Goal: Task Accomplishment & Management: Use online tool/utility

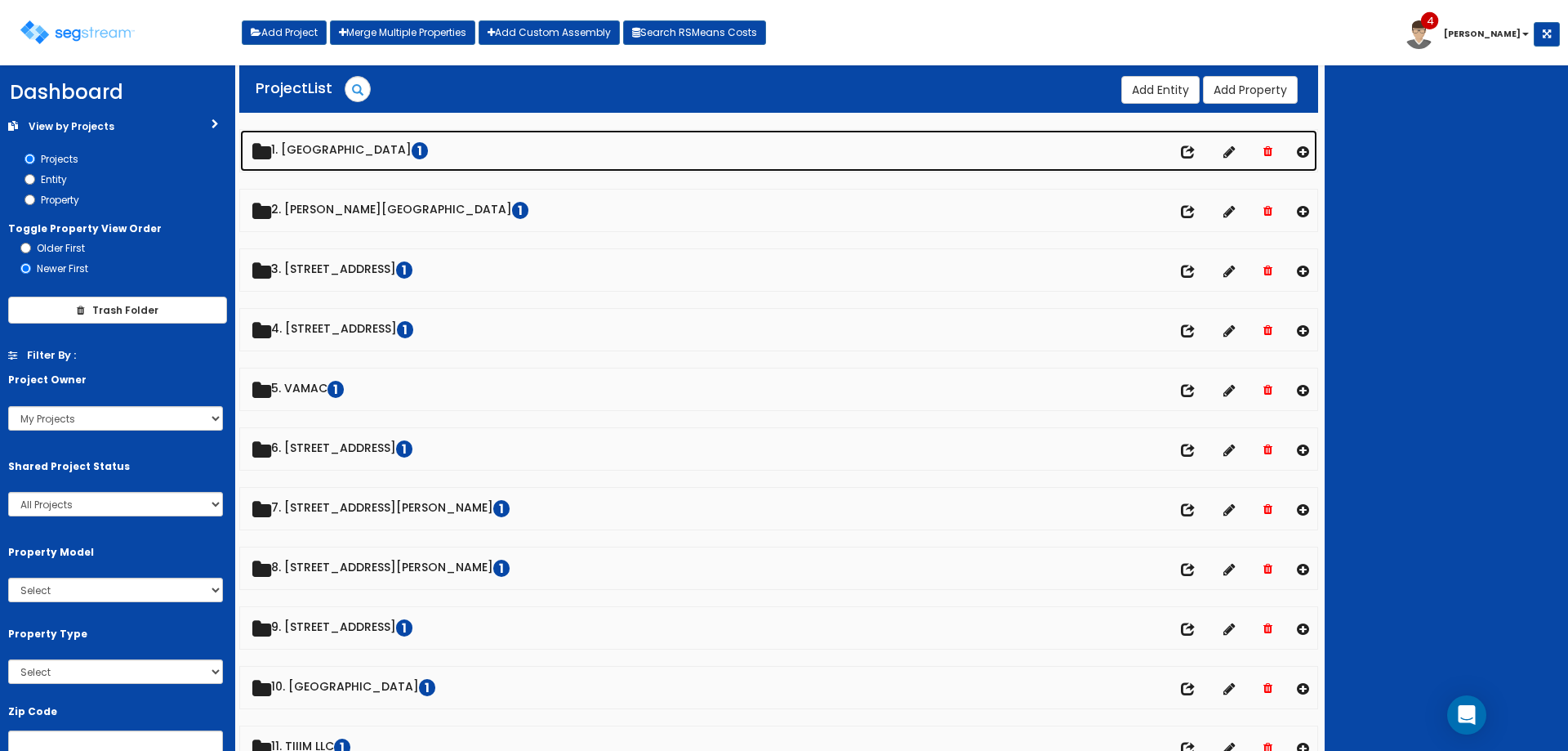
click at [378, 148] on link "1. Riviere Shopping Center 1" at bounding box center [778, 151] width 1077 height 42
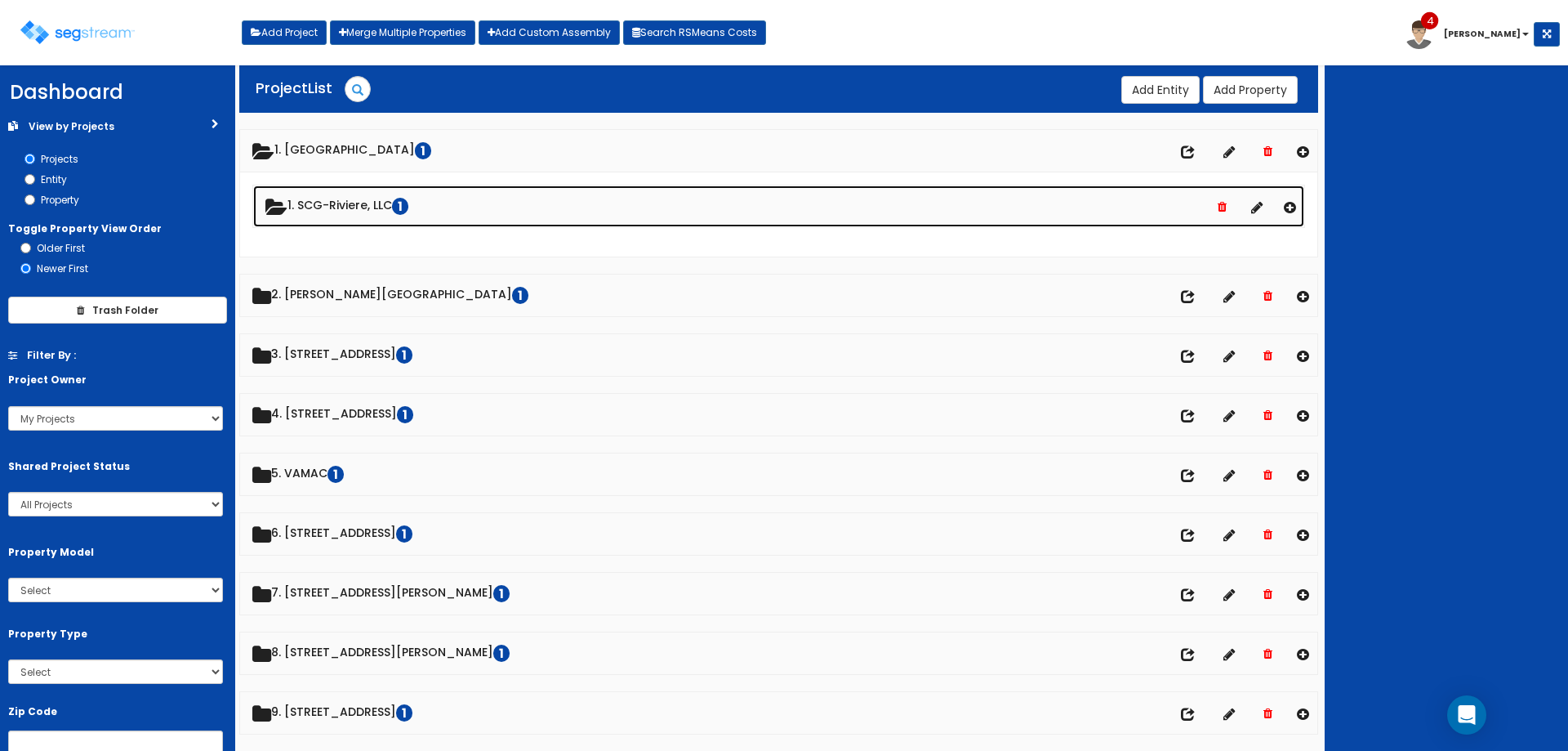
click at [348, 191] on link "1. SCG-Riviere, LLC 1" at bounding box center [779, 206] width 1051 height 42
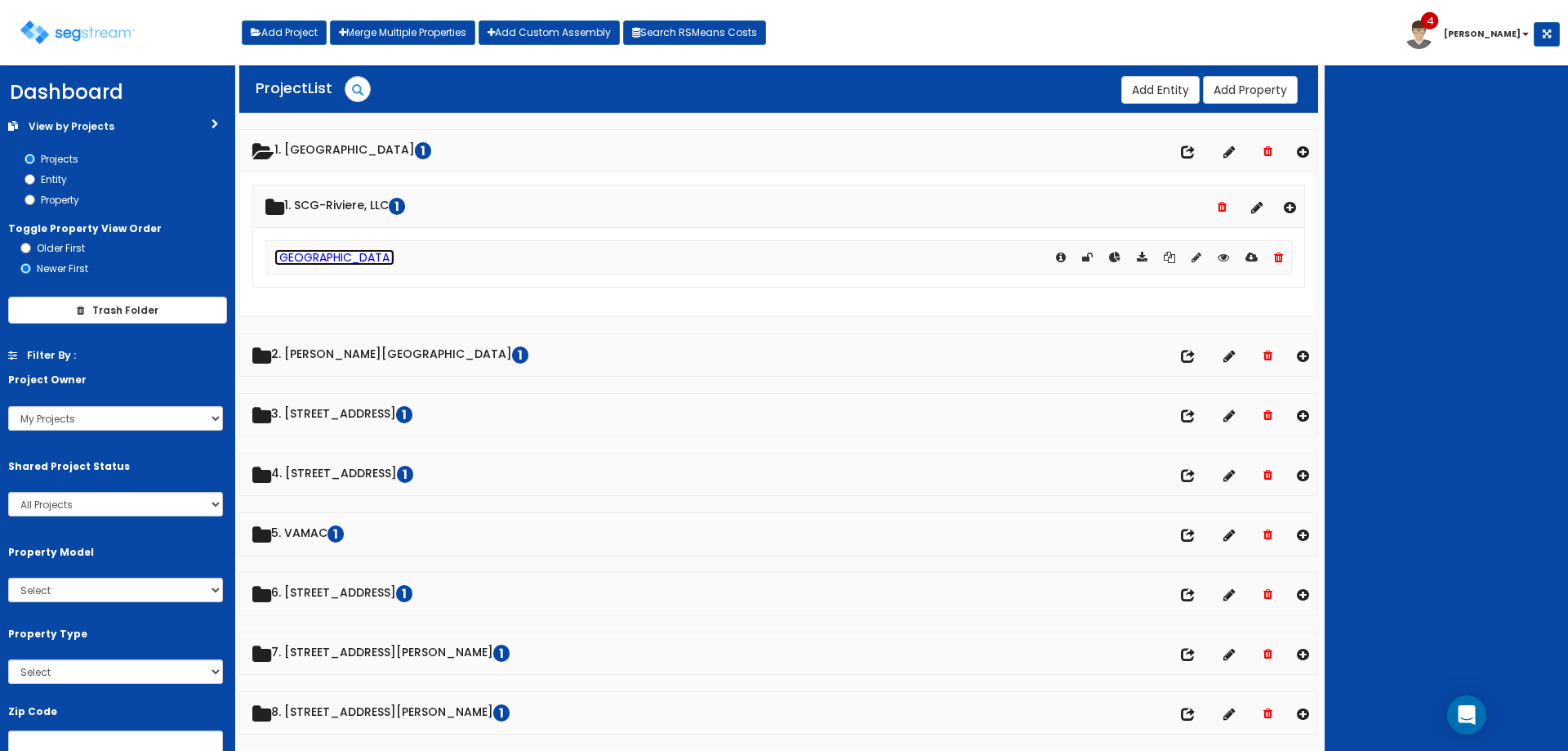
click at [336, 254] on link "[GEOGRAPHIC_DATA]" at bounding box center [334, 258] width 120 height 16
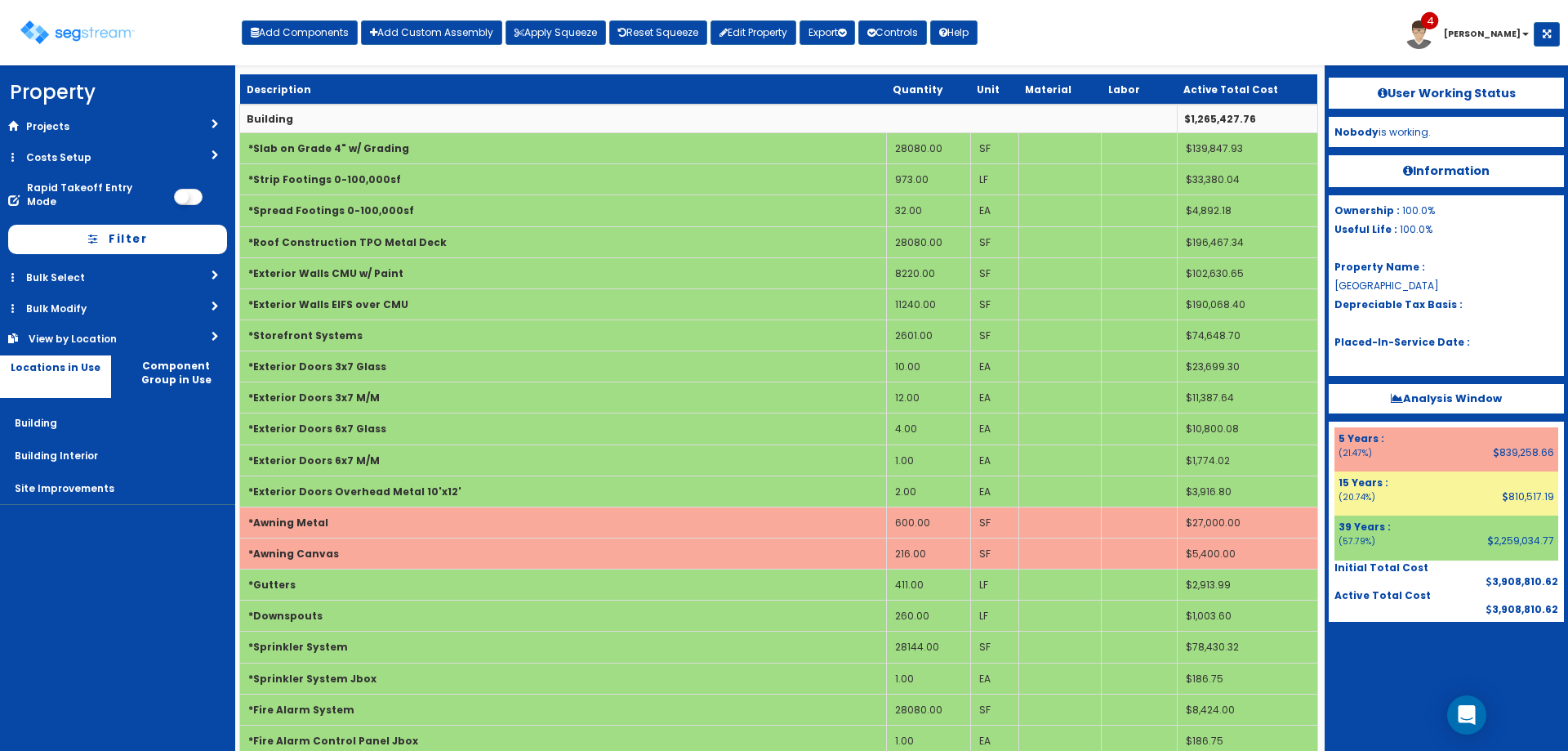
drag, startPoint x: 354, startPoint y: 113, endPoint x: 335, endPoint y: 153, distance: 44.3
click at [354, 113] on td "Building" at bounding box center [708, 118] width 938 height 29
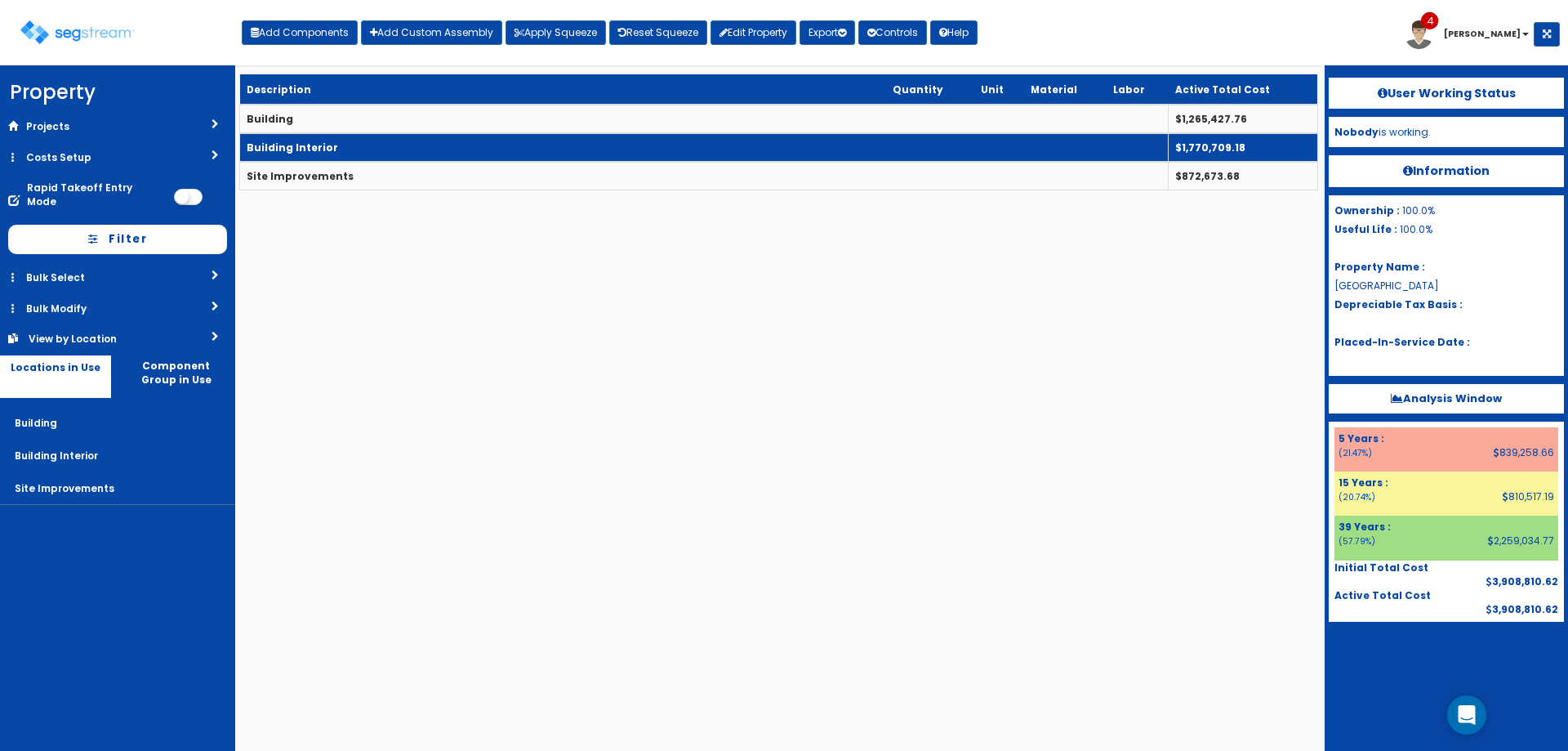
click at [341, 152] on td "Building Interior" at bounding box center [704, 147] width 929 height 29
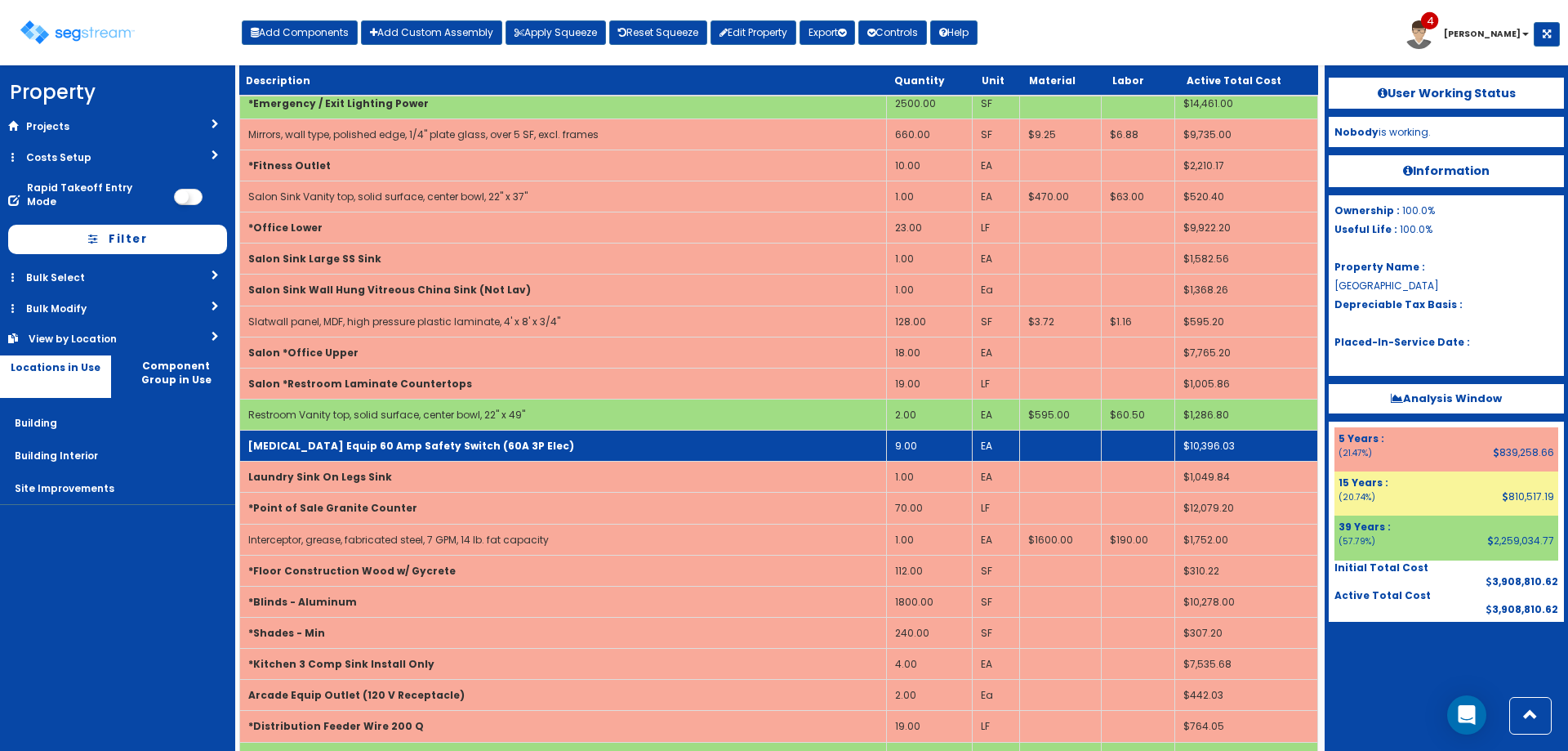
scroll to position [5096, 0]
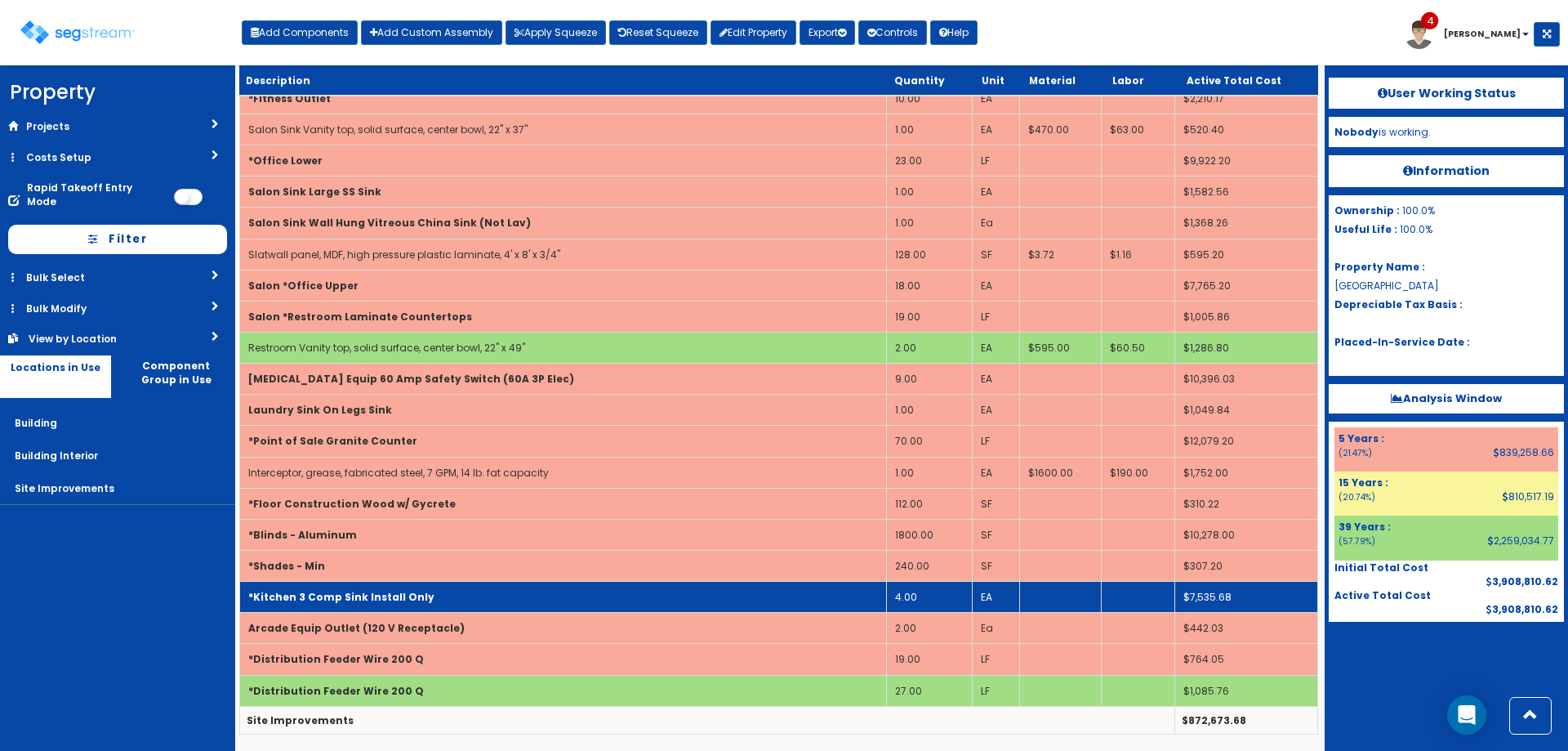
click at [333, 604] on b "*Kitchen 3 Comp Sink Install Only" at bounding box center [341, 597] width 186 height 14
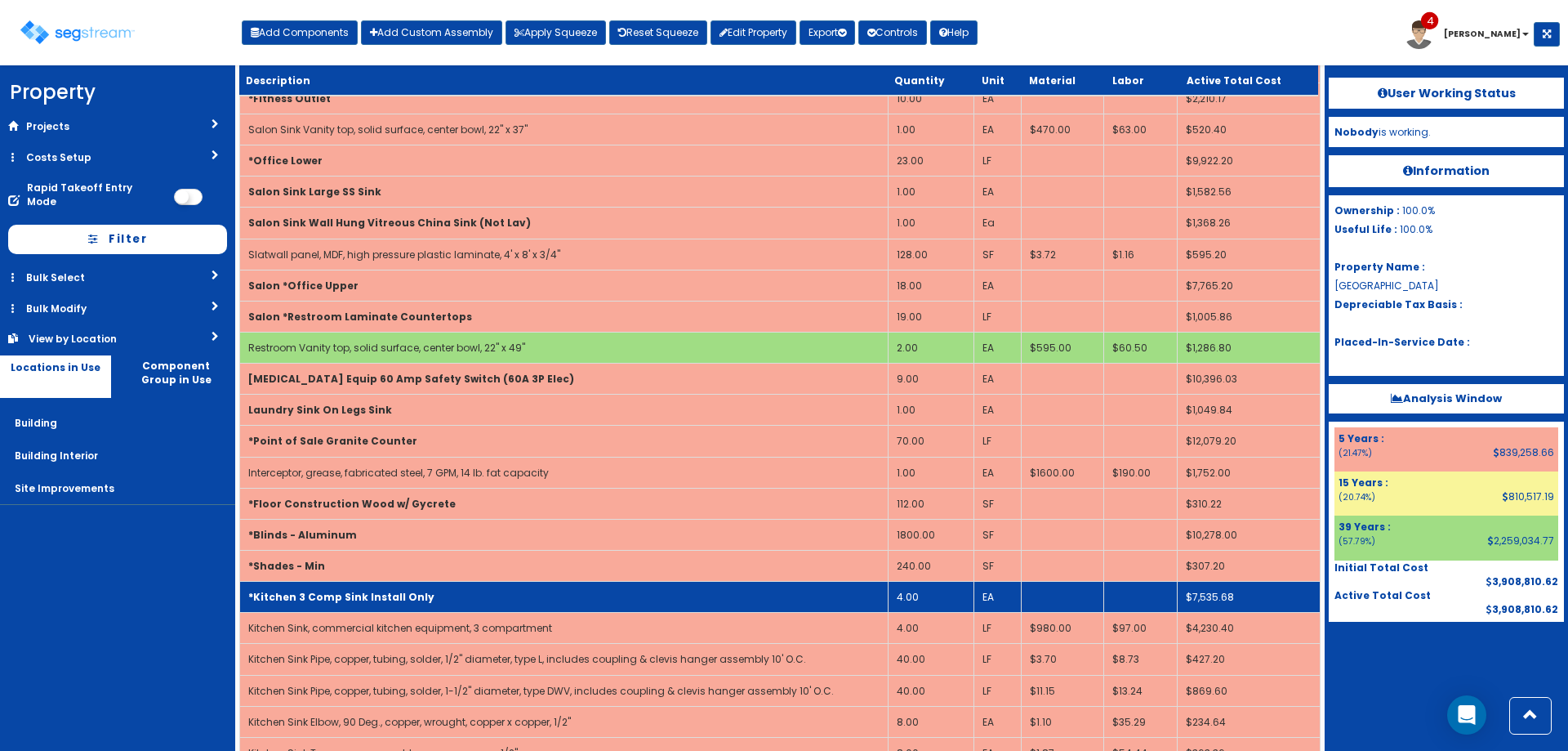
scroll to position [5286, 0]
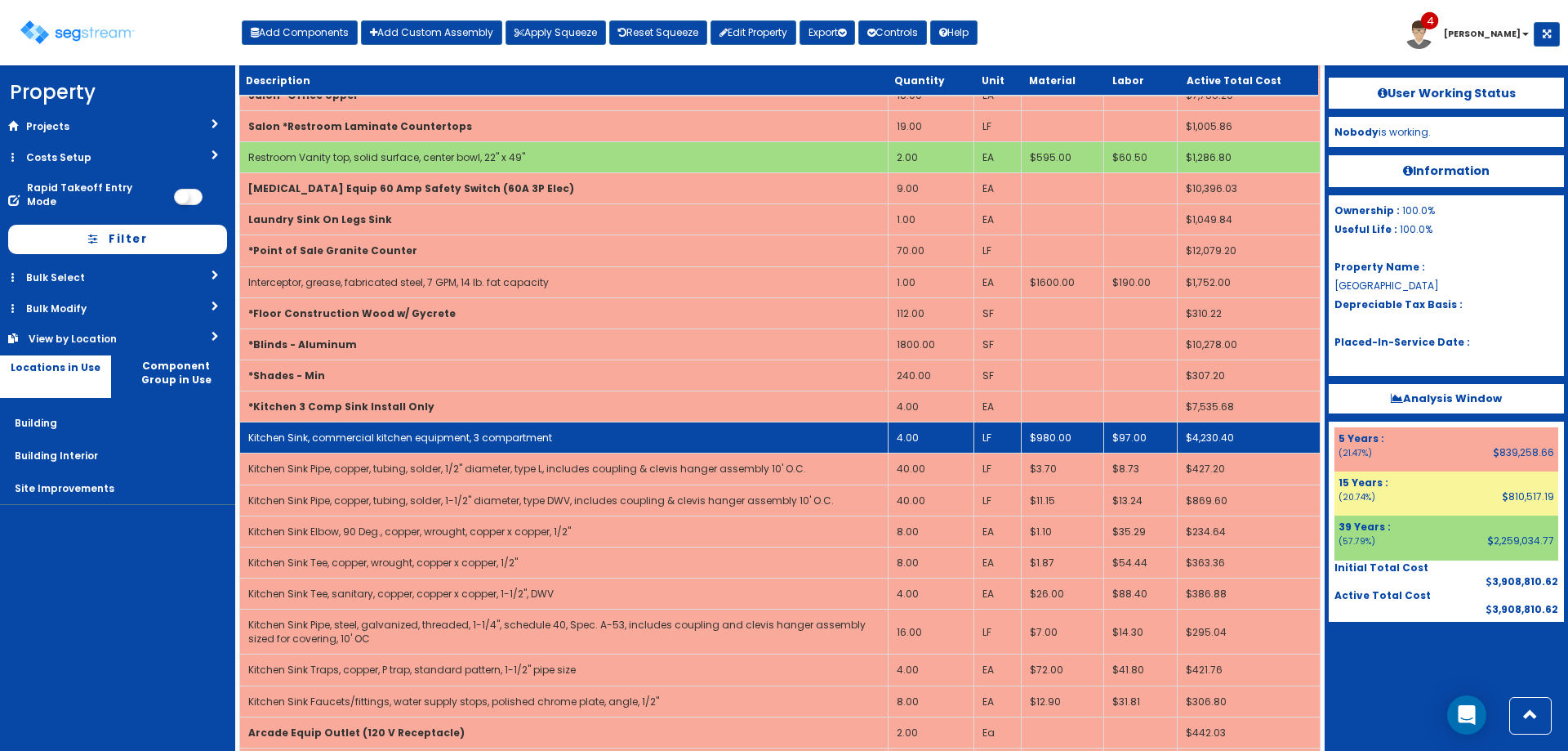
click at [996, 440] on td "LF" at bounding box center [997, 438] width 48 height 31
click at [700, 424] on td "Kitchen Sink, commercial kitchen equipment, 3 compartment" at bounding box center [564, 438] width 648 height 31
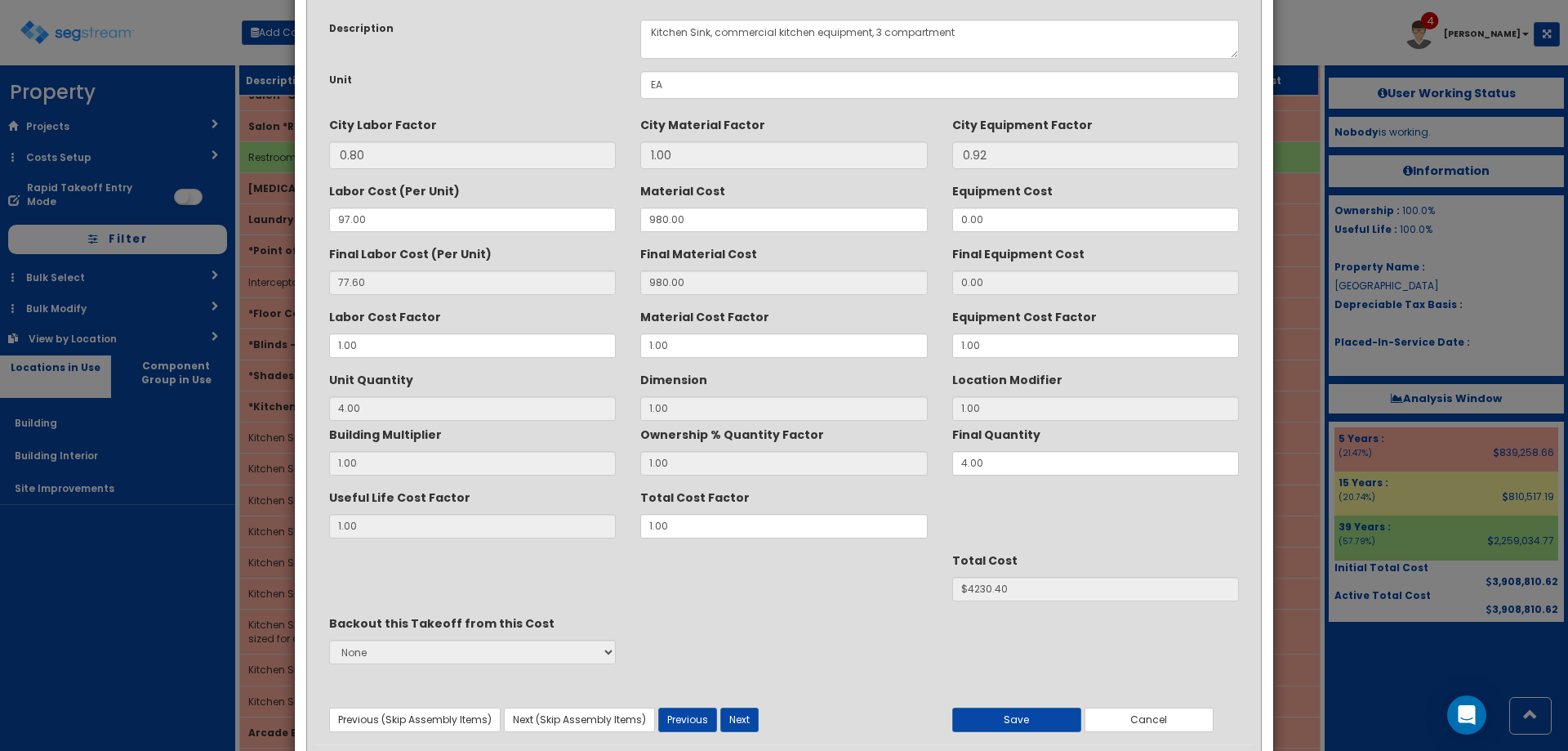
scroll to position [138, 0]
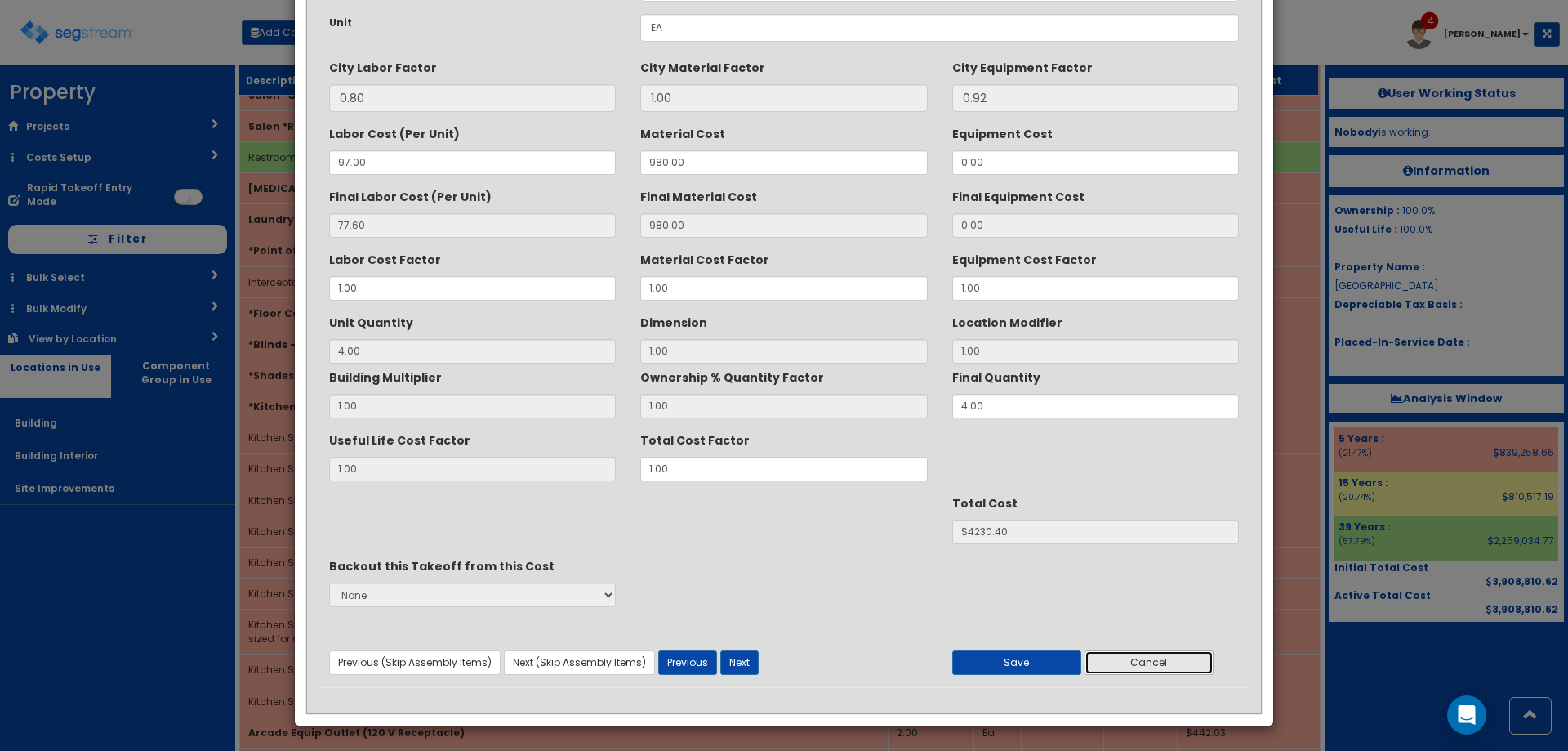
click at [1154, 669] on button "Cancel" at bounding box center [1149, 662] width 129 height 25
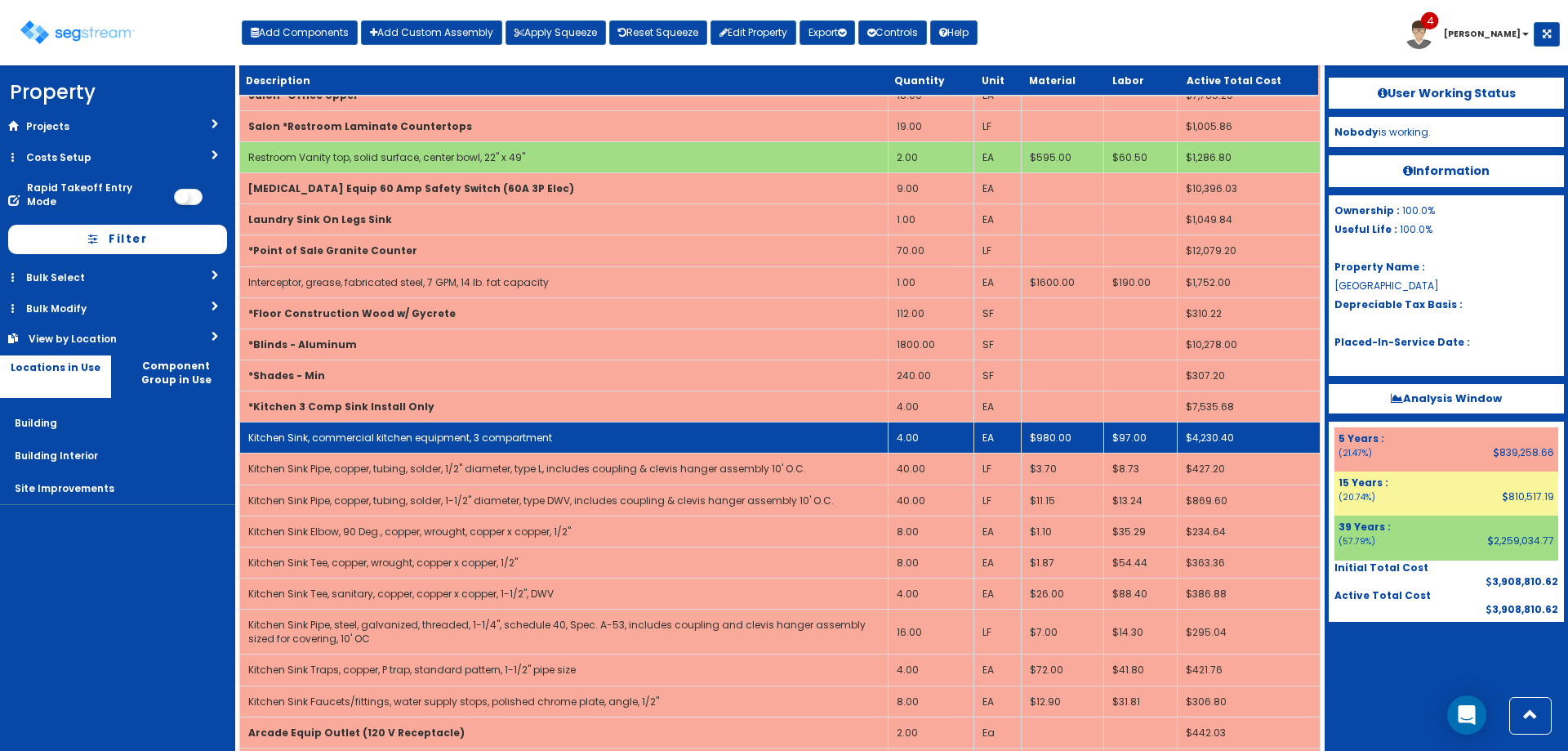
click at [565, 435] on td "Kitchen Sink, commercial kitchen equipment, 3 compartment" at bounding box center [564, 438] width 648 height 31
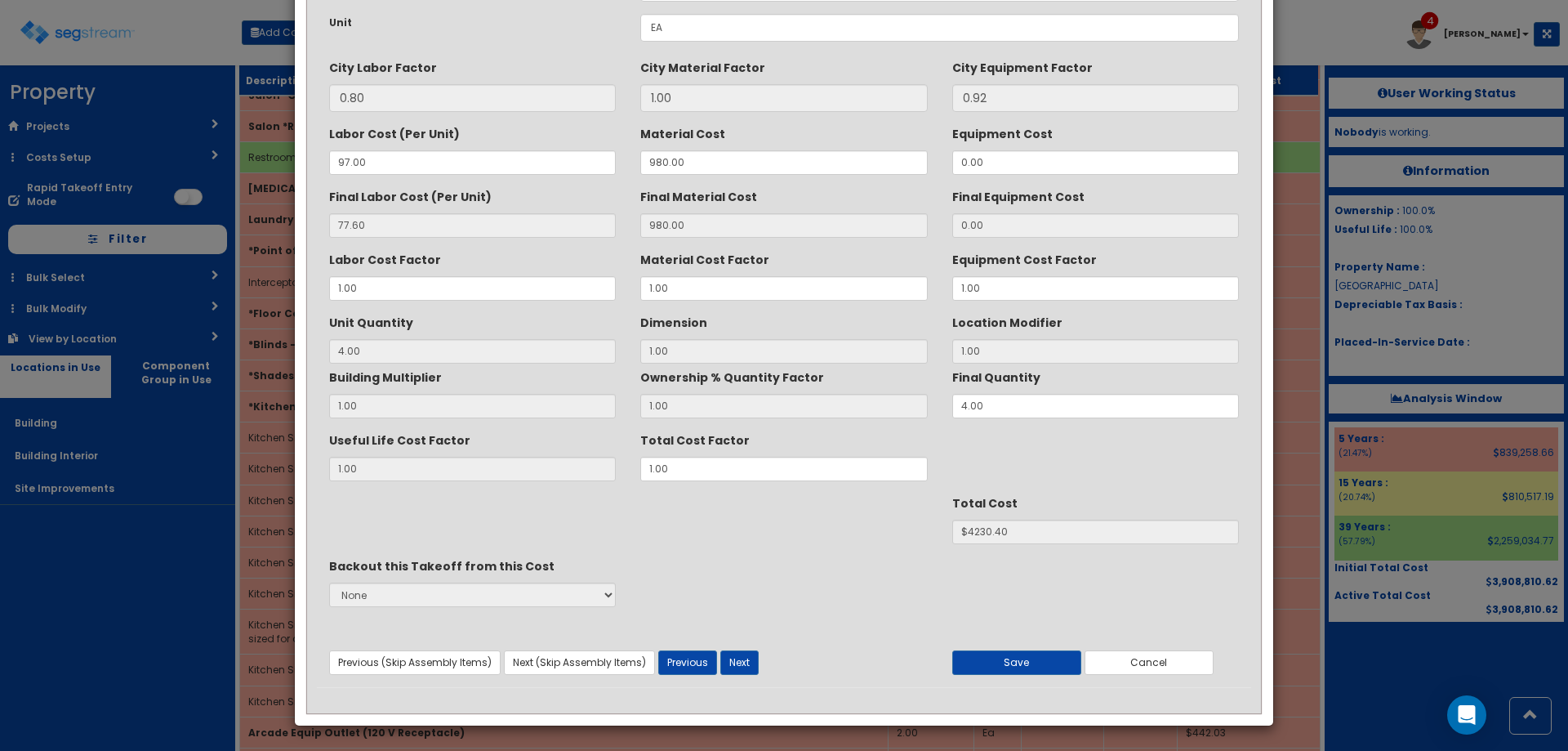
scroll to position [0, 0]
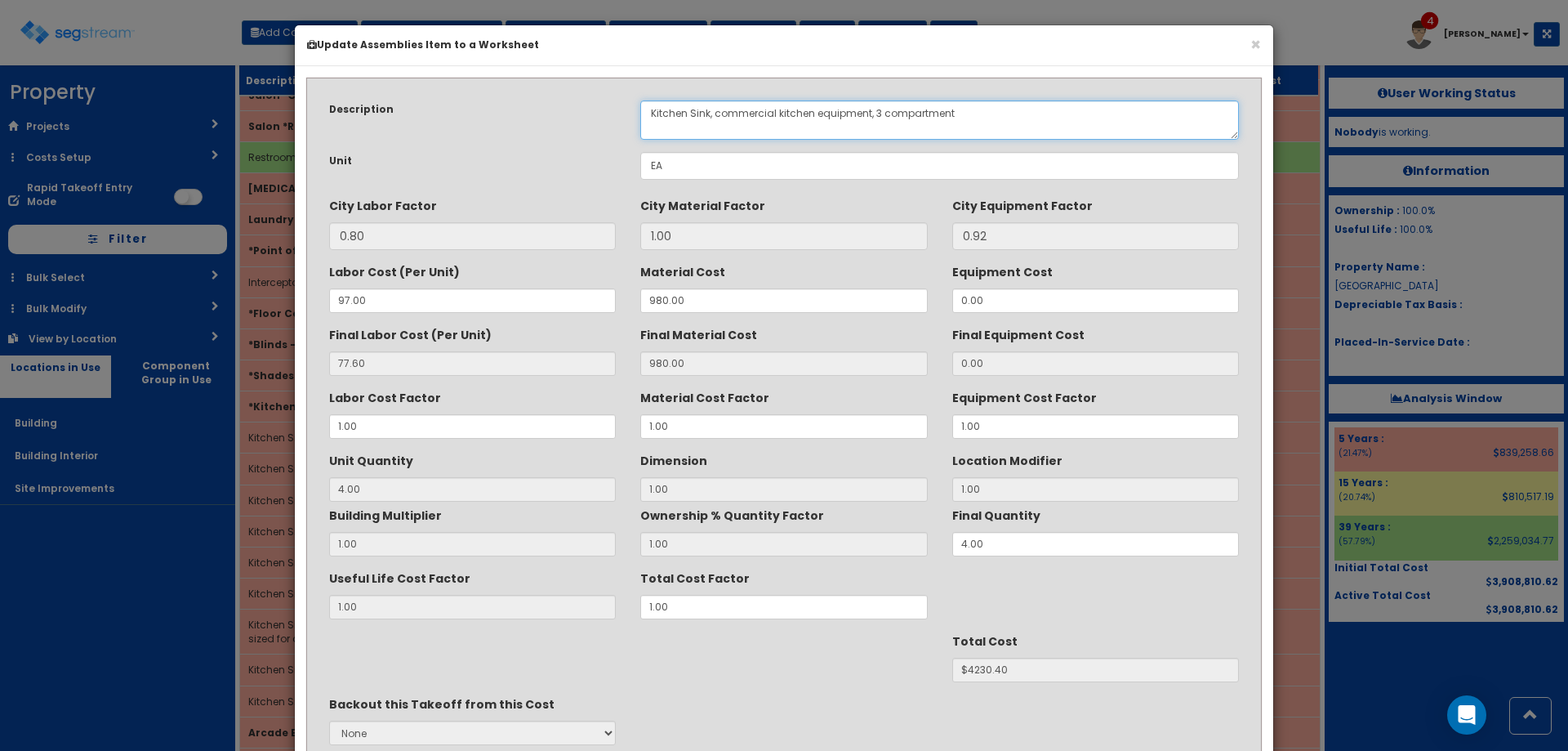
drag, startPoint x: 984, startPoint y: 118, endPoint x: 571, endPoint y: 103, distance: 413.3
click at [571, 103] on div "Description Kitchen Sink, commercial kitchen equipment, 3 compartment" at bounding box center [784, 119] width 935 height 39
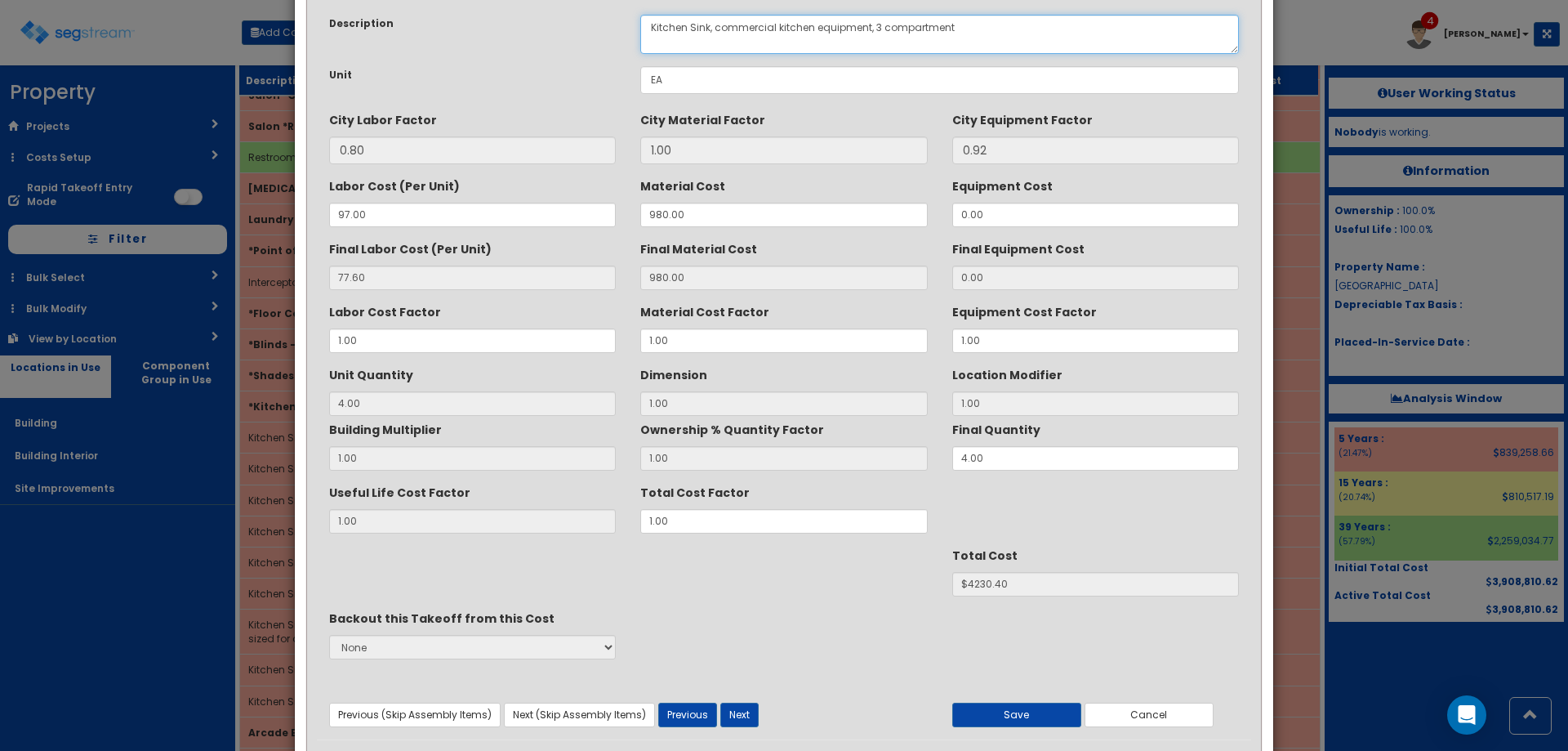
scroll to position [138, 0]
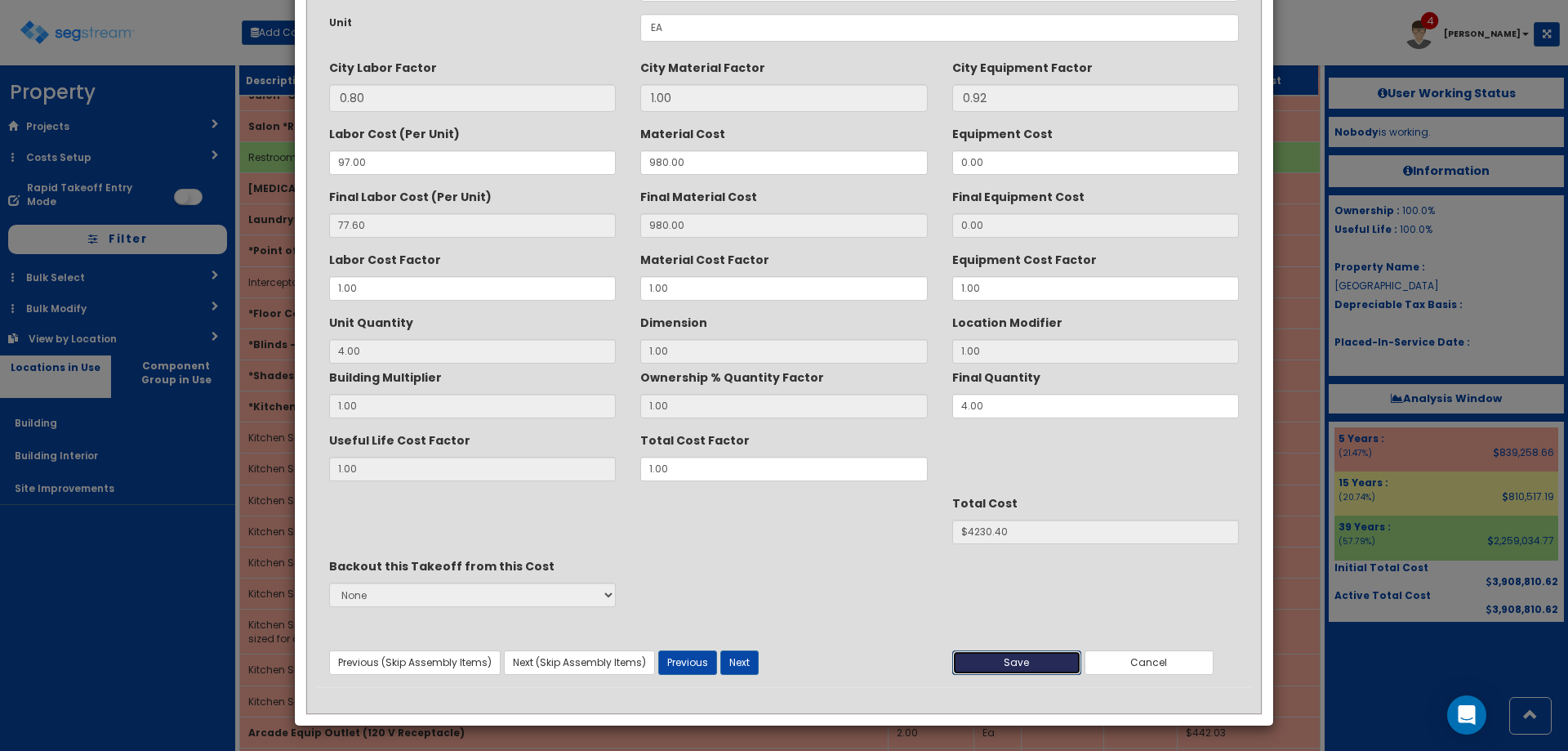
click at [1059, 653] on button "Save" at bounding box center [1017, 662] width 129 height 25
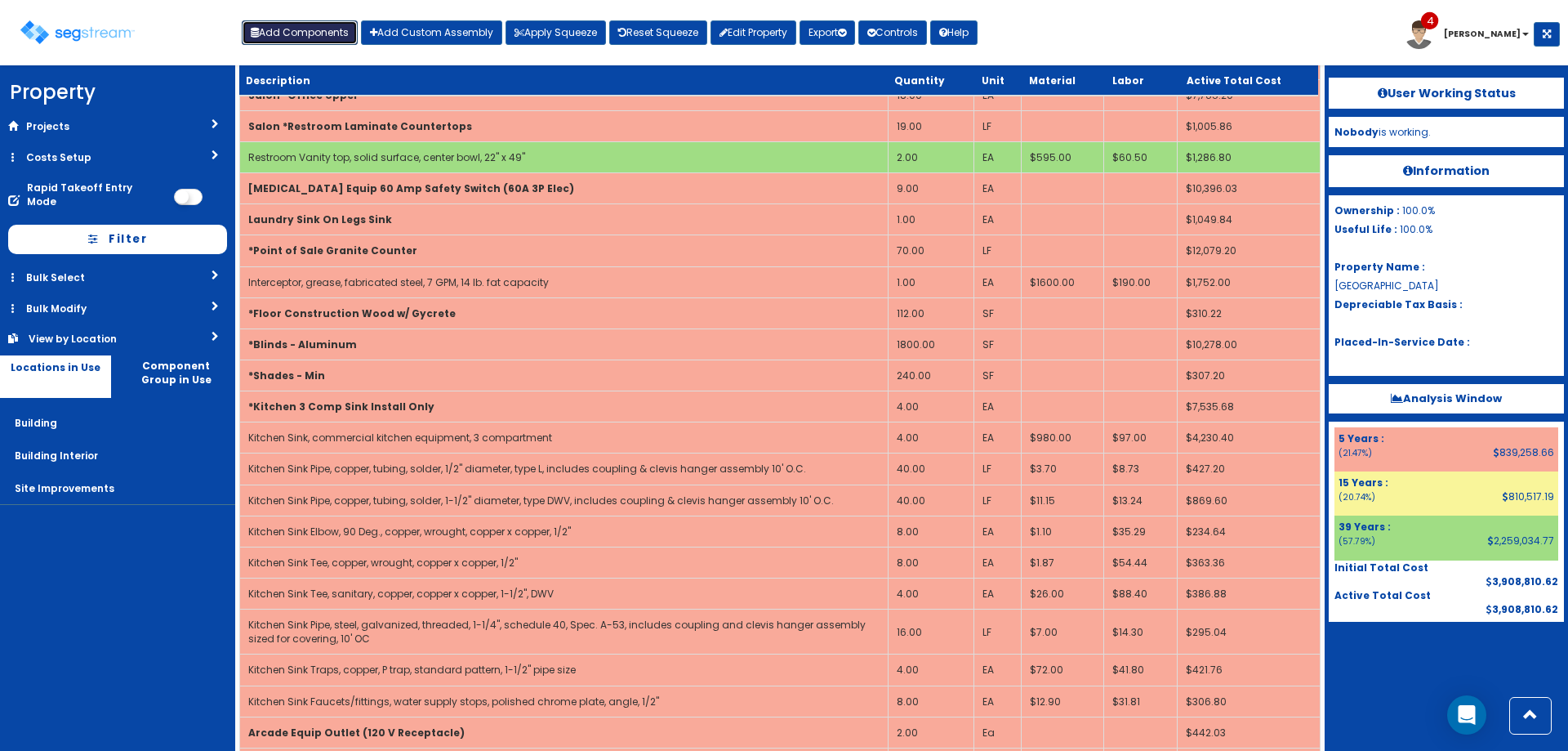
click at [269, 32] on button "Add Components" at bounding box center [299, 33] width 116 height 25
select select "39Y"
select select "default"
select select "6"
select select
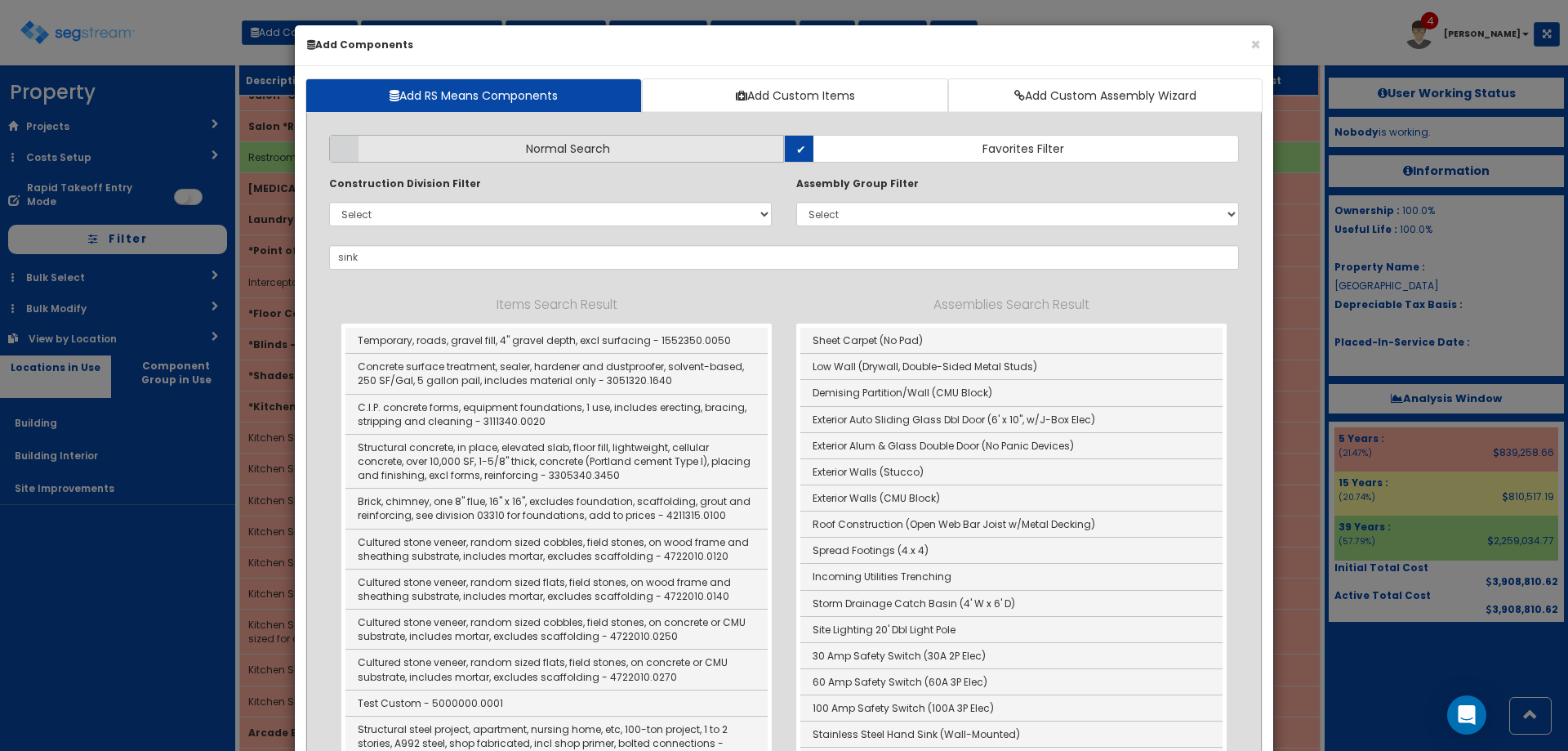
click at [605, 147] on span "Normal Search" at bounding box center [568, 148] width 85 height 16
click at [0, 0] on input "Normal Search" at bounding box center [0, 0] width 0 height 0
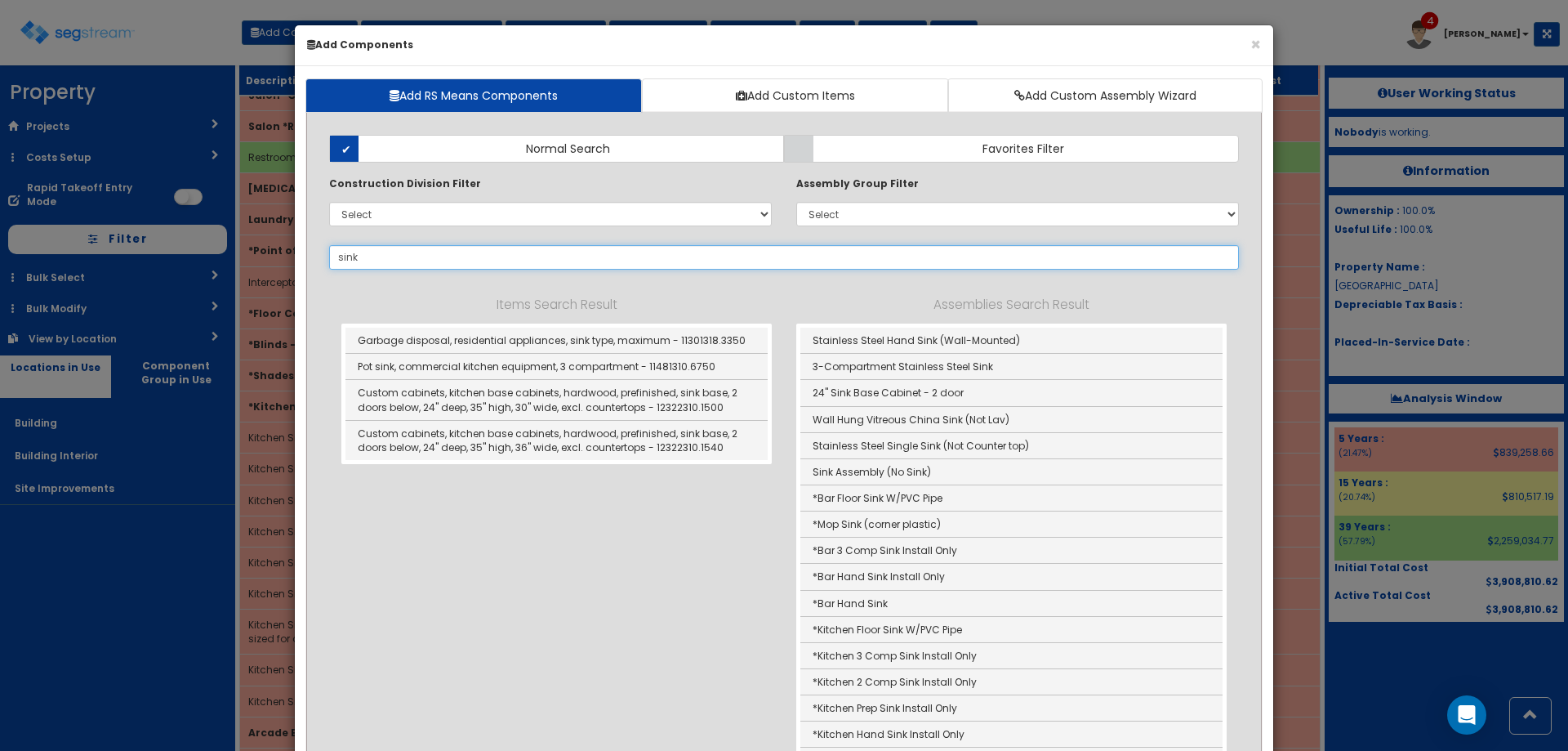
click at [514, 258] on input "sink" at bounding box center [784, 257] width 910 height 25
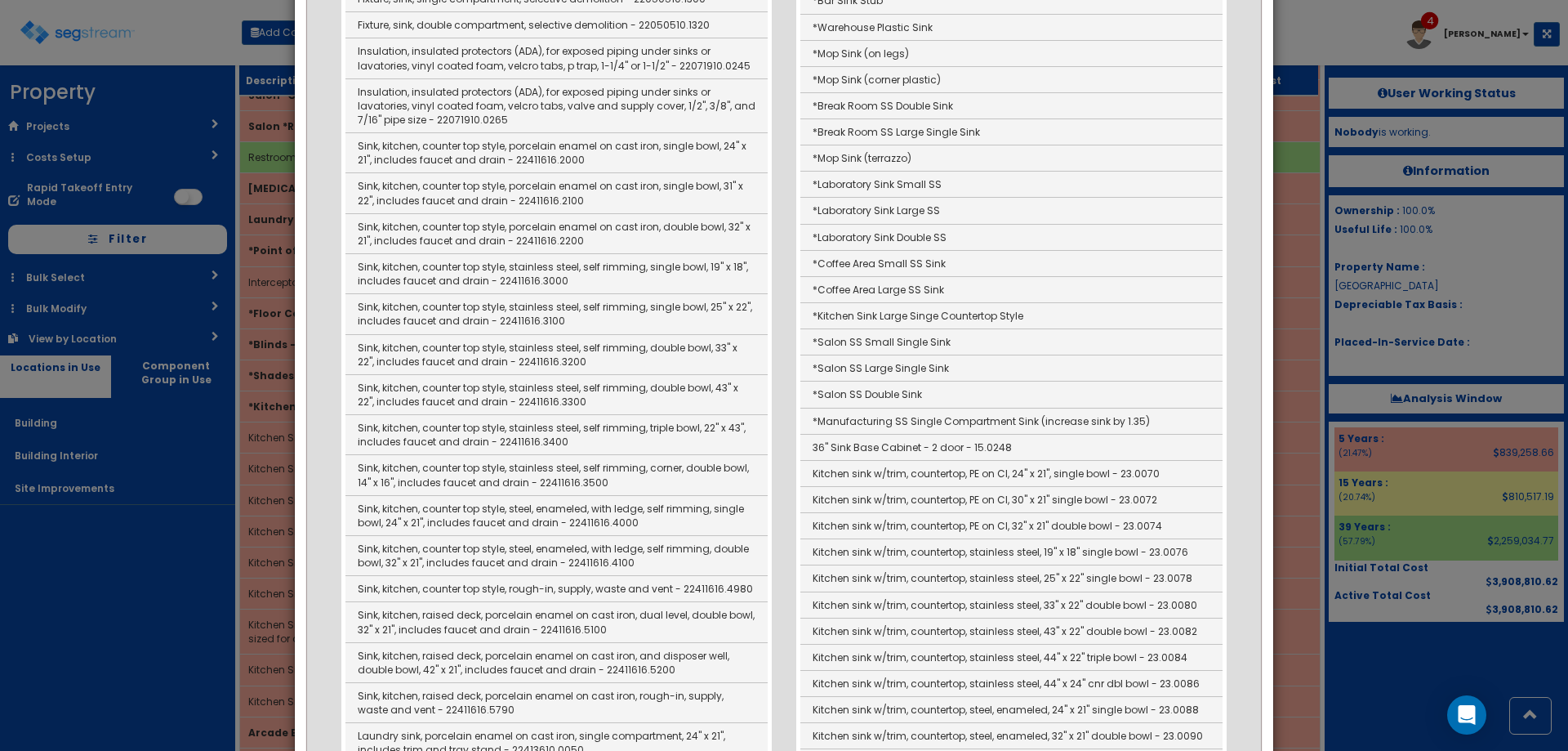
scroll to position [1716, 0]
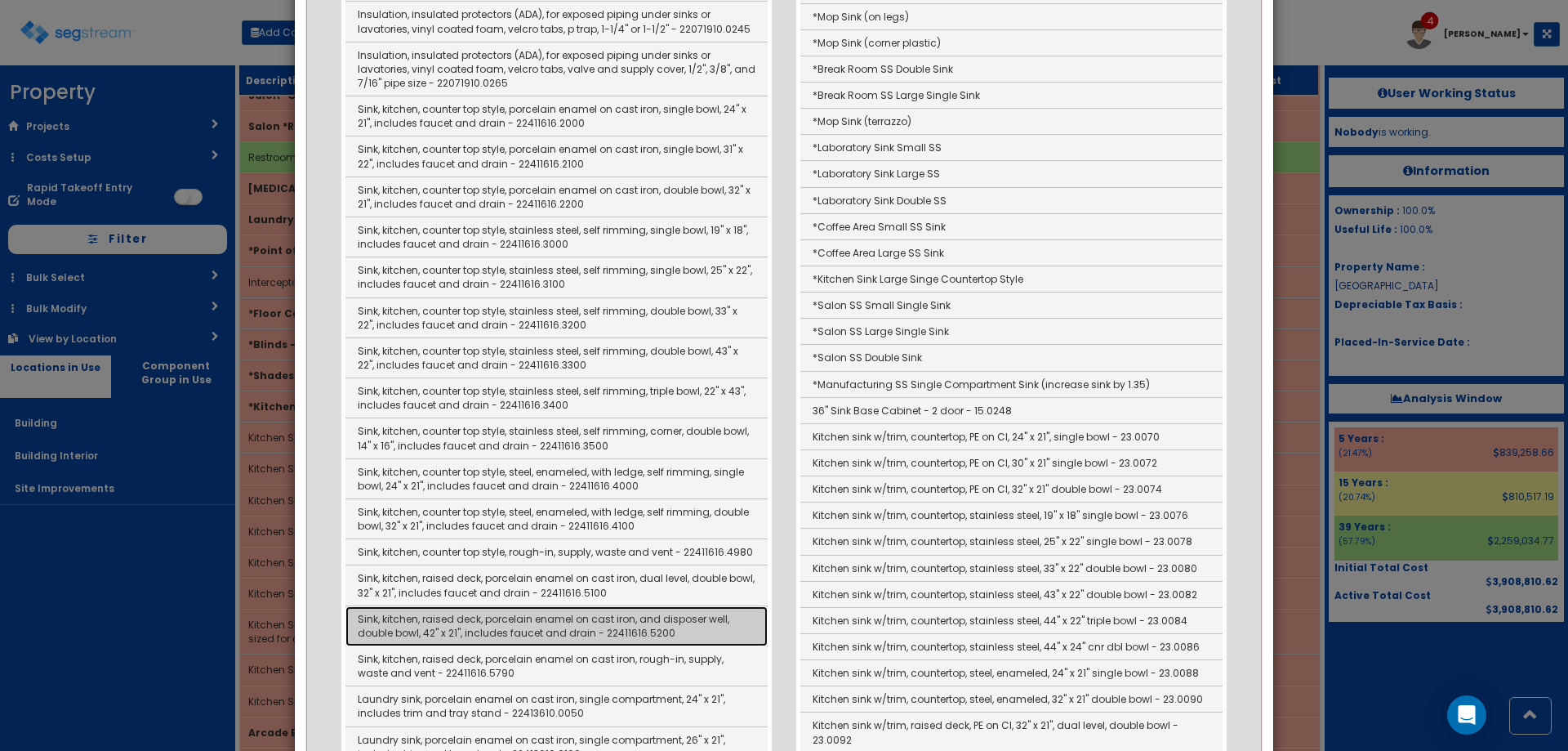
click at [608, 613] on link "Sink, kitchen, raised deck, porcelain enamel on cast iron, and disposer well, d…" at bounding box center [556, 626] width 423 height 40
type input "Sink, kitchen, raised deck, porcelain enamel on cast iron, and disposer well, d…"
checkbox input "false"
type input "EA"
click at [608, 613] on div "× Add Components Add RS Means Components Add Custom Items Add Custom Assembly W…" at bounding box center [784, 375] width 1568 height 751
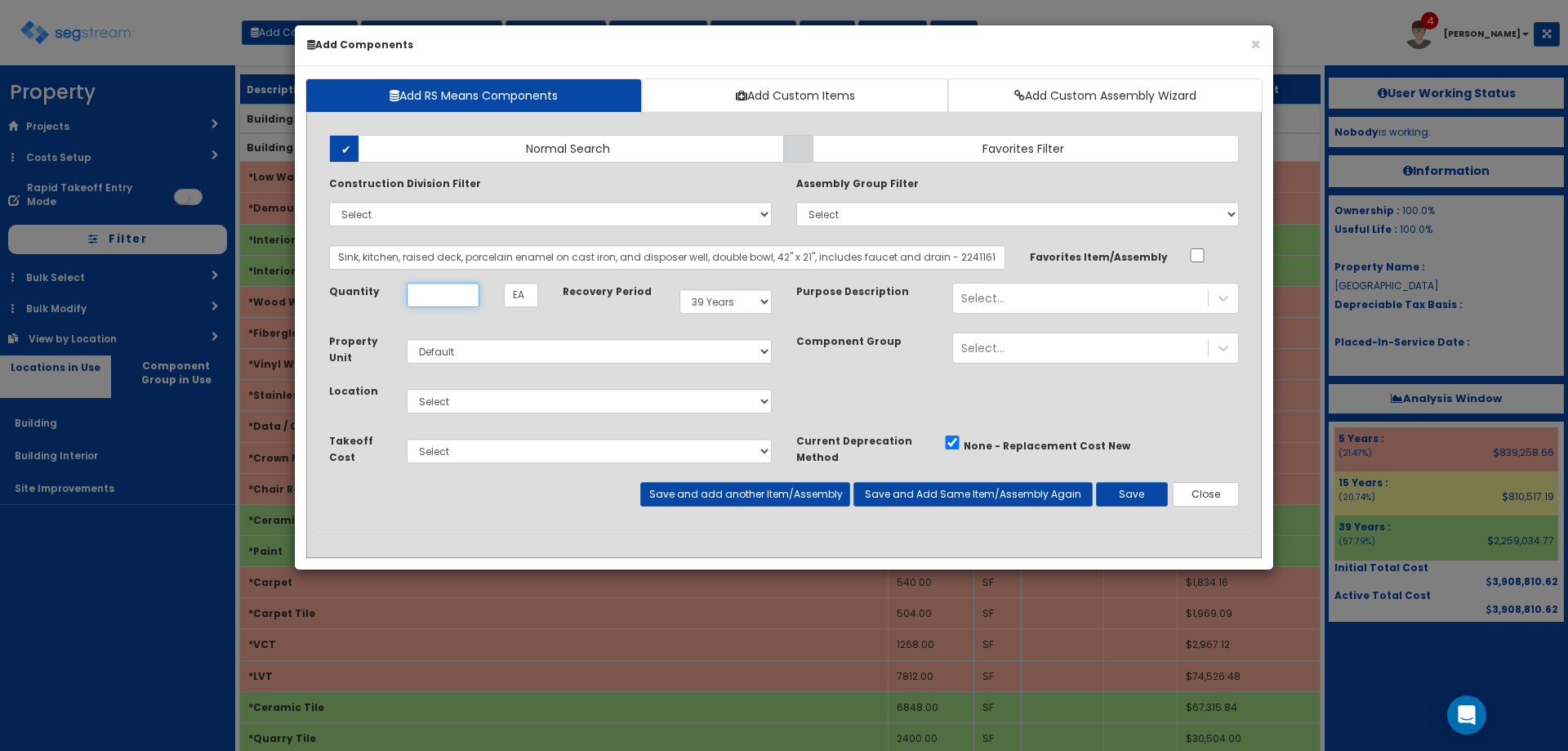
drag, startPoint x: 462, startPoint y: 291, endPoint x: 479, endPoint y: 281, distance: 19.7
click at [461, 292] on input "Quantity" at bounding box center [442, 294] width 73 height 25
type input "4"
click at [707, 298] on select "Select 5 Years 7 Years 9 Years 10 Years 15 Years 15 Year QLI 15 Year QRP 15 Yea…" at bounding box center [725, 301] width 92 height 25
select select "5Y"
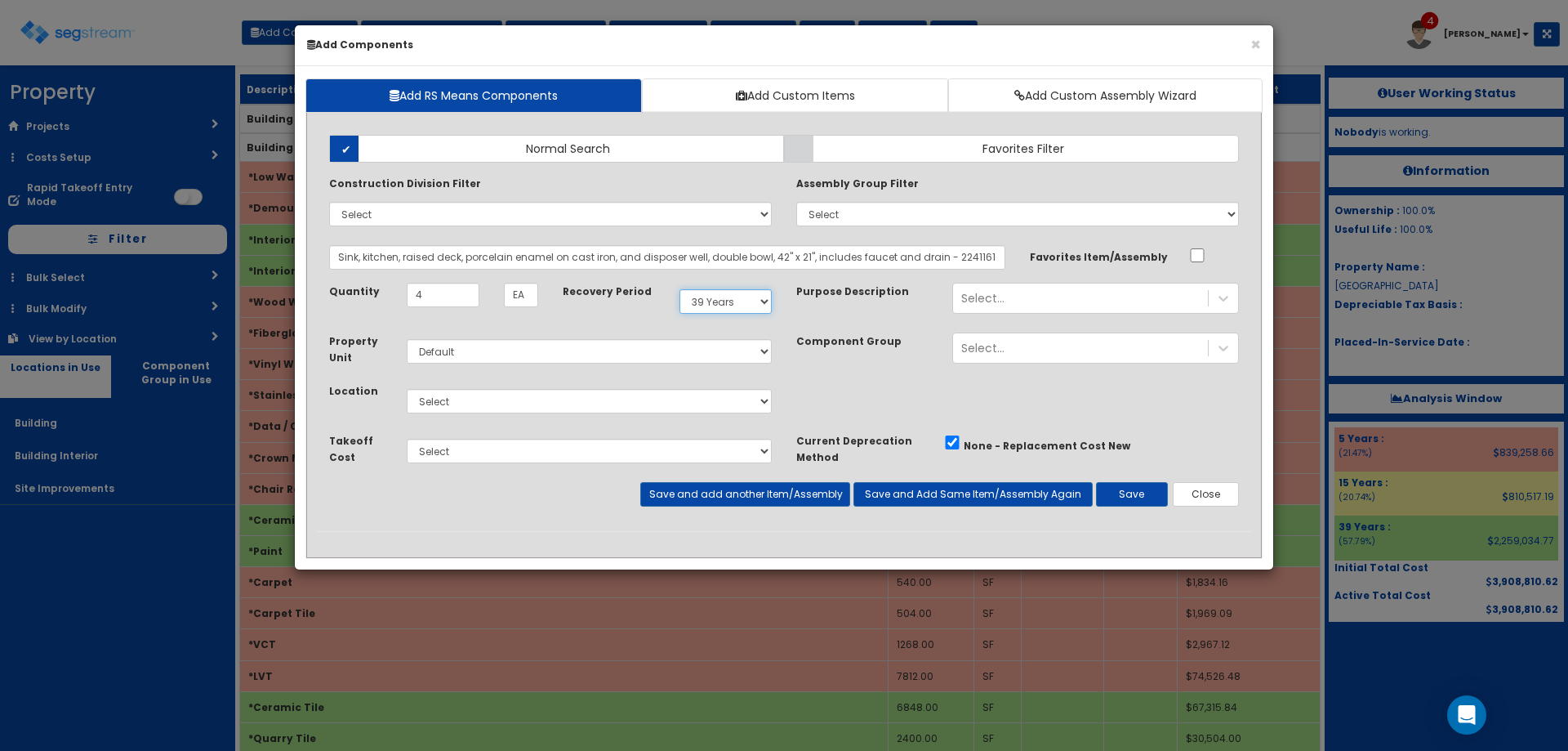
click at [679, 289] on select "Select 5 Years 7 Years 9 Years 10 Years 15 Years 15 Year QLI 15 Year QRP 15 Yea…" at bounding box center [725, 301] width 92 height 25
click at [491, 417] on div "Select Building Building Interior Site Improvements Add Additional Location" at bounding box center [590, 401] width 390 height 38
click at [478, 396] on select "Select Building Building Interior Site Improvements Add Additional Location" at bounding box center [589, 401] width 365 height 25
select select "7"
click at [407, 389] on select "Select Building Building Interior Site Improvements Add Additional Location" at bounding box center [589, 401] width 365 height 25
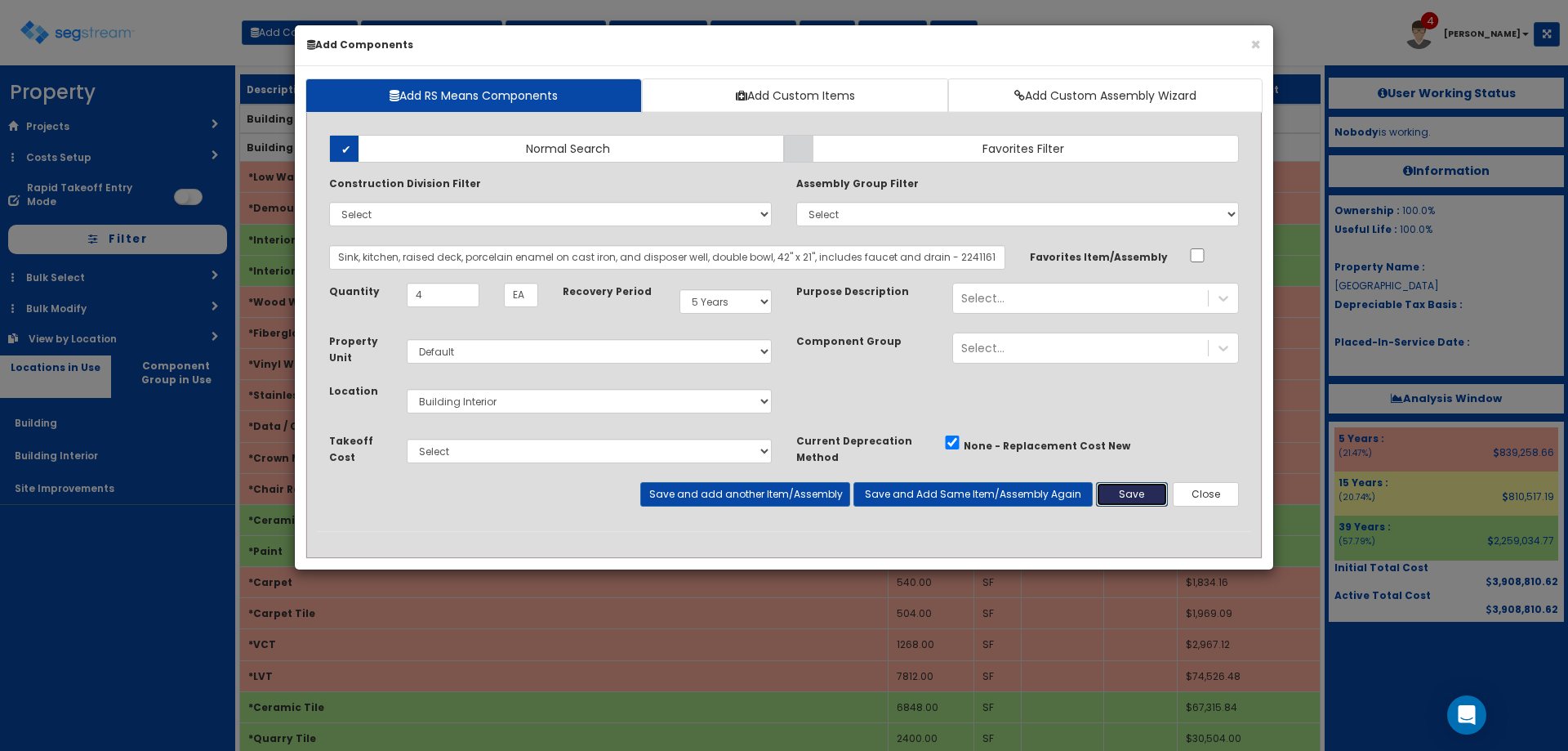
click at [1148, 495] on button "Save" at bounding box center [1132, 494] width 72 height 25
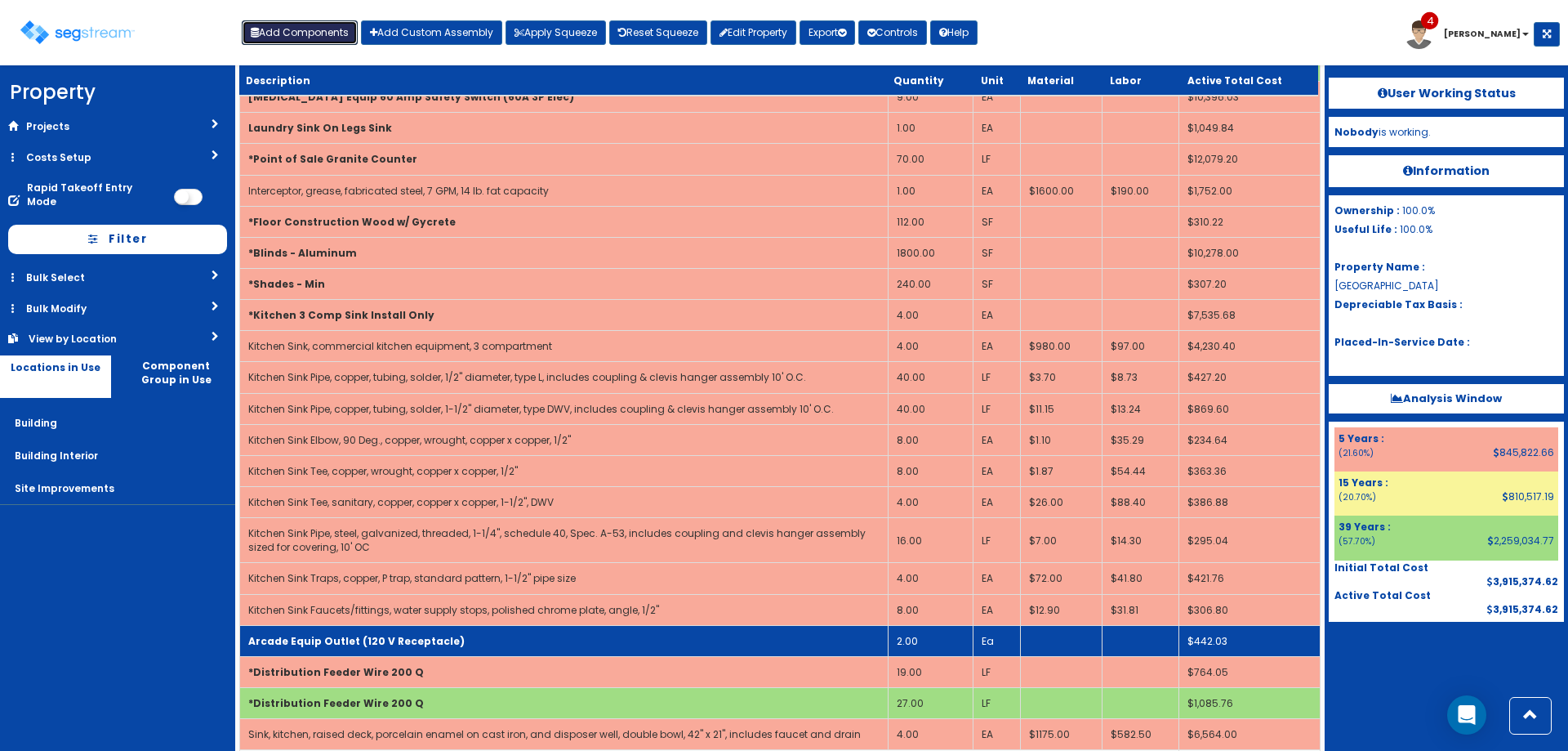
scroll to position [5421, 0]
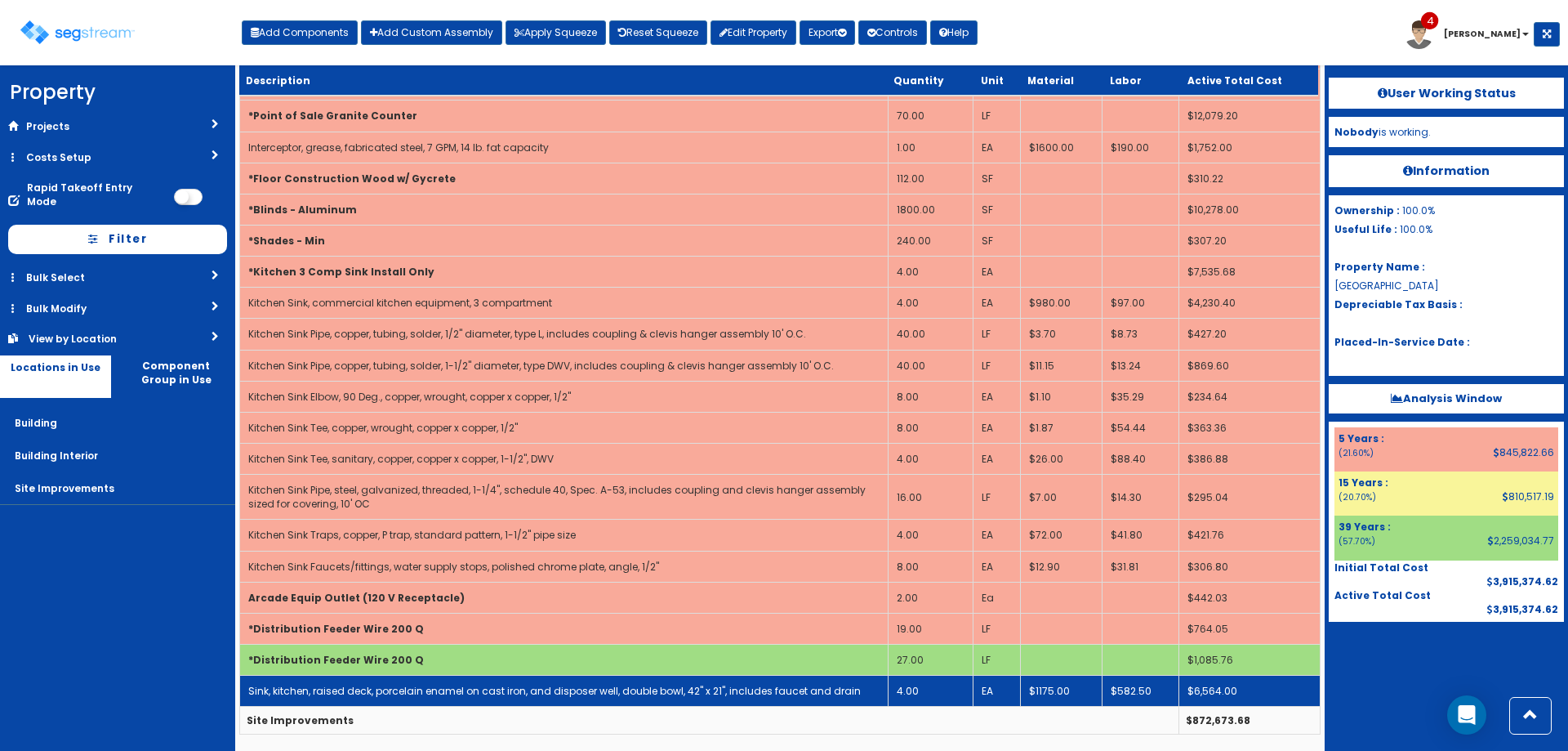
click at [422, 694] on link "Sink, kitchen, raised deck, porcelain enamel on cast iron, and disposer well, d…" at bounding box center [555, 691] width 612 height 14
click at [421, 694] on link "Sink, kitchen, raised deck, porcelain enamel on cast iron, and disposer well, d…" at bounding box center [555, 691] width 612 height 14
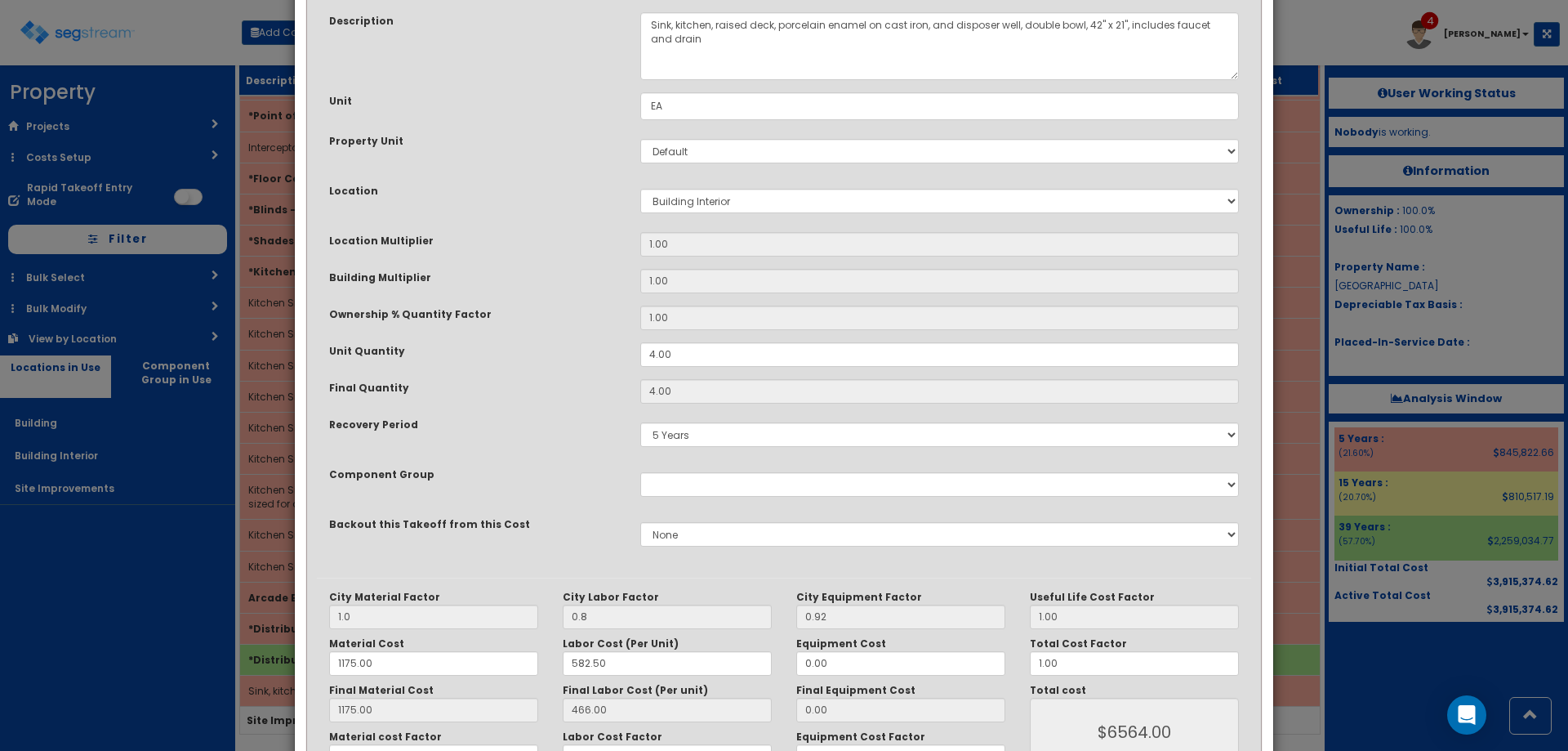
scroll to position [0, 0]
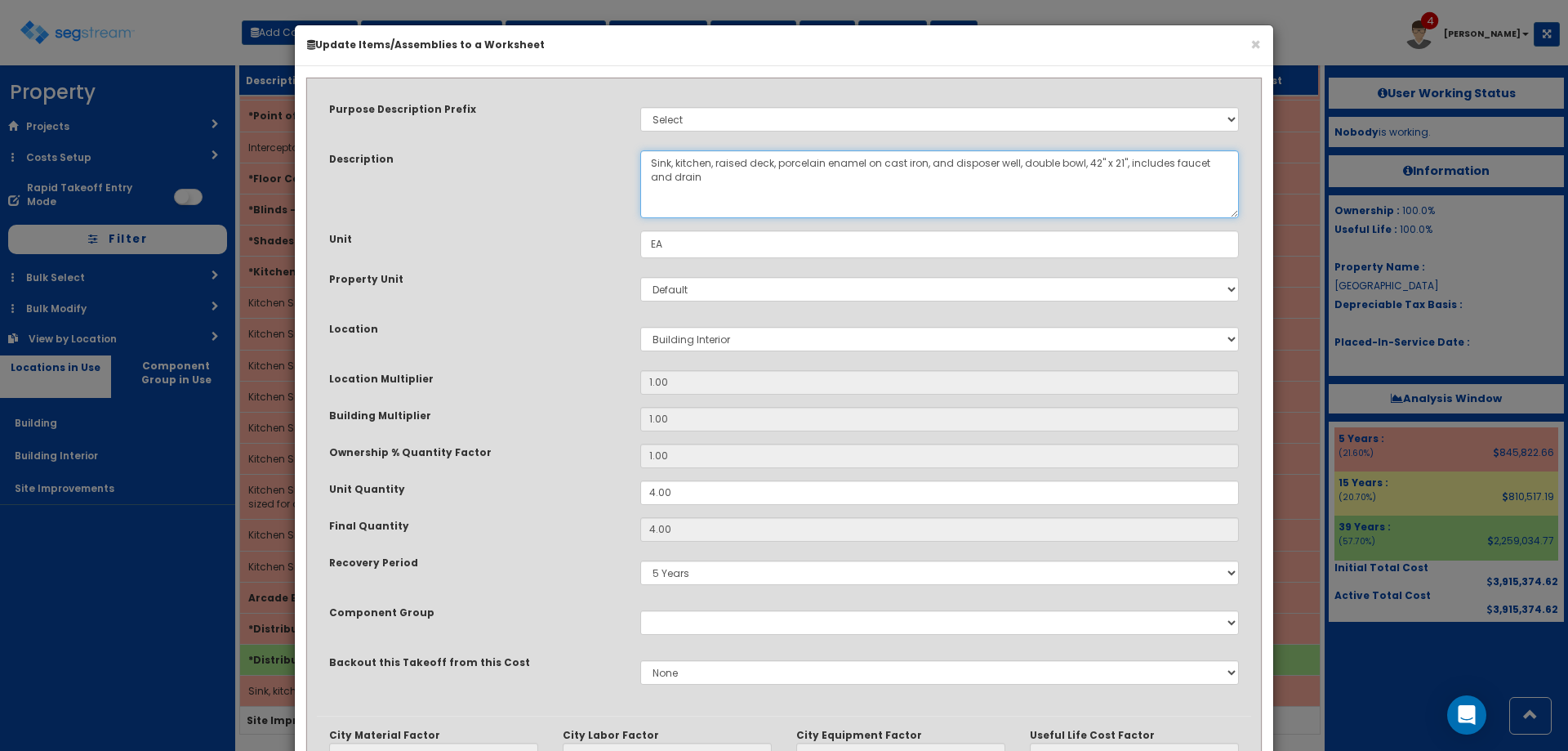
drag, startPoint x: 839, startPoint y: 195, endPoint x: 514, endPoint y: 109, distance: 336.2
click at [522, 109] on div "Purpose Description Prefix Select Stair Construction, A/V System A/V System Equ…" at bounding box center [784, 402] width 935 height 628
paste textarea "Kitchen Sink, commercial kitchen equipment, 3 compartment"
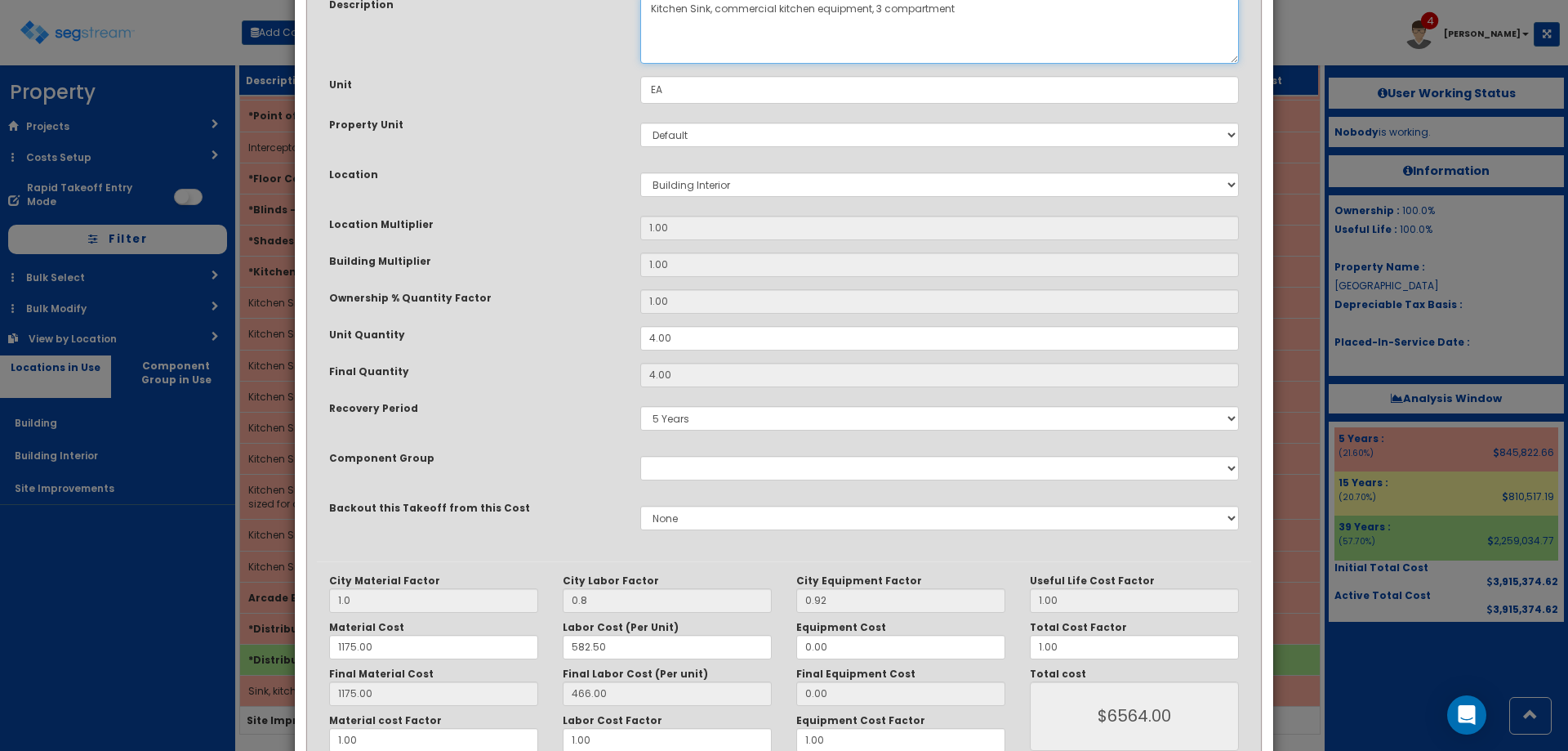
scroll to position [190, 0]
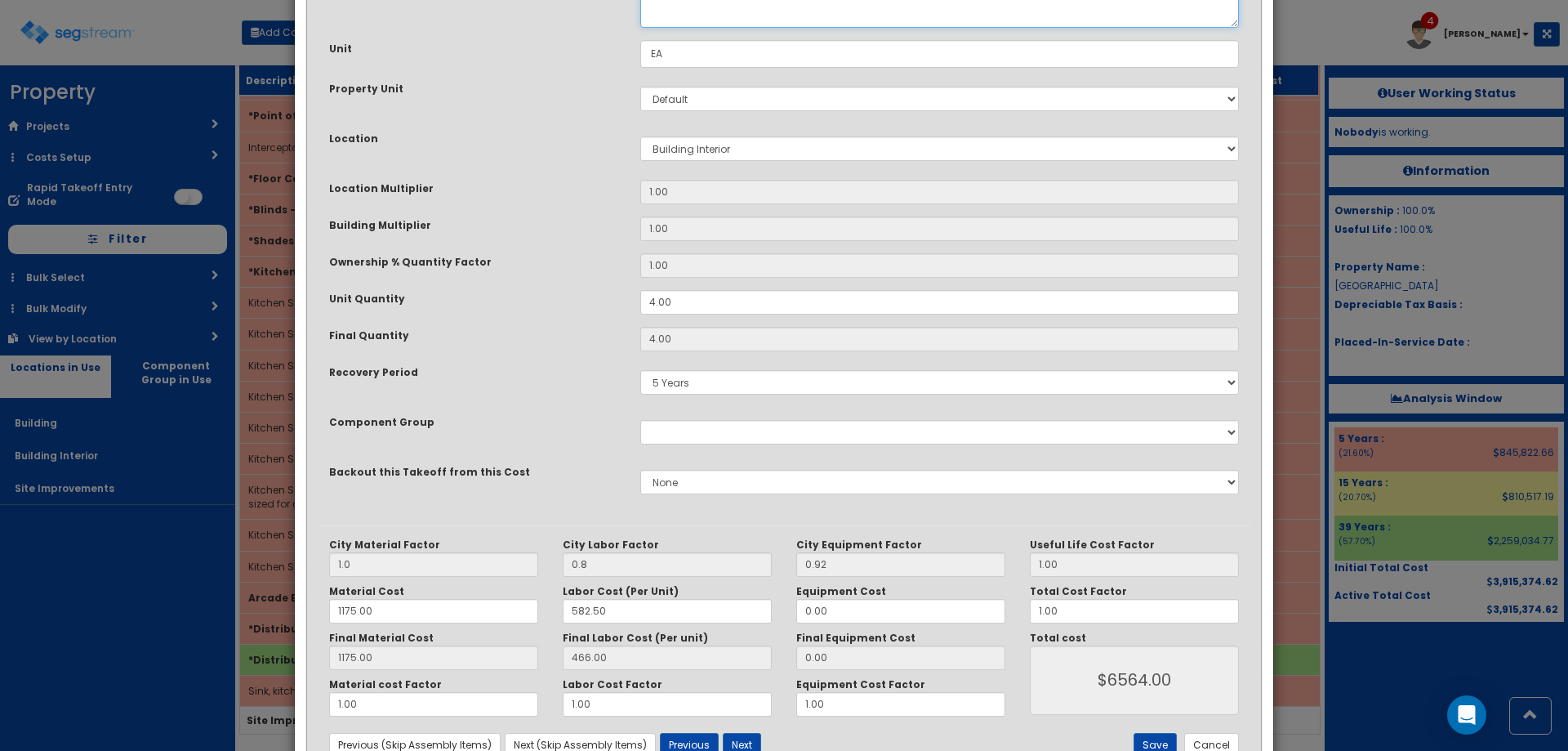
type textarea "Kitchen Sink, commercial kitchen equipment, 3 compartment"
drag, startPoint x: 400, startPoint y: 602, endPoint x: 236, endPoint y: 616, distance: 164.6
click at [246, 617] on div "× Update Items/Assemblies to a Worksheet Purpose Description Prefix Select Stai…" at bounding box center [784, 375] width 1568 height 751
type input "68"
type input "6.00"
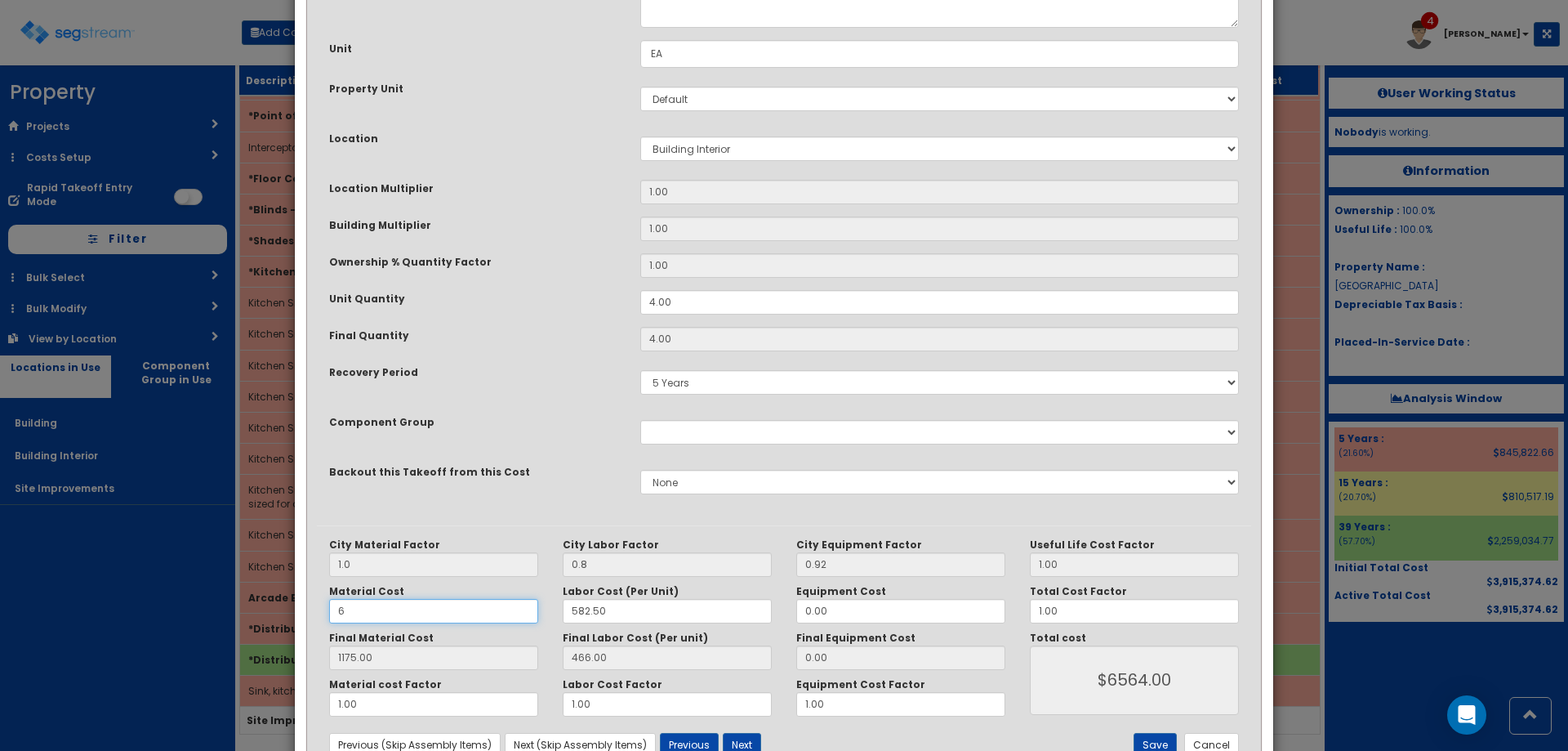
type input "$1888.00"
type input "68.00"
type input "$2136.00"
type input "680"
type input "680.00"
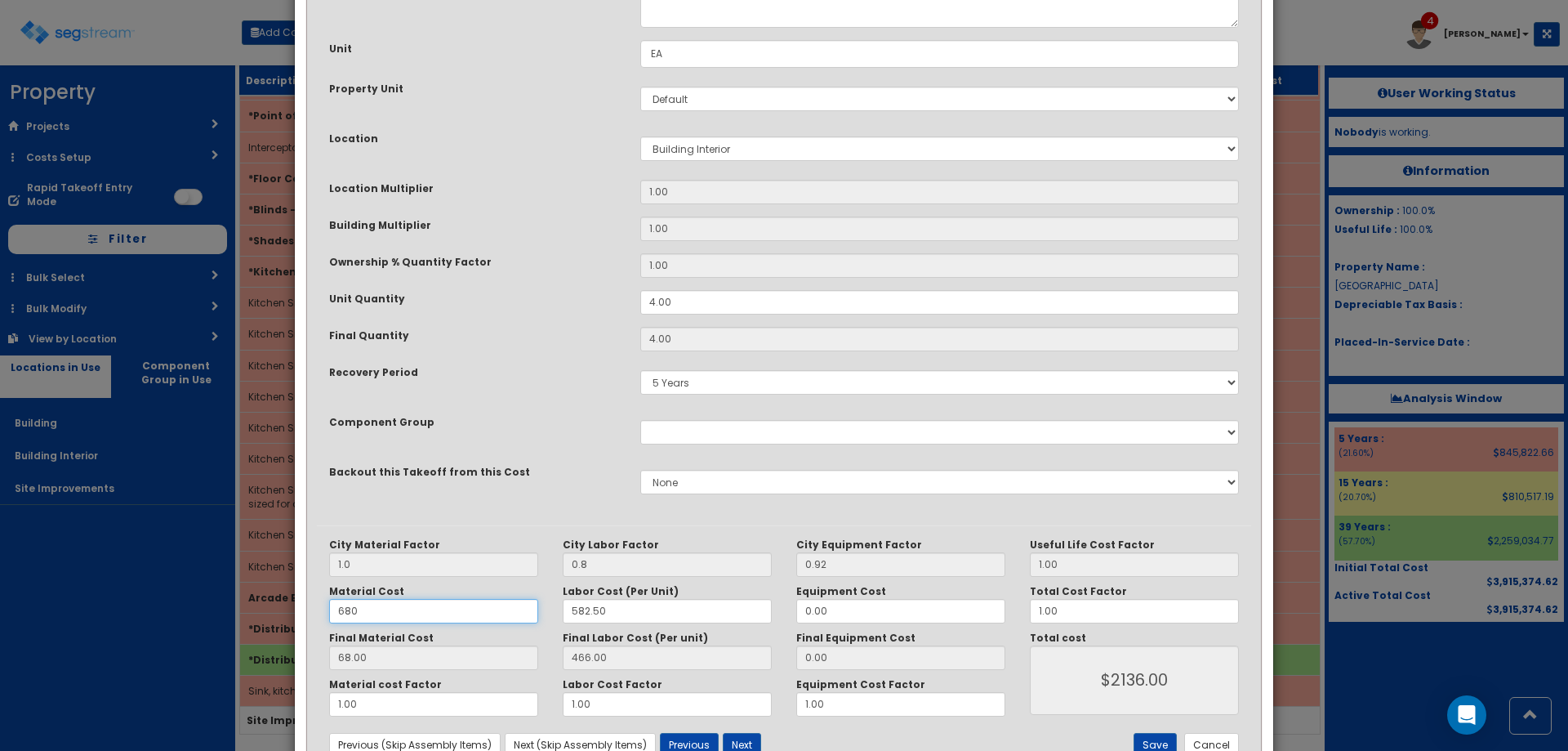
type input "$4584.00"
type input "680"
drag, startPoint x: 634, startPoint y: 613, endPoint x: 440, endPoint y: 588, distance: 195.6
click at [475, 604] on div "Material Cost 680 Labor Cost (Per Unit) 582.50 Equipment Cost 0.00" at bounding box center [667, 604] width 701 height 39
type input "95"
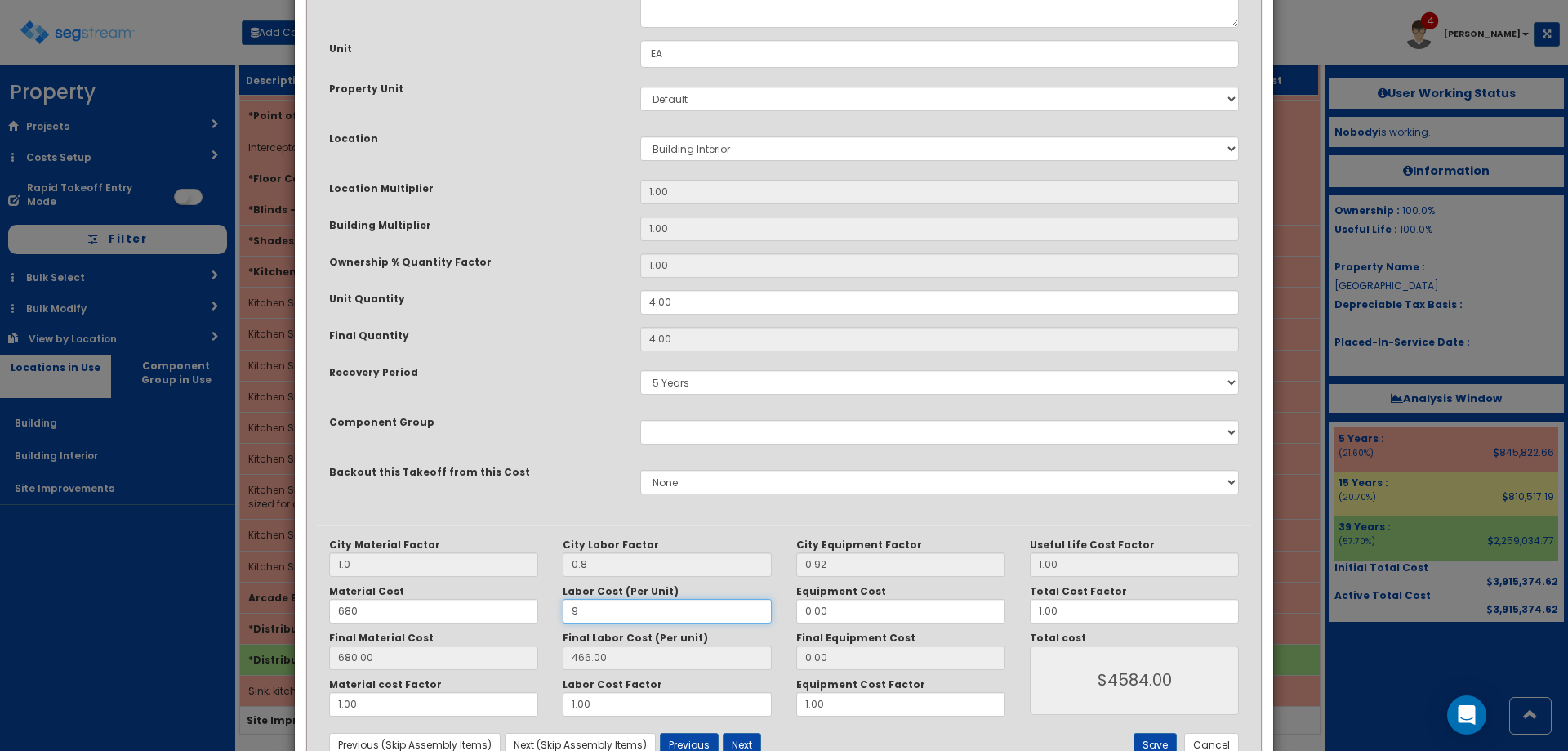
type input "7.20"
type input "$2748.80"
type input "76.00"
type input "$3024.00"
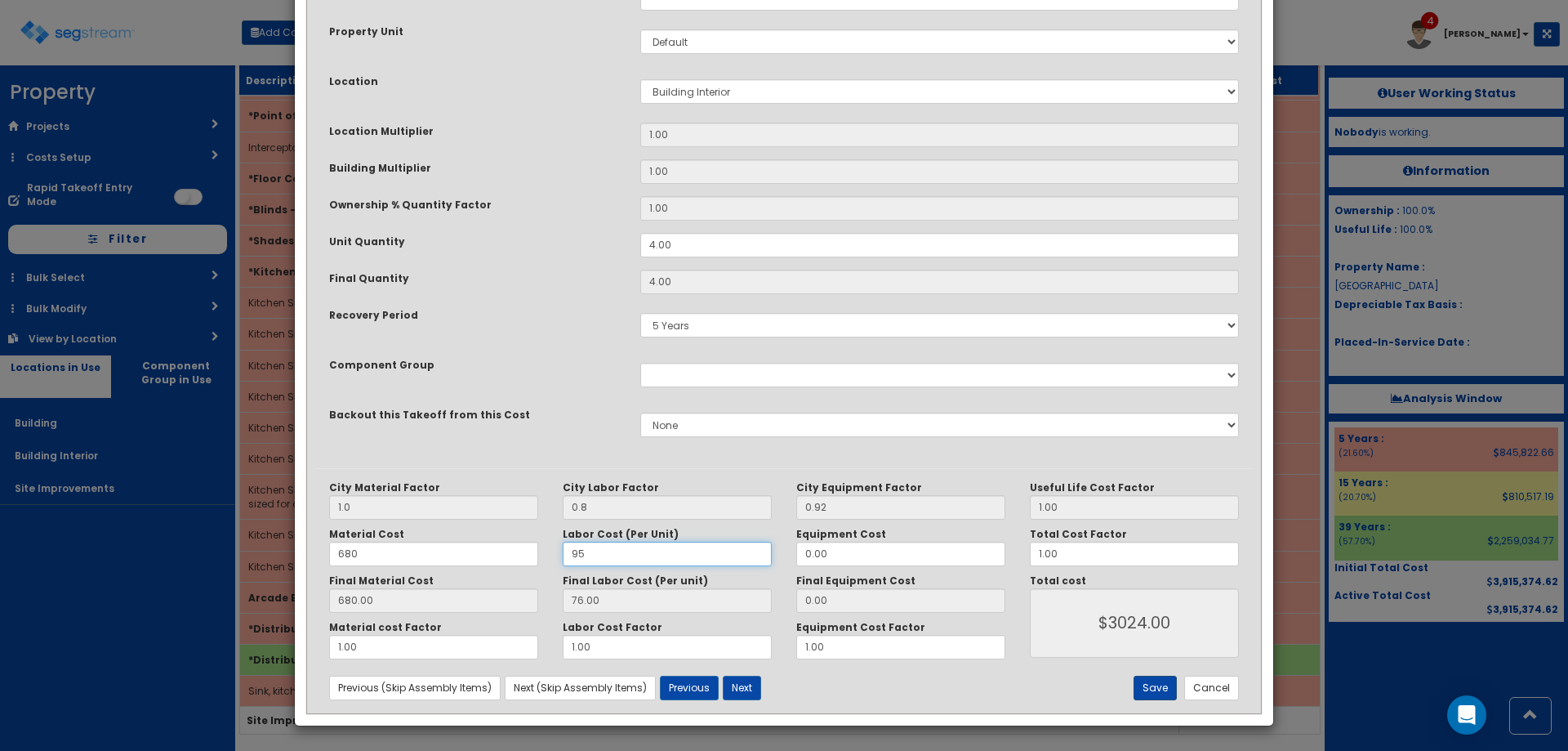
type input "95"
click at [1149, 689] on button "Save" at bounding box center [1155, 687] width 44 height 25
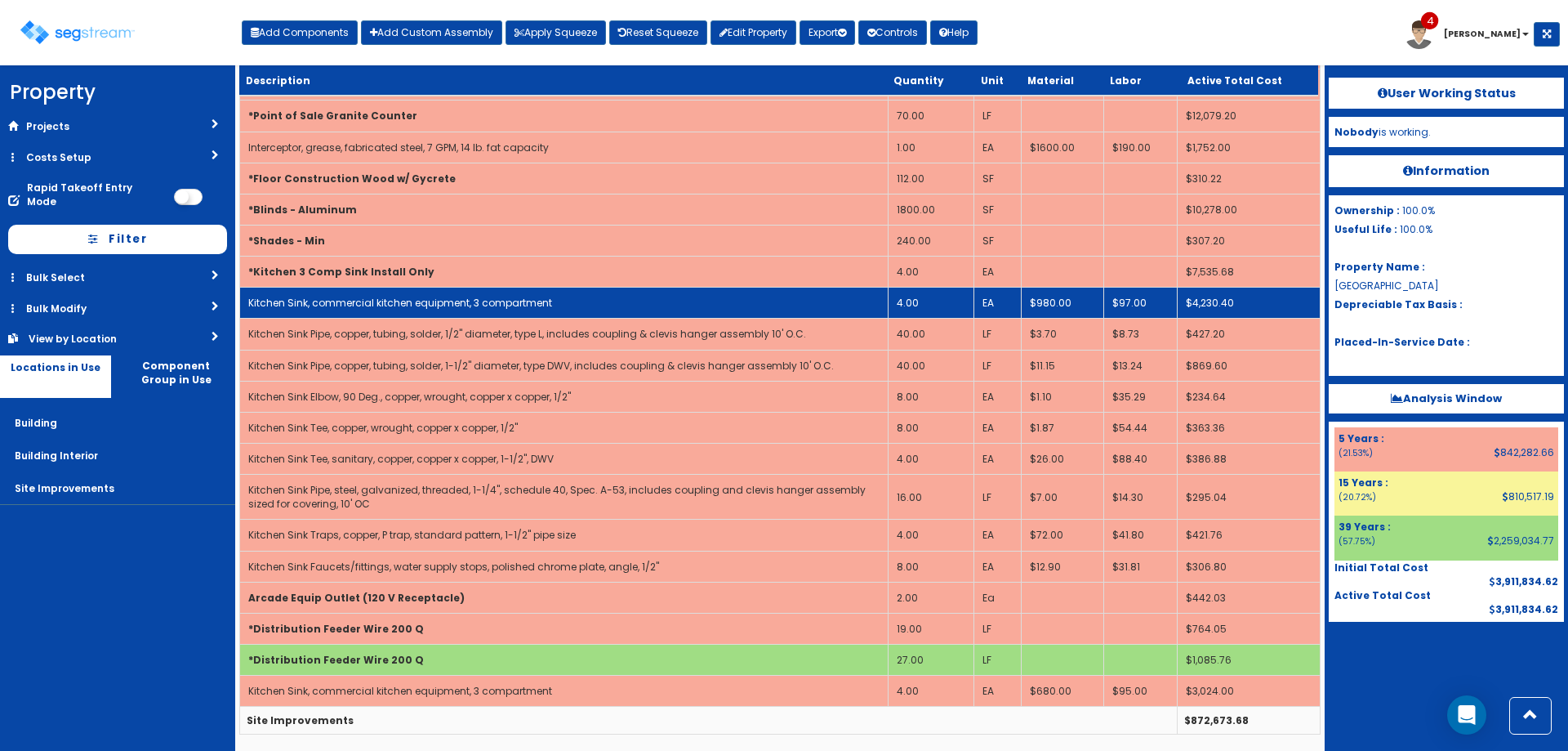
click at [921, 303] on td "4.00" at bounding box center [932, 302] width 86 height 31
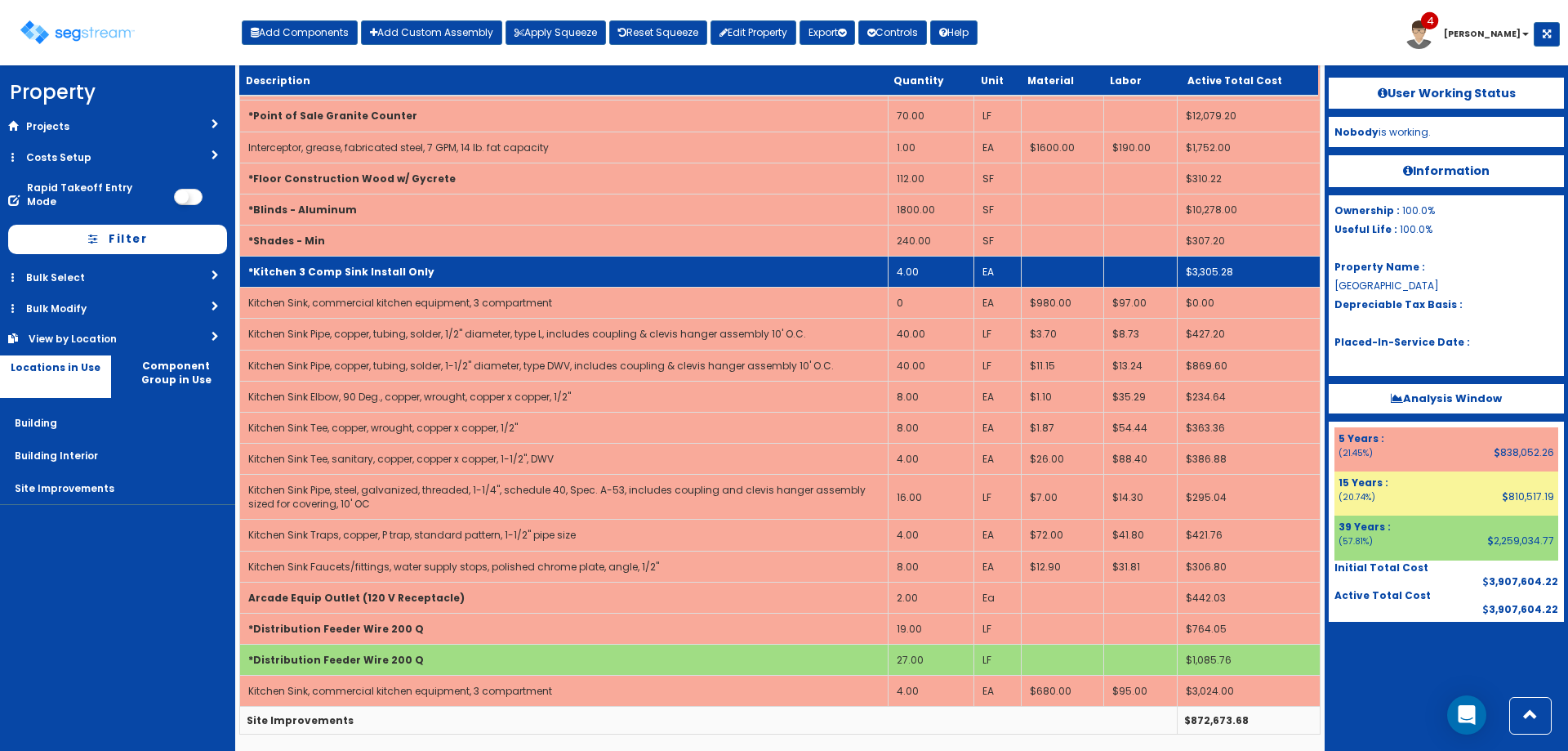
click at [707, 280] on td "*Kitchen 3 Comp Sink Install Only" at bounding box center [564, 272] width 648 height 31
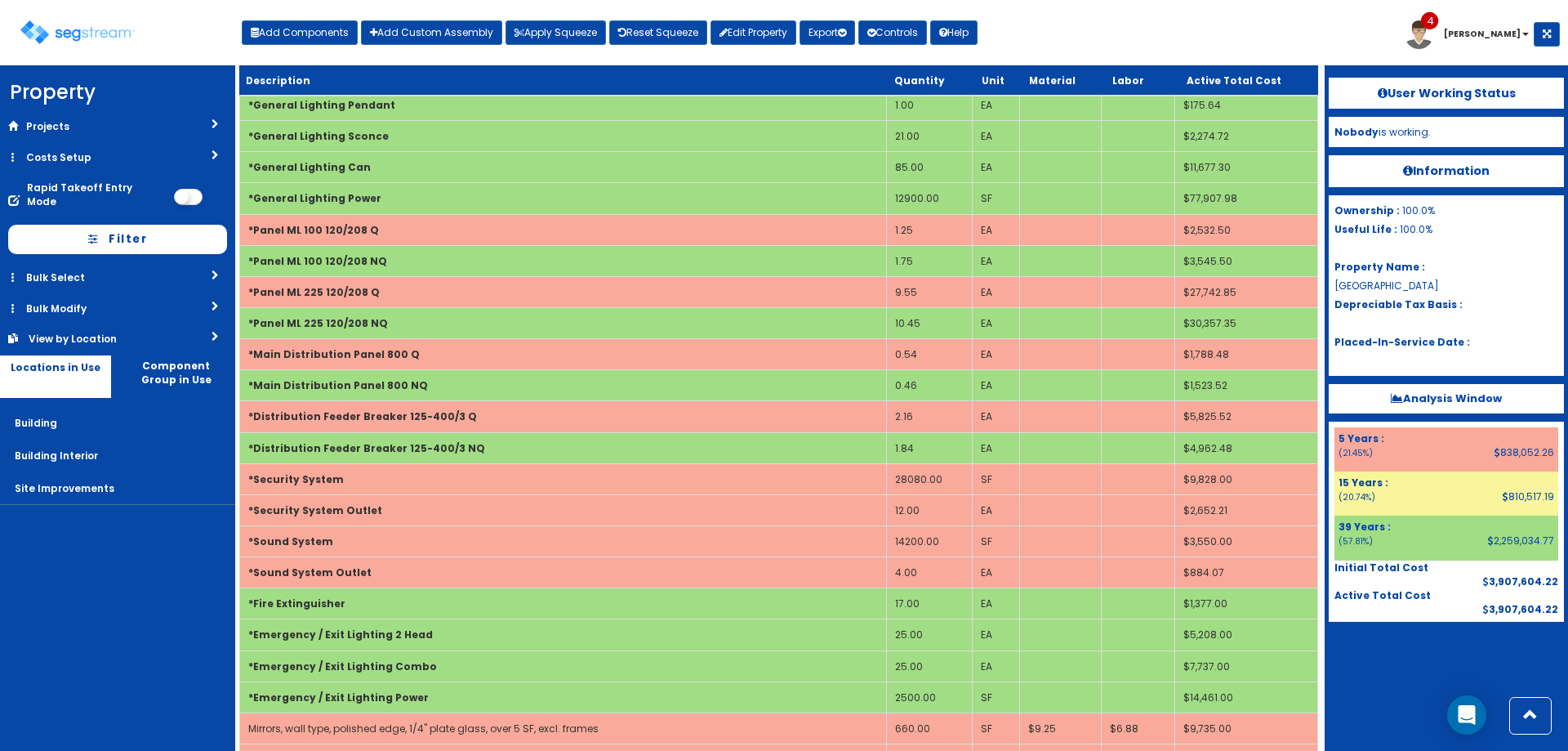
scroll to position [3983, 0]
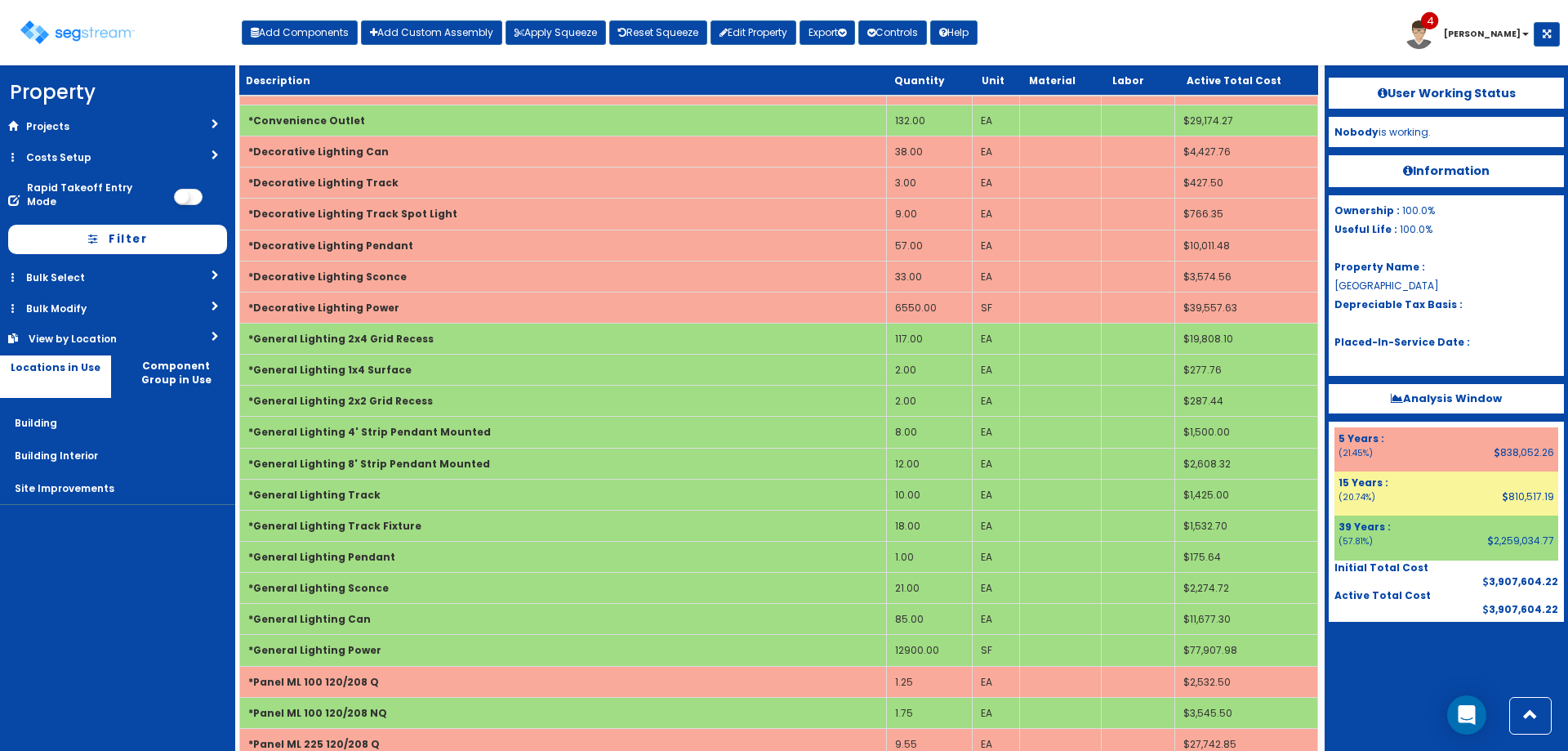
click at [1132, 25] on div "Toggle navigation Add Components Add Custom Assembly Apply Squeeze Reset Squeez…" at bounding box center [784, 38] width 1552 height 53
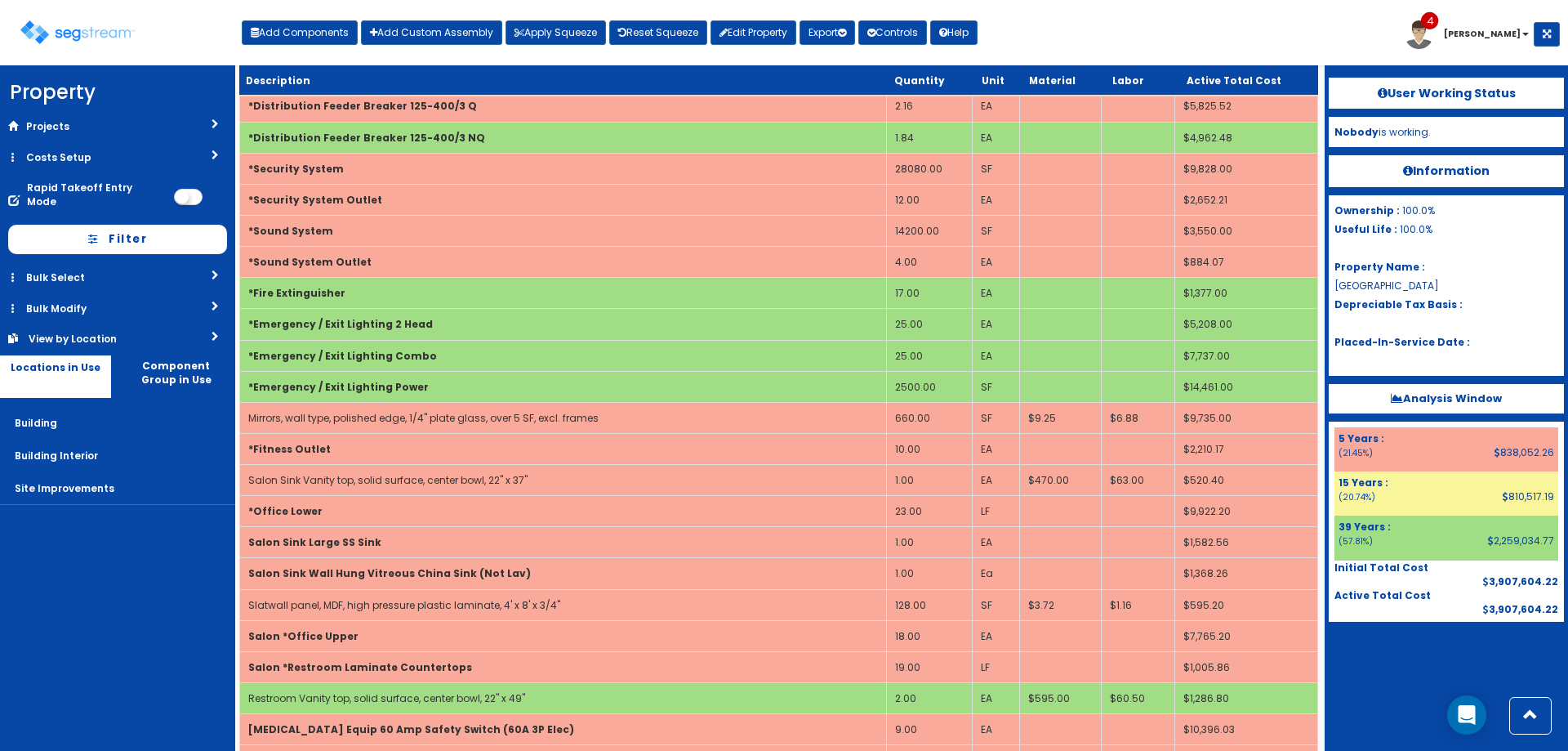
scroll to position [5127, 0]
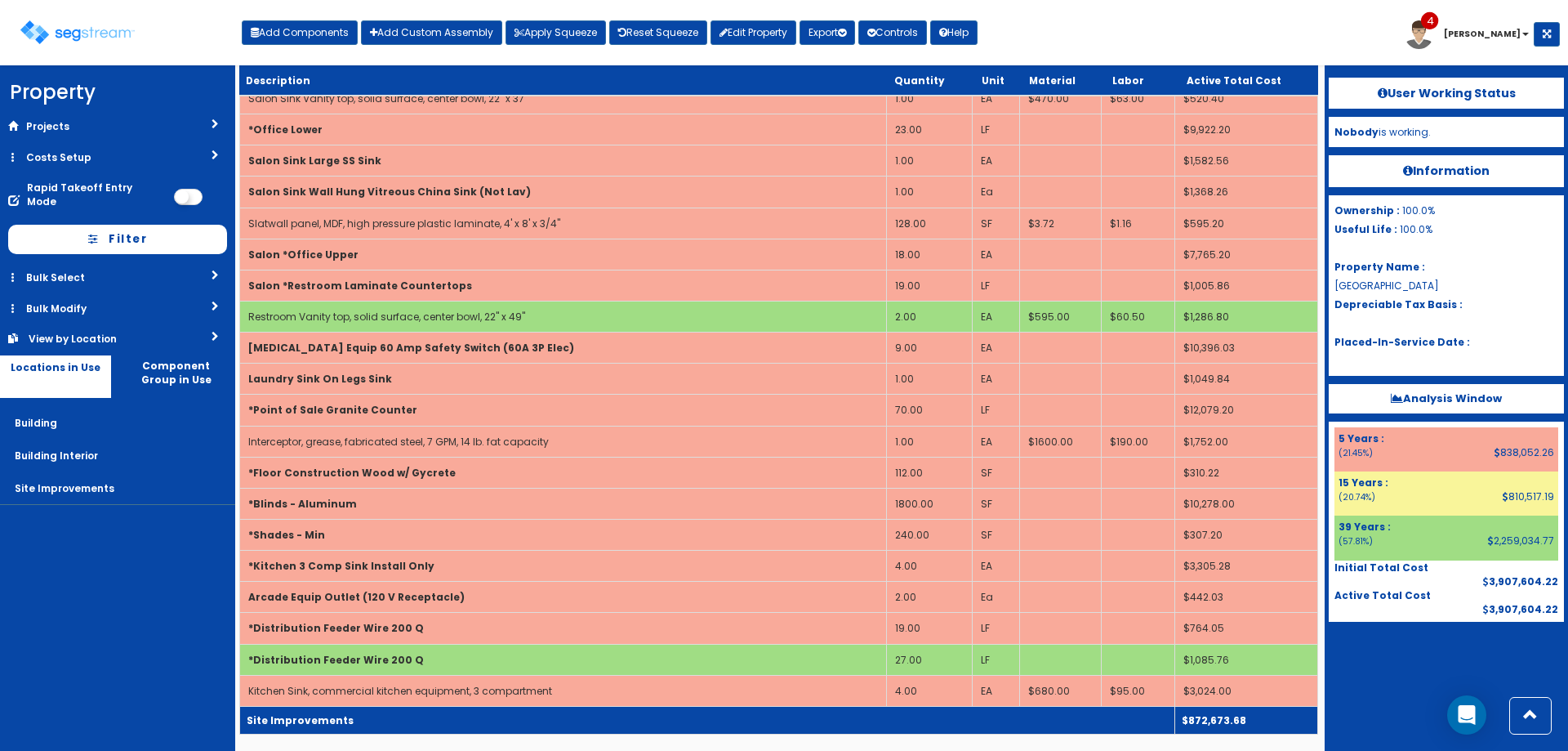
click at [331, 718] on b "Site Improvements" at bounding box center [300, 720] width 107 height 14
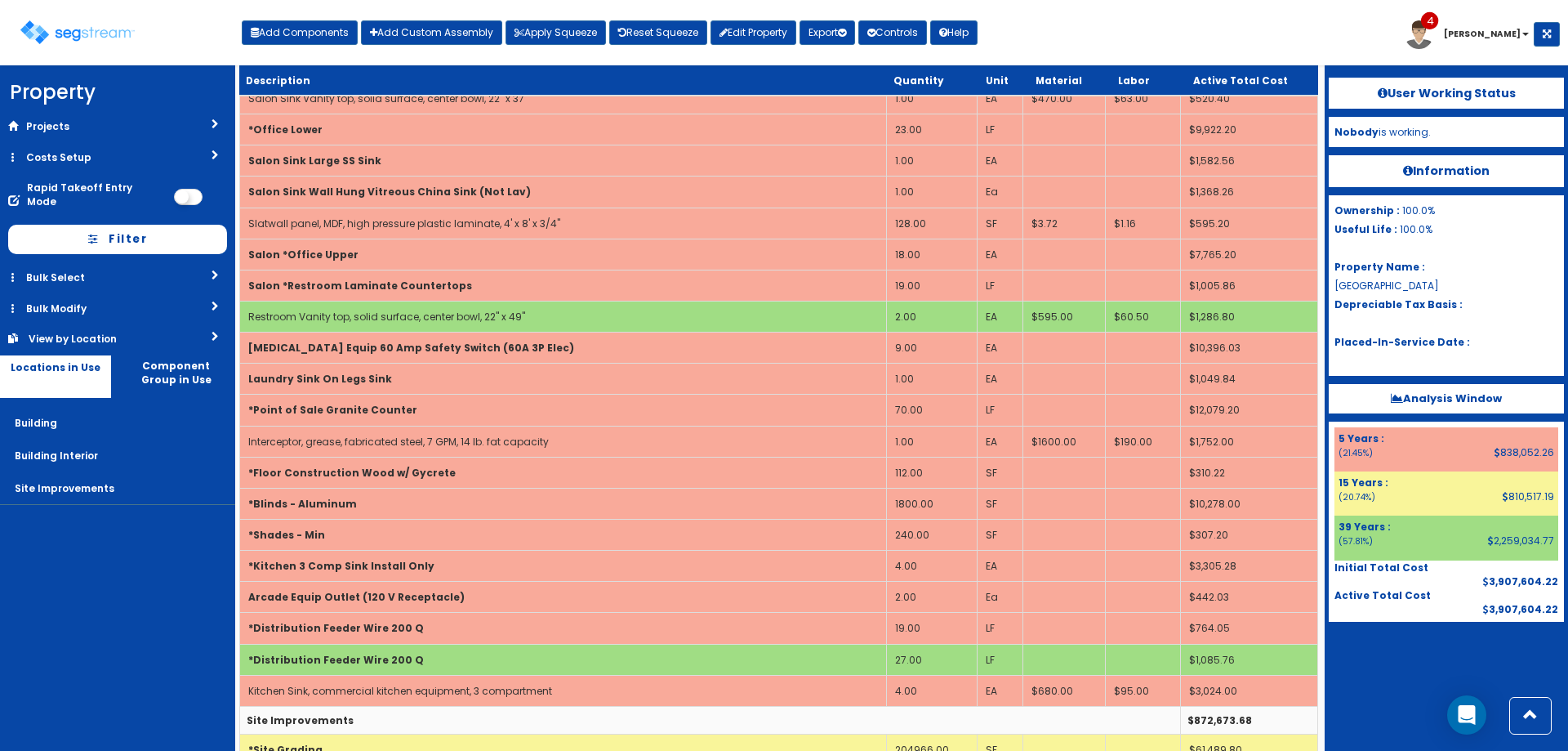
scroll to position [6280, 0]
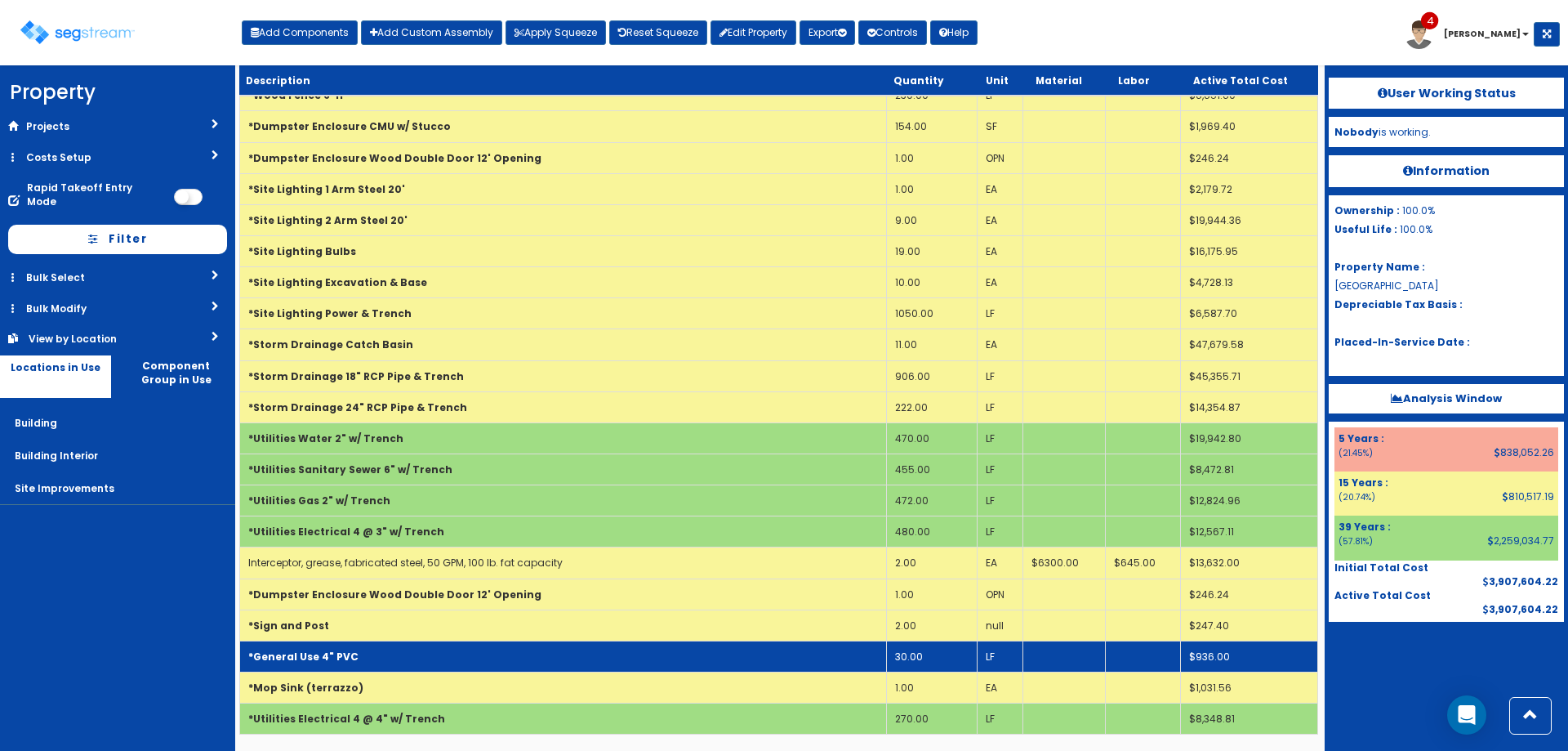
click at [361, 656] on td "*General Use 4" PVC" at bounding box center [563, 656] width 647 height 31
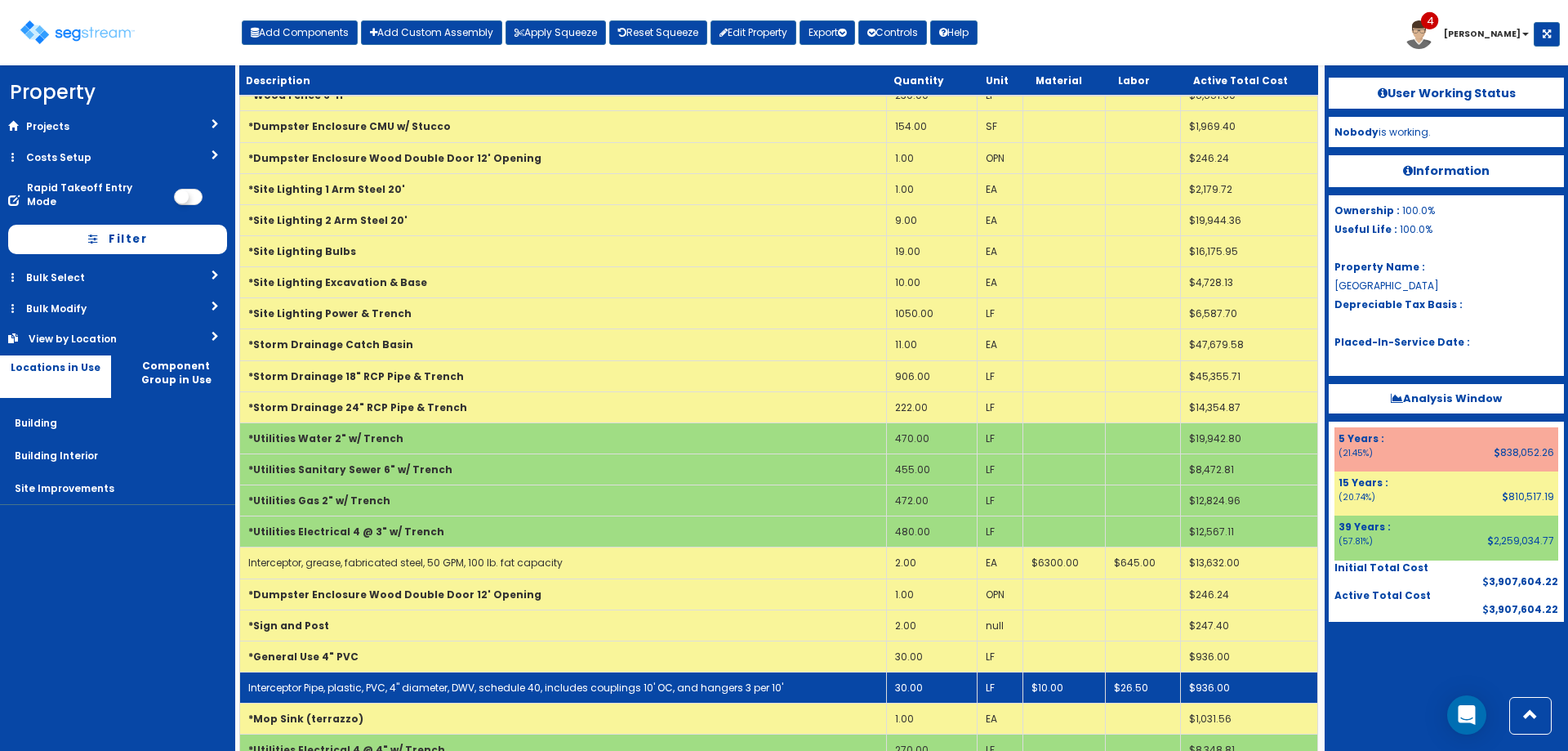
click at [409, 690] on link "Interceptor Pipe, plastic, PVC, 4" diameter, DWV, schedule 40, includes couplin…" at bounding box center [516, 687] width 535 height 14
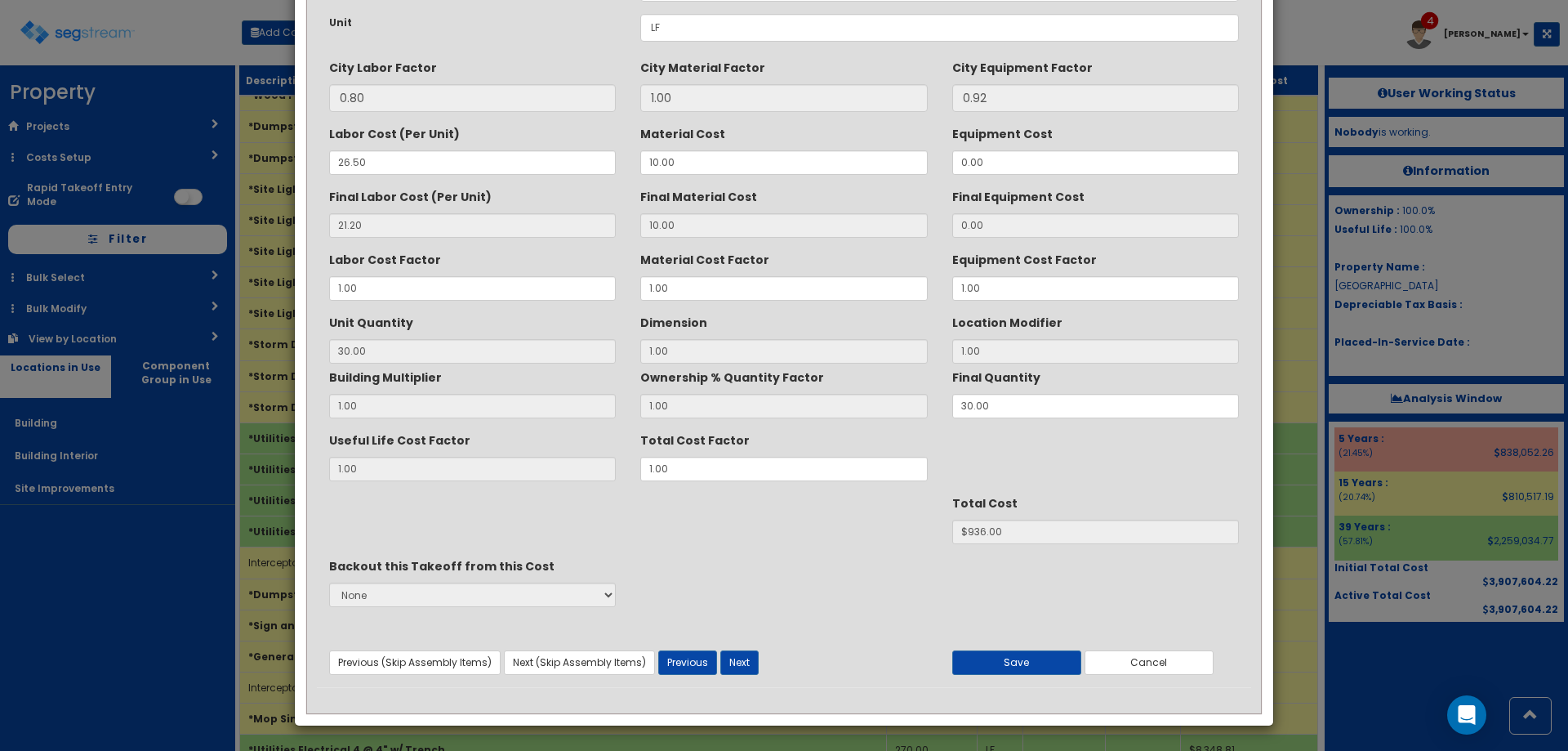
scroll to position [0, 0]
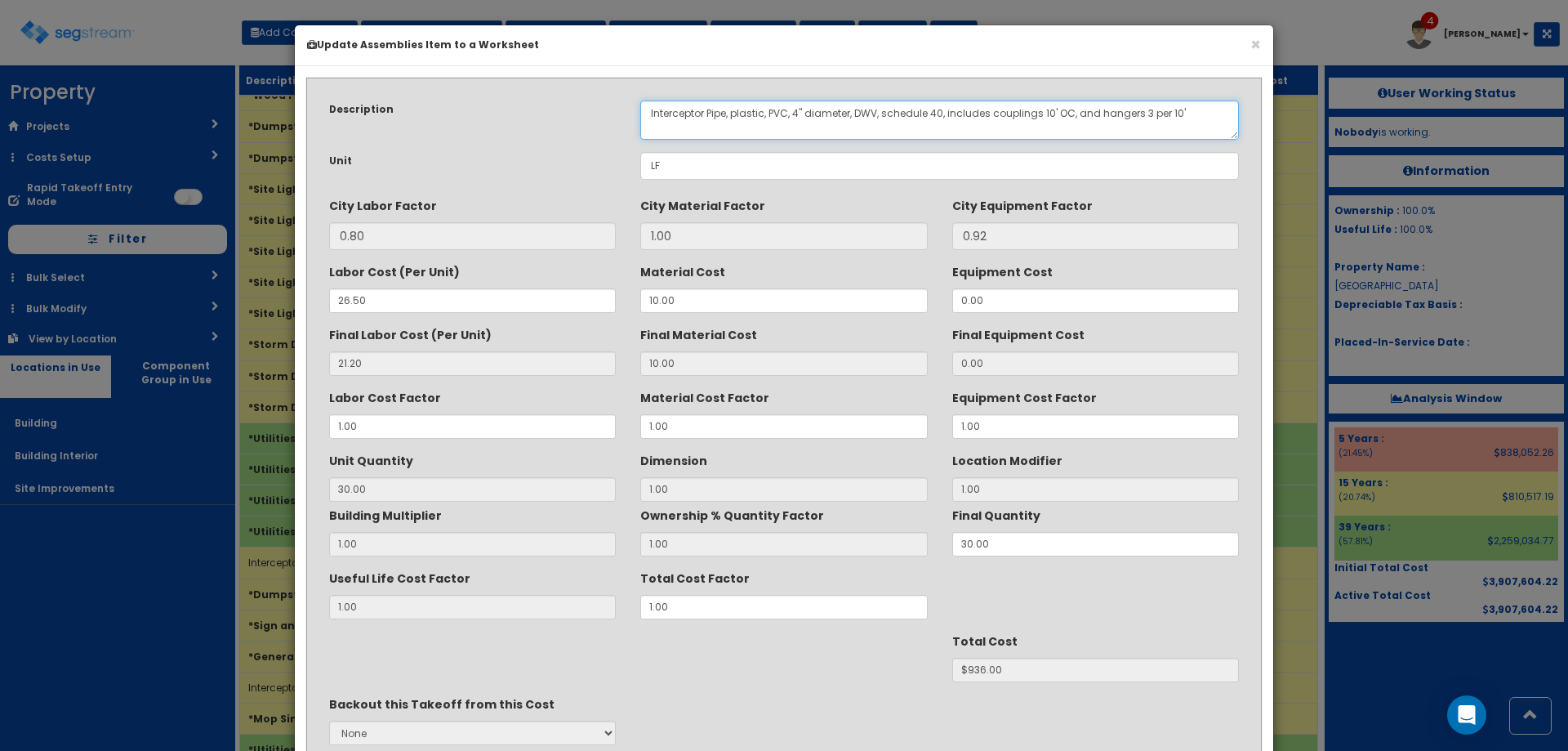
drag, startPoint x: 1070, startPoint y: 113, endPoint x: 1543, endPoint y: 70, distance: 475.0
click at [1288, 104] on div "× Update Assemblies Item to a Worksheet Description Interceptor Pipe, plastic, …" at bounding box center [784, 375] width 1568 height 751
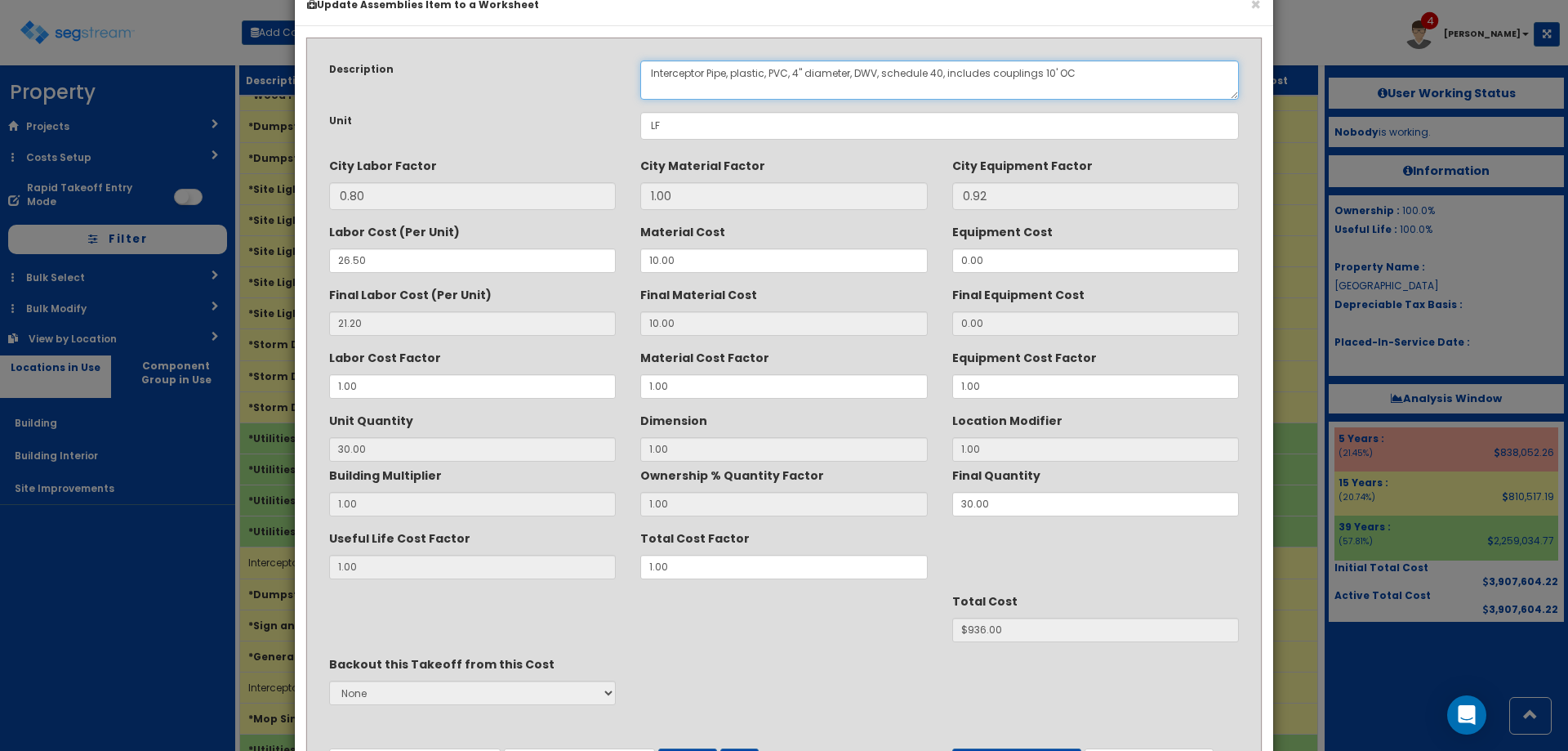
scroll to position [138, 0]
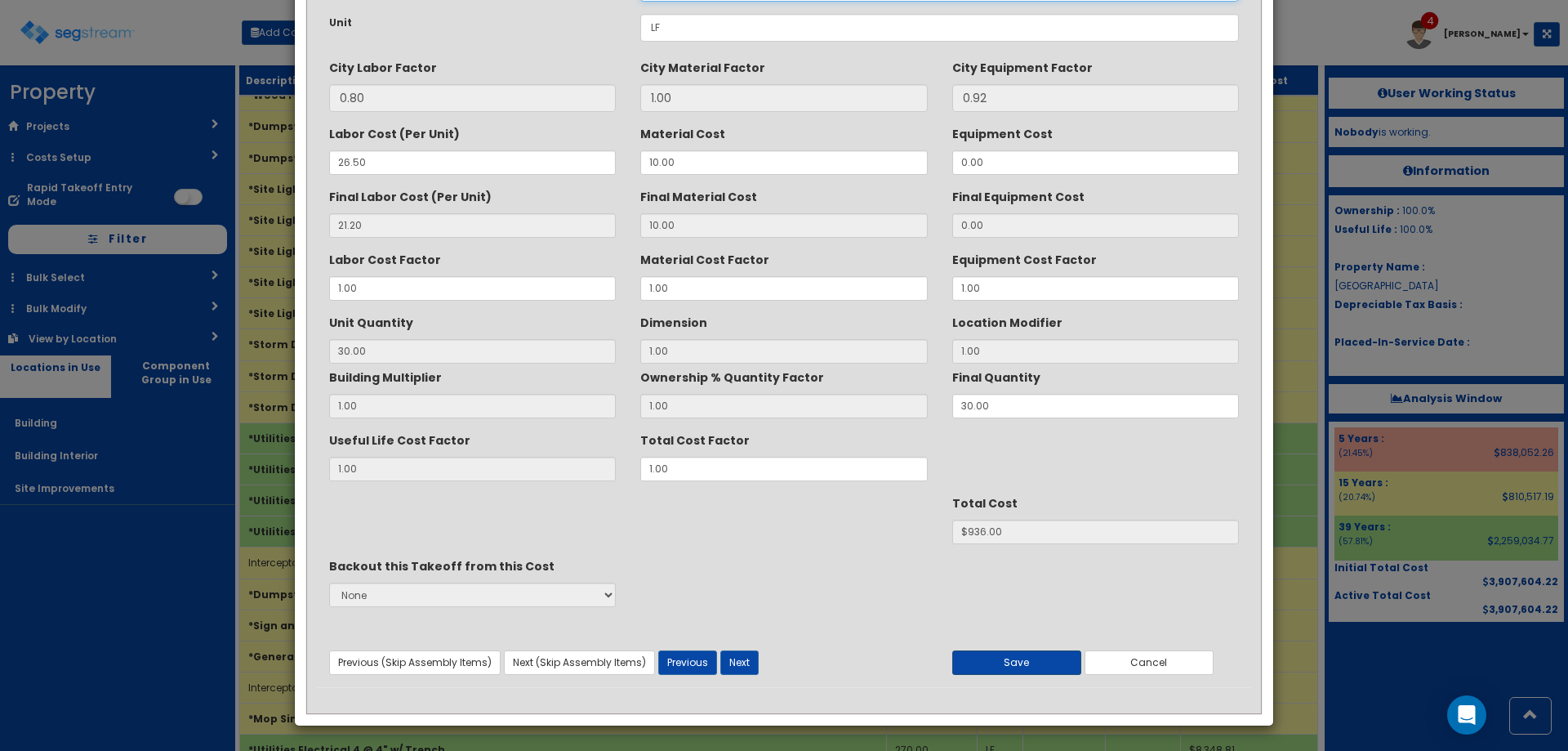
type textarea "Interceptor Pipe, plastic, PVC, 4" diameter, DWV, schedule 40, includes couplin…"
drag, startPoint x: 1020, startPoint y: 658, endPoint x: 829, endPoint y: 508, distance: 242.9
click at [1018, 658] on button "Save" at bounding box center [1017, 662] width 129 height 25
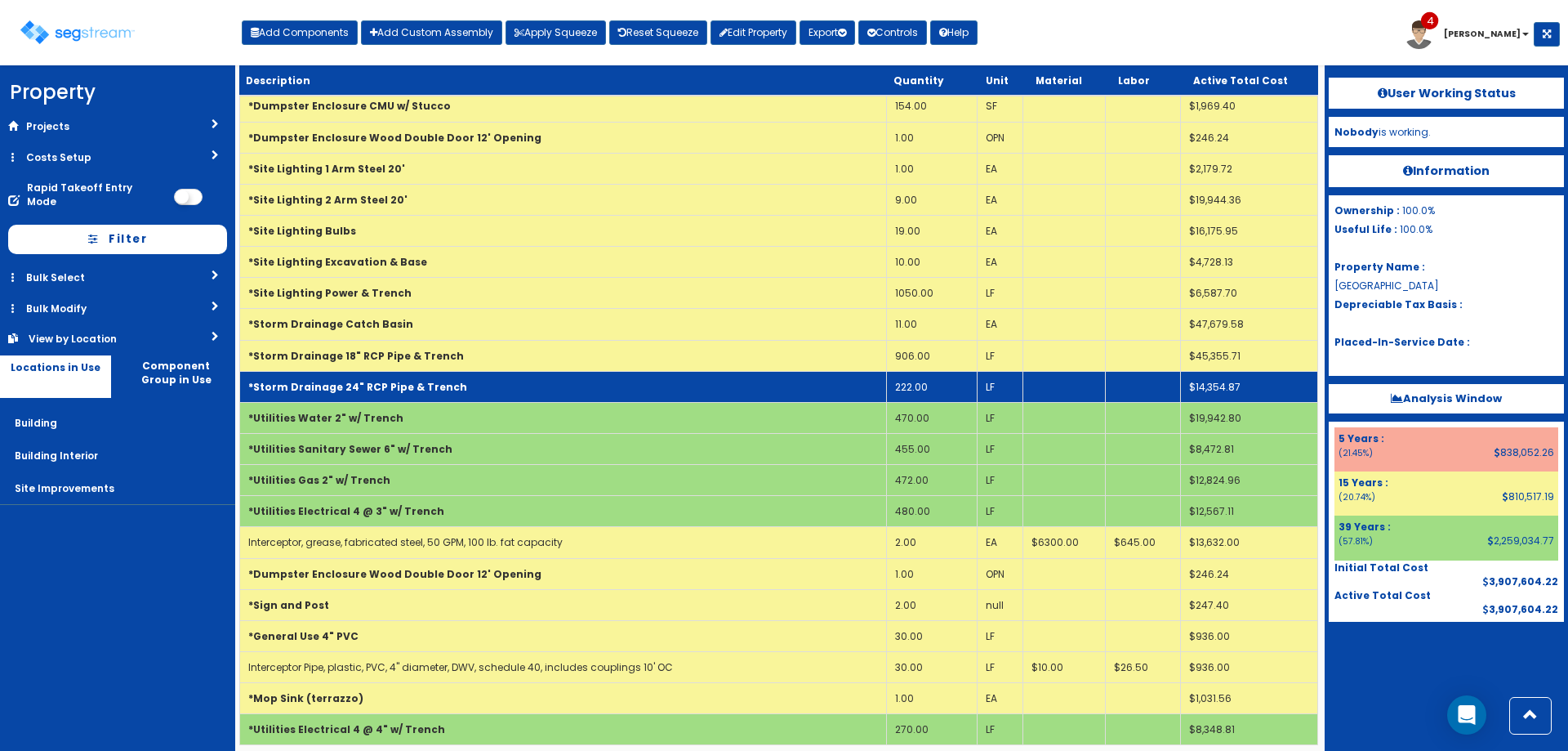
scroll to position [6310, 0]
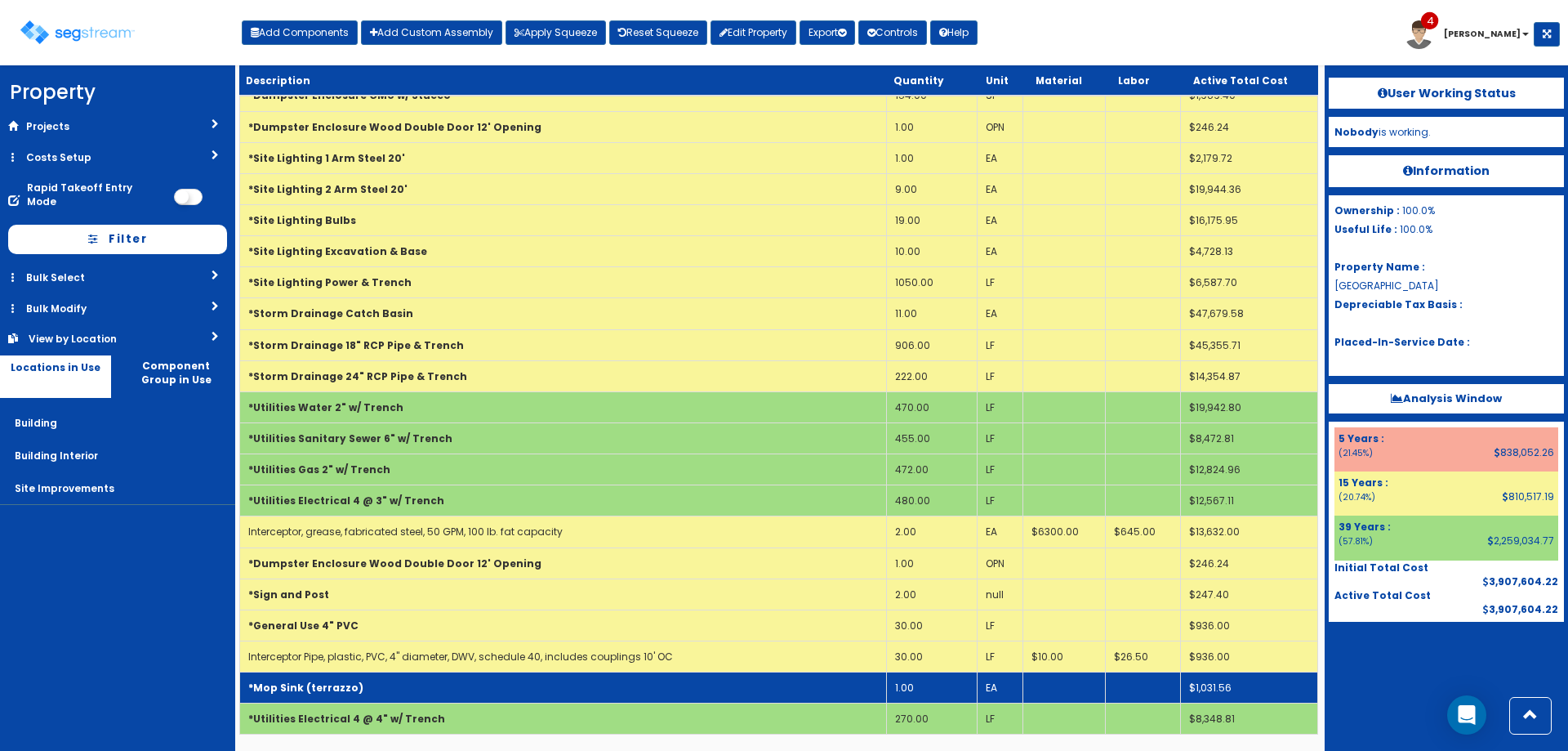
click at [925, 690] on td "1.00" at bounding box center [931, 687] width 90 height 31
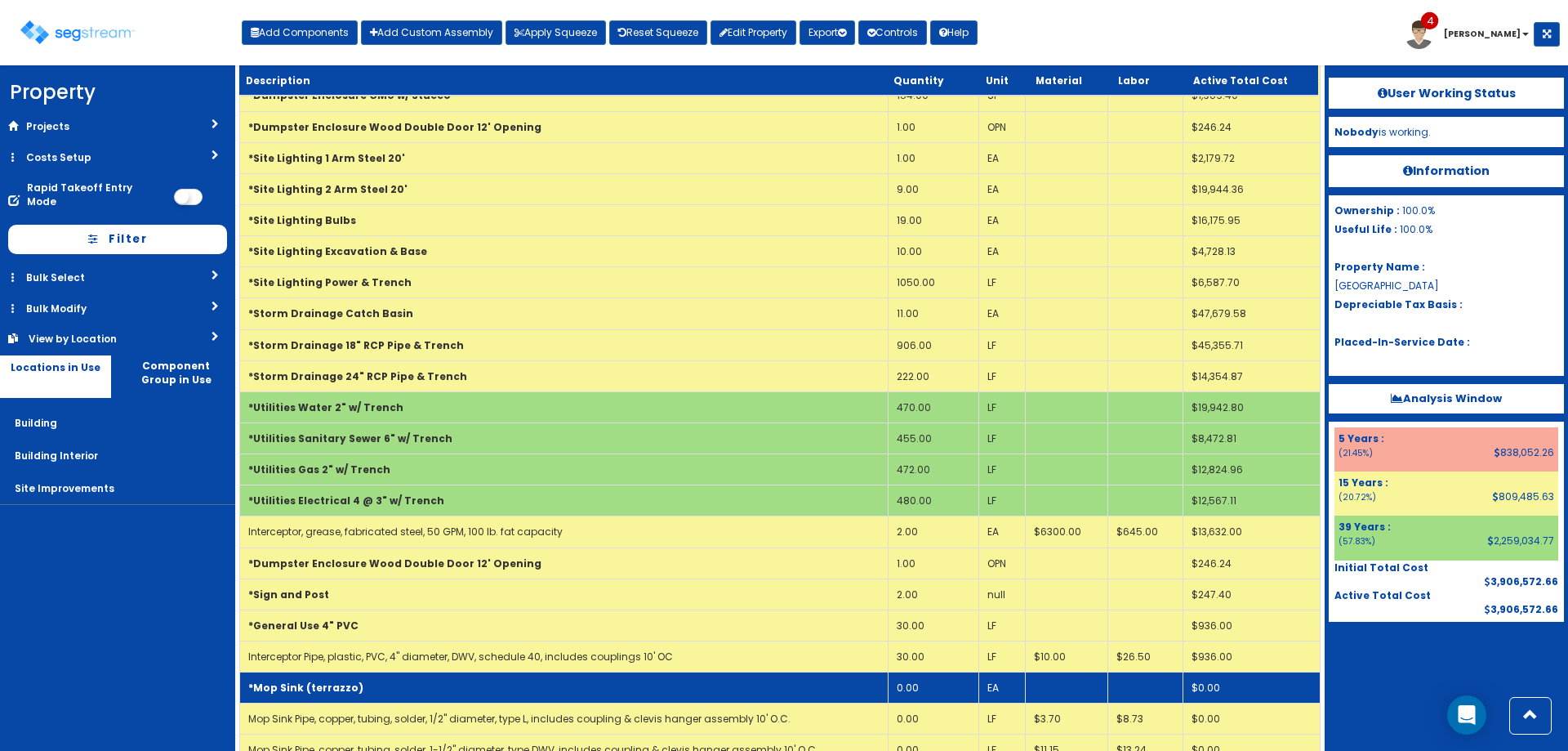
click at [326, 693] on b "*Mop Sink (terrazzo)" at bounding box center [306, 687] width 115 height 14
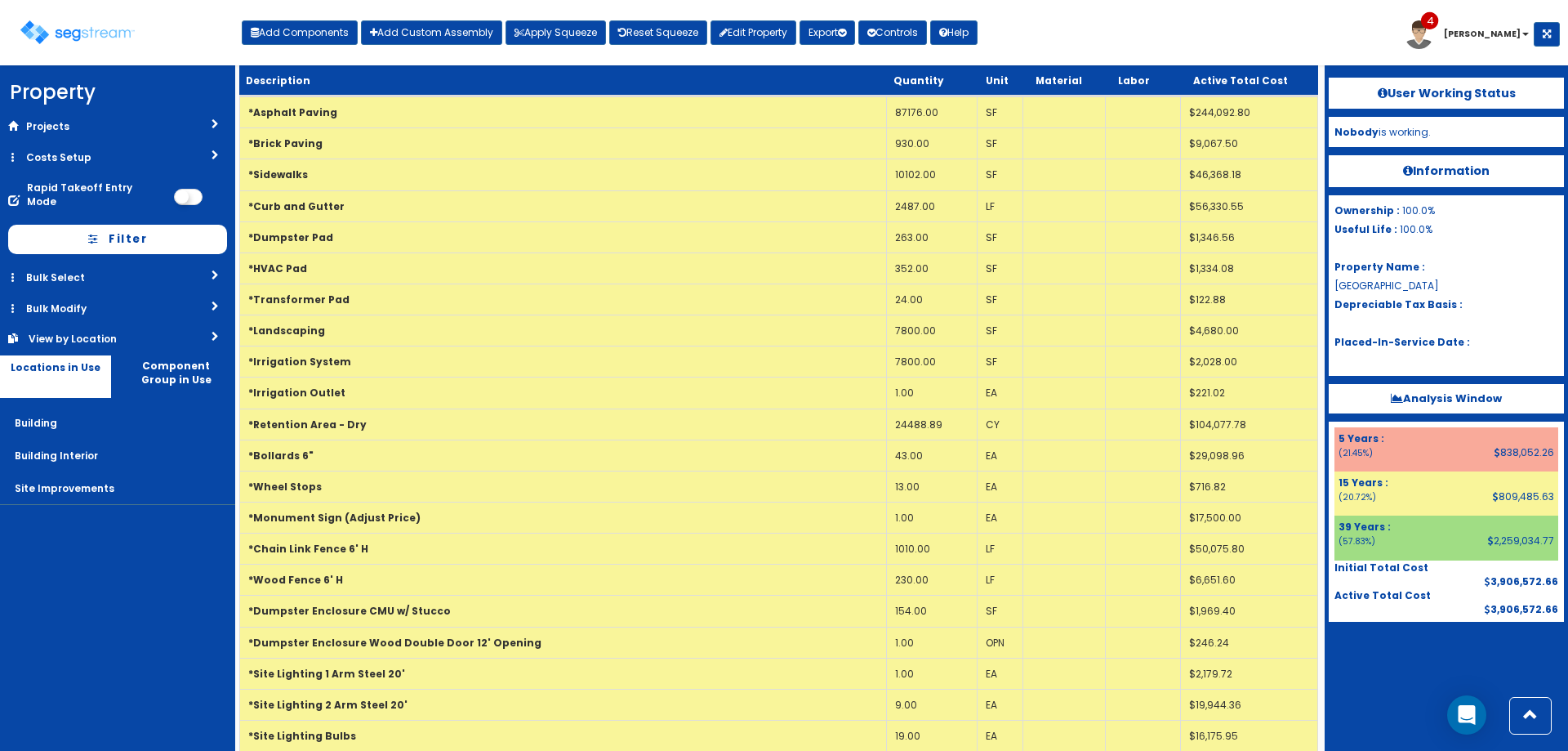
scroll to position [5738, 0]
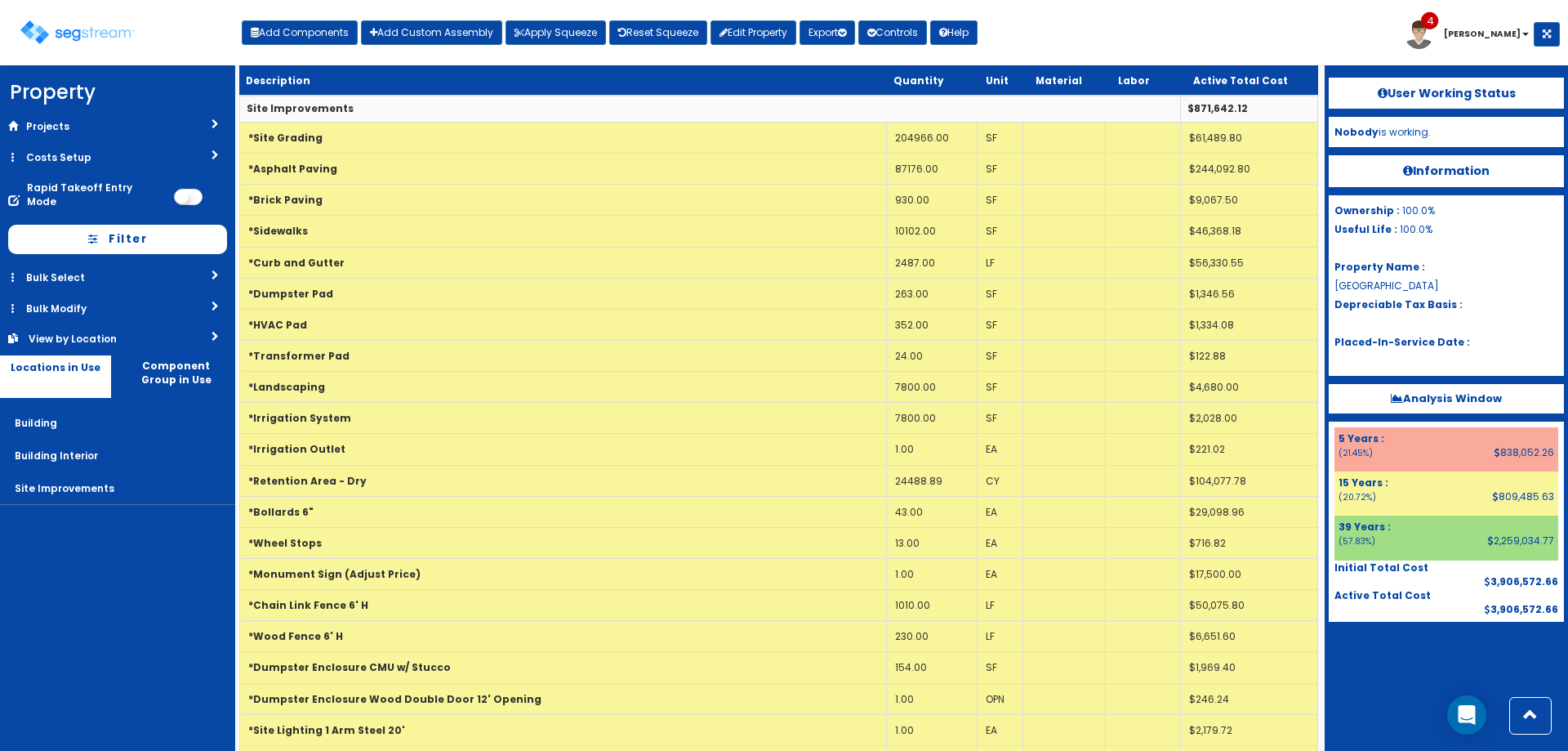
click at [370, 108] on td "Site Improvements" at bounding box center [710, 107] width 941 height 28
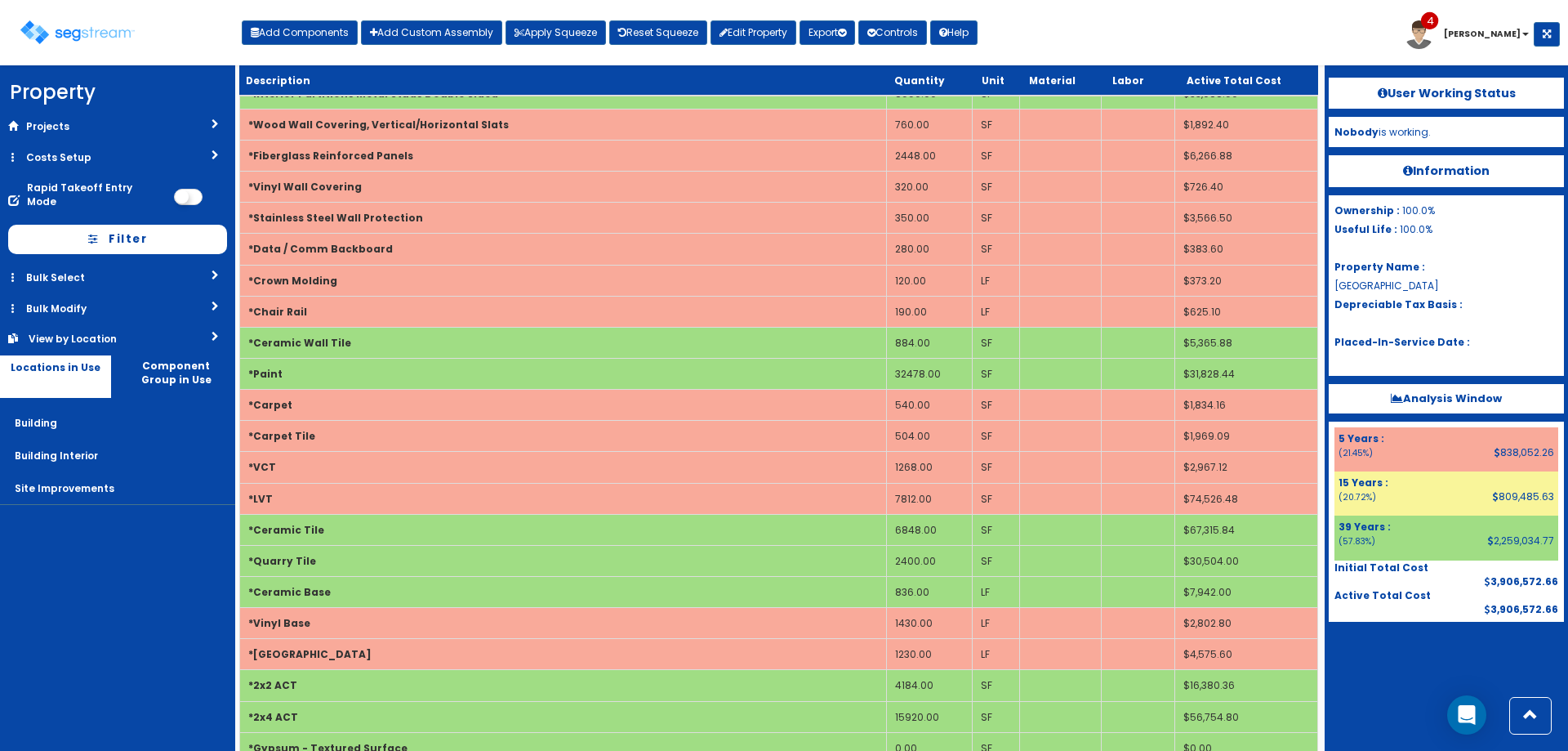
scroll to position [0, 0]
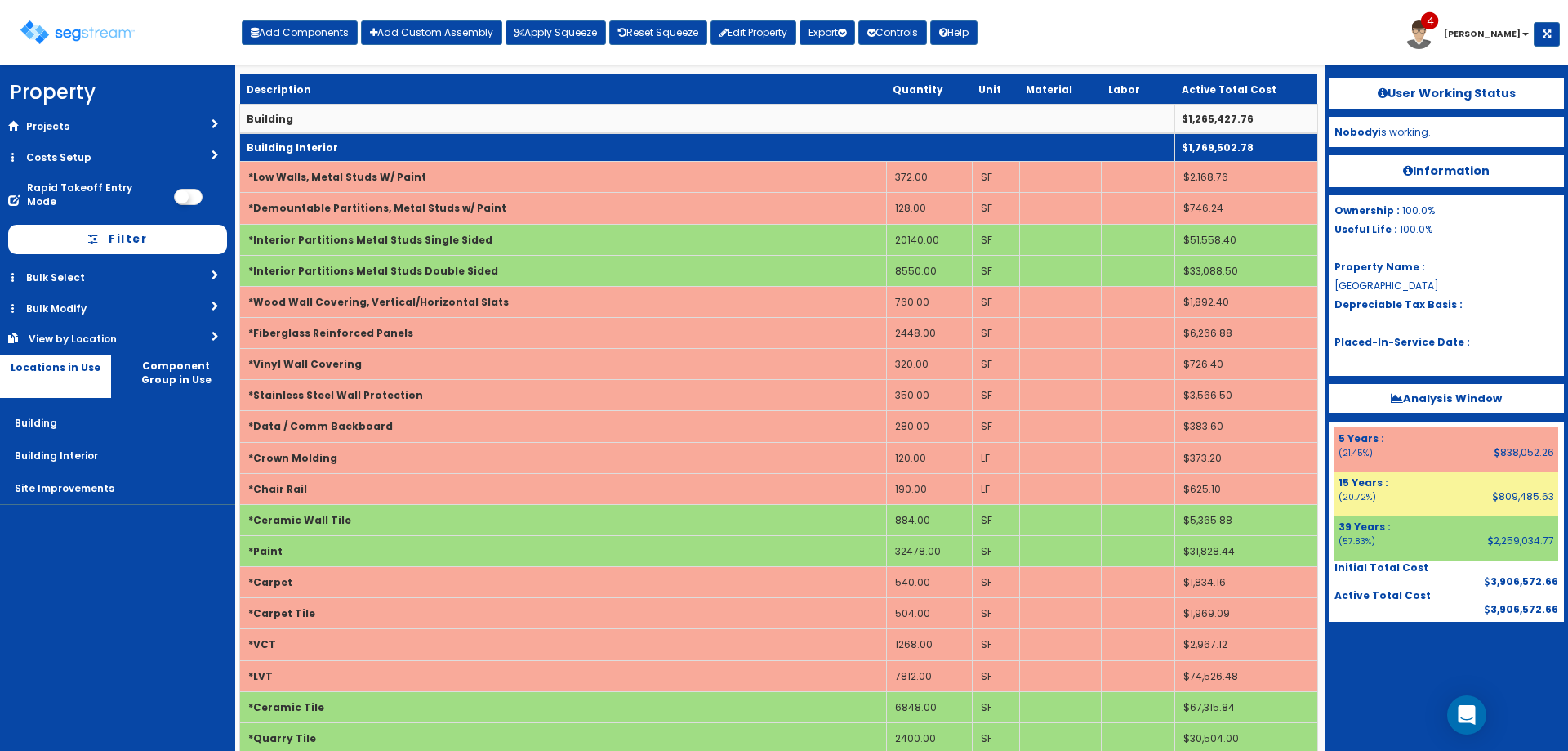
click at [382, 148] on td "Building Interior" at bounding box center [707, 147] width 935 height 29
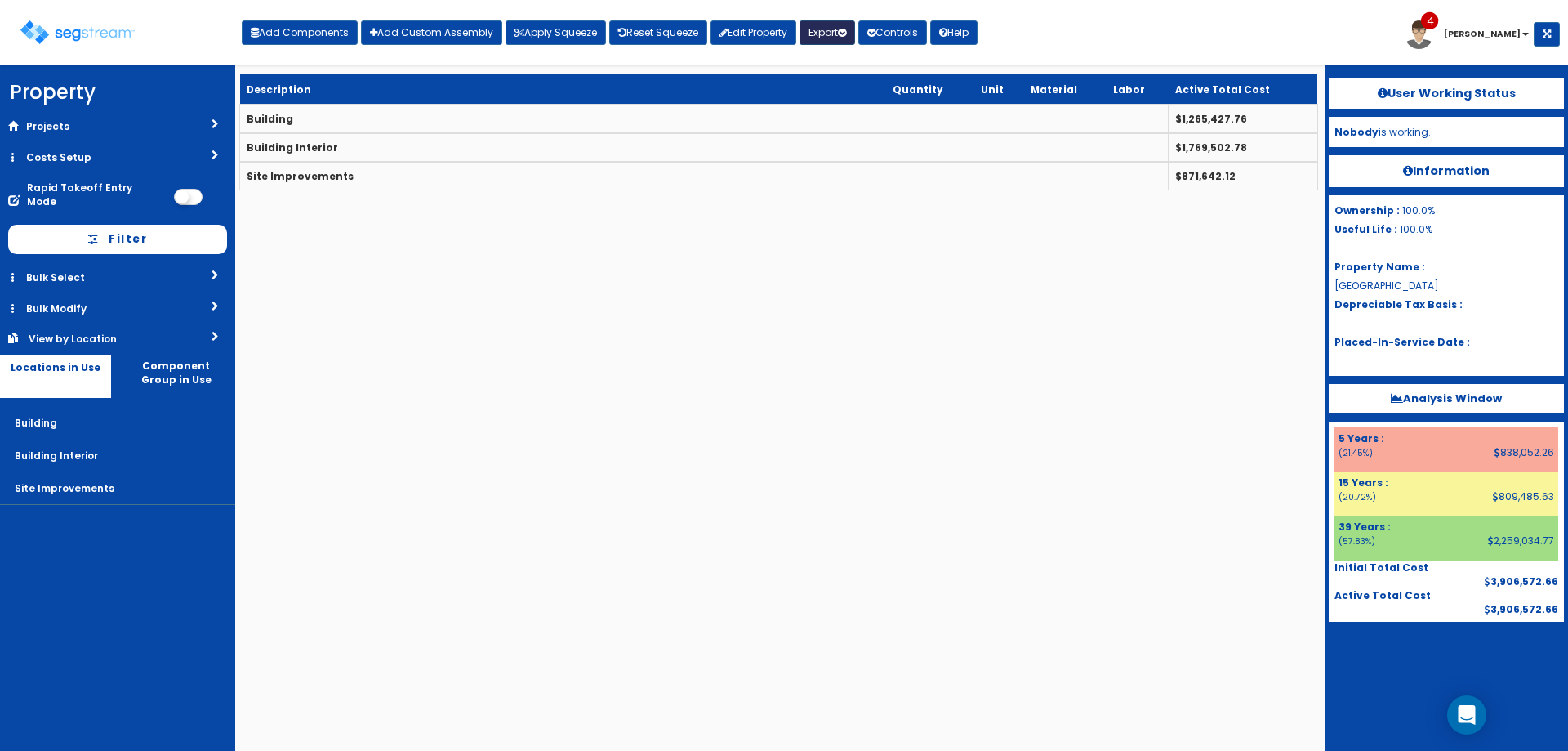
click at [841, 22] on button "Export" at bounding box center [827, 33] width 56 height 25
click at [840, 58] on link "Engineering Report(xlsx)" at bounding box center [881, 68] width 162 height 33
click at [312, 100] on th "Description" at bounding box center [563, 90] width 647 height 30
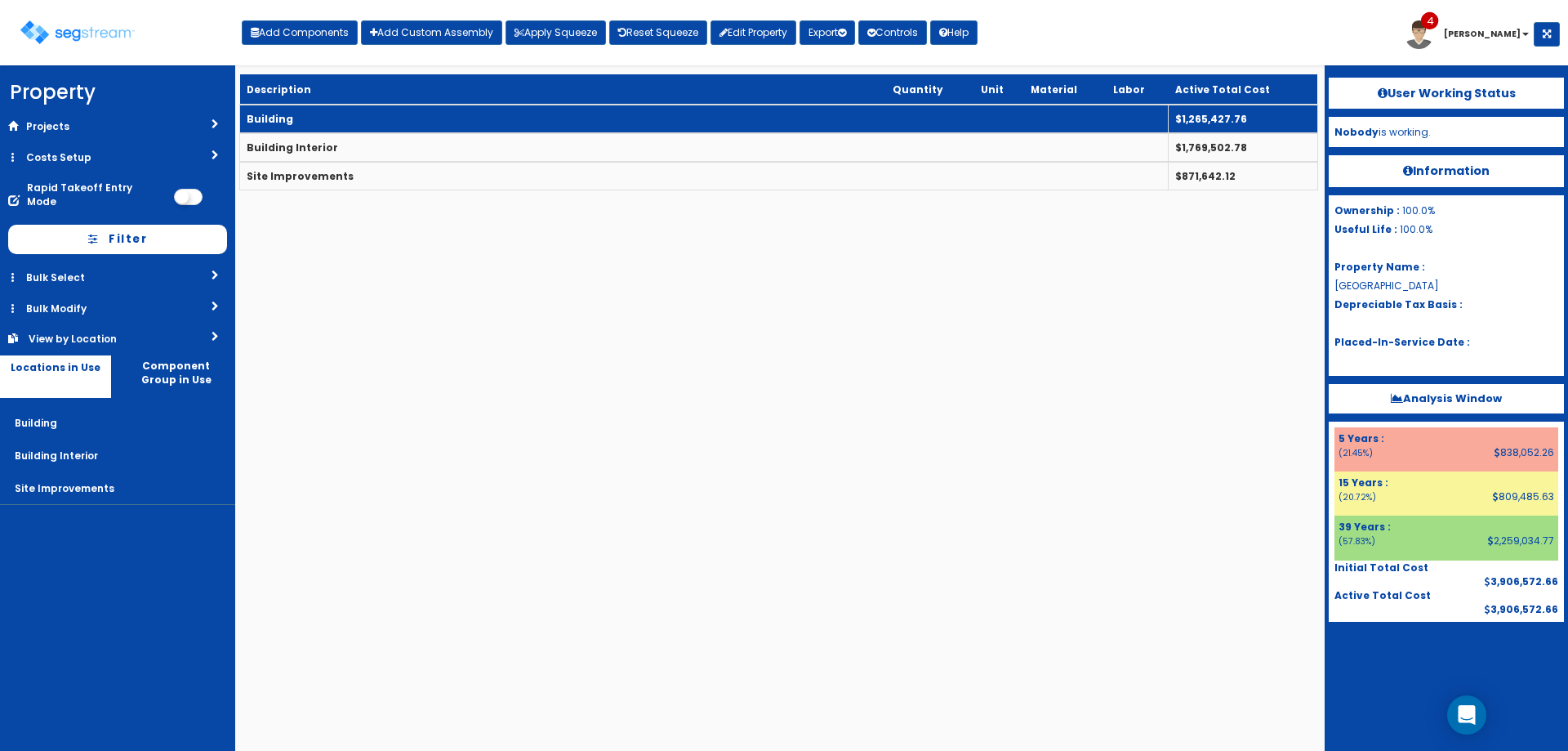
click at [309, 107] on td "Building" at bounding box center [704, 118] width 929 height 29
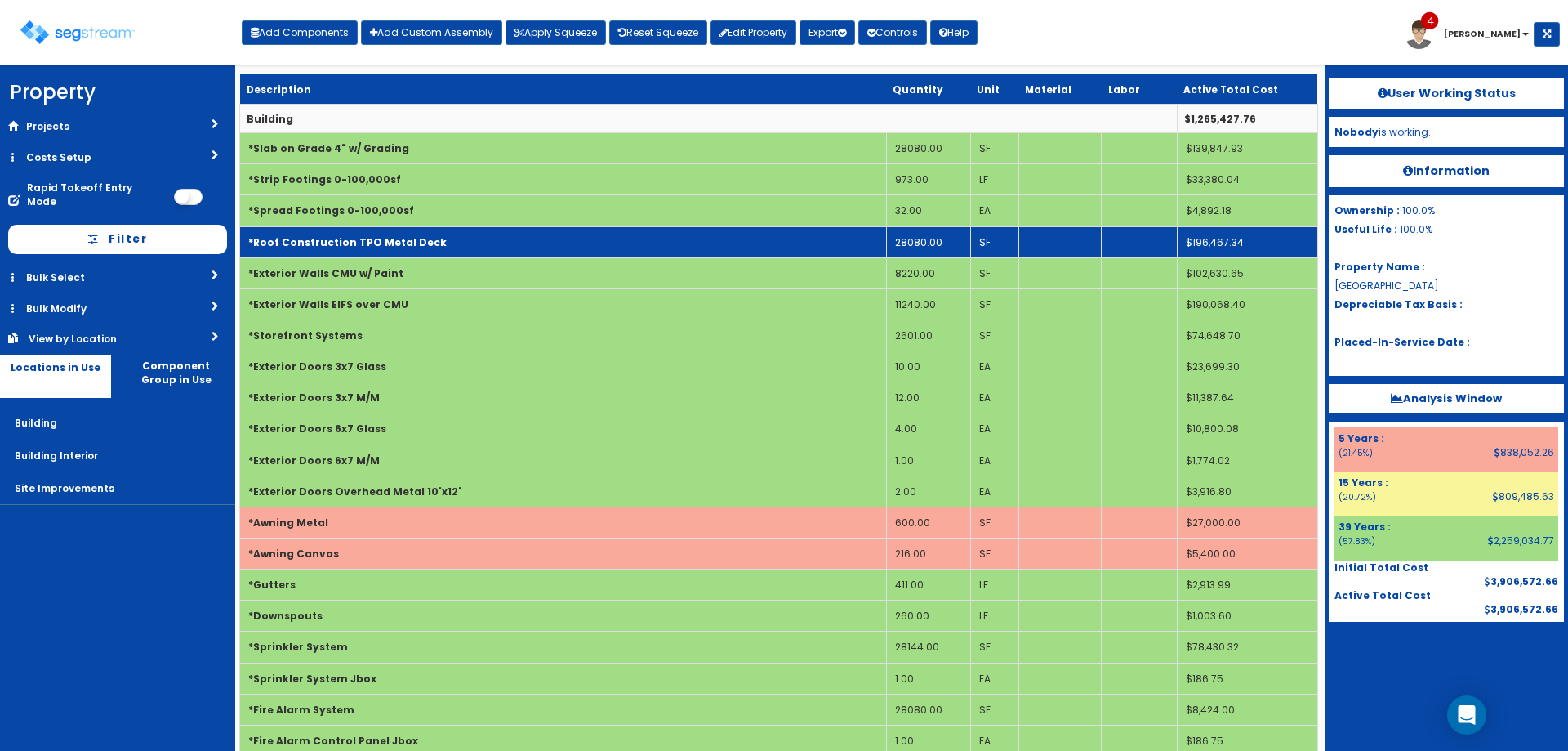
click at [452, 237] on td "*Roof Construction TPO Metal Deck" at bounding box center [563, 242] width 647 height 31
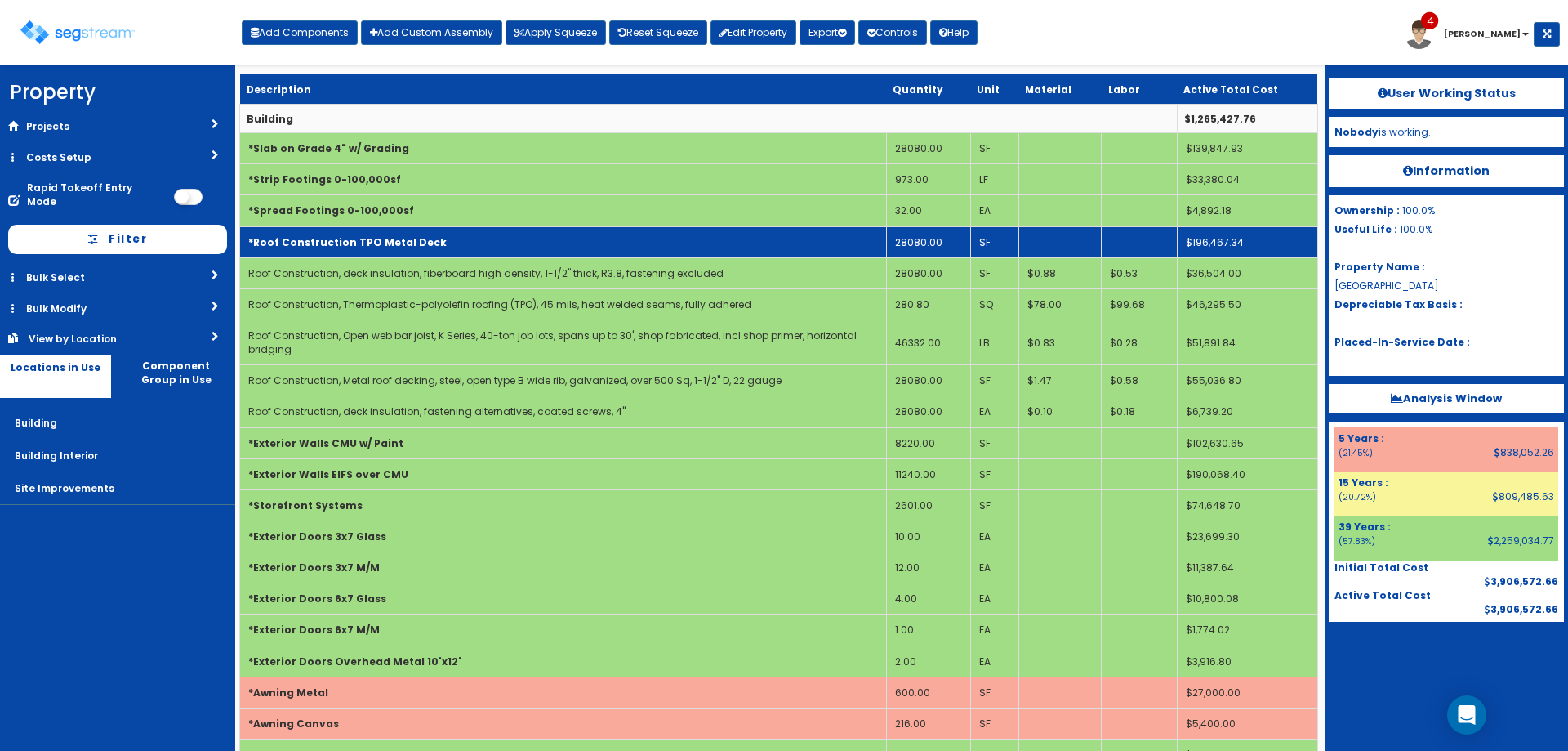
click at [452, 237] on td "*Roof Construction TPO Metal Deck" at bounding box center [563, 242] width 647 height 31
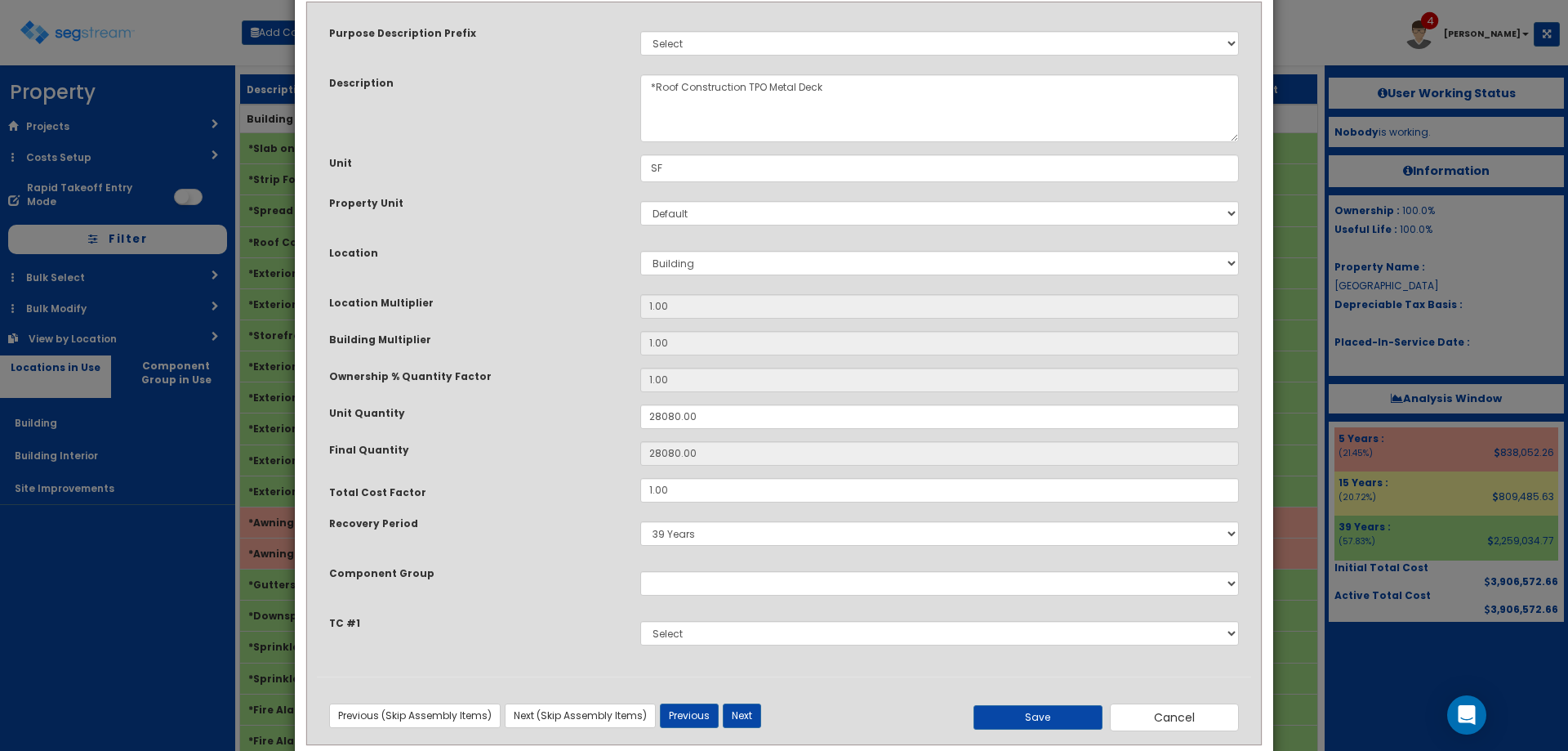
scroll to position [107, 0]
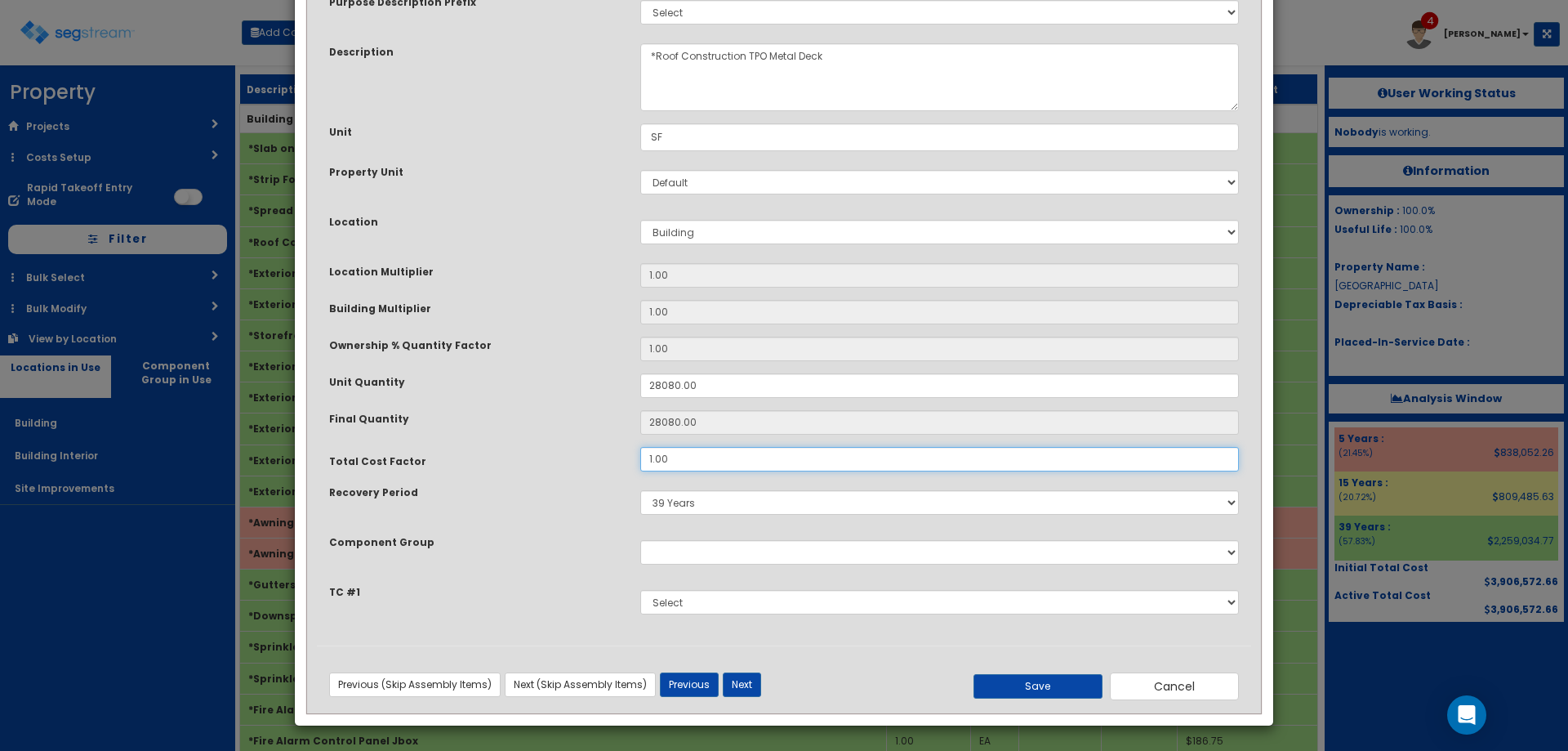
drag, startPoint x: 681, startPoint y: 460, endPoint x: 699, endPoint y: 459, distance: 18.0
click at [682, 460] on input "1.00" at bounding box center [940, 459] width 599 height 25
type input "1.25"
click at [1080, 693] on button "Save" at bounding box center [1038, 686] width 129 height 25
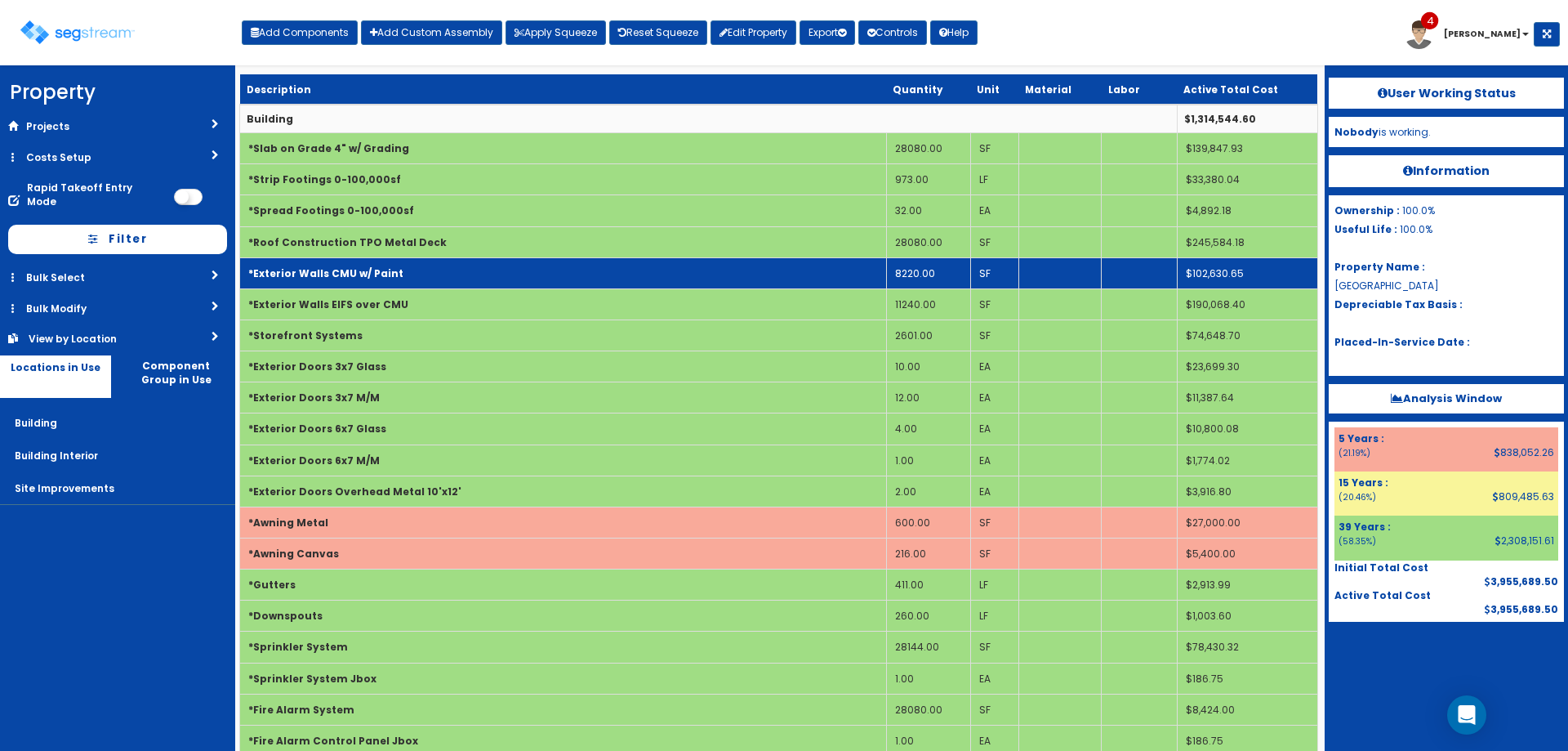
click at [377, 277] on b "*Exterior Walls CMU w/ Paint" at bounding box center [326, 274] width 155 height 14
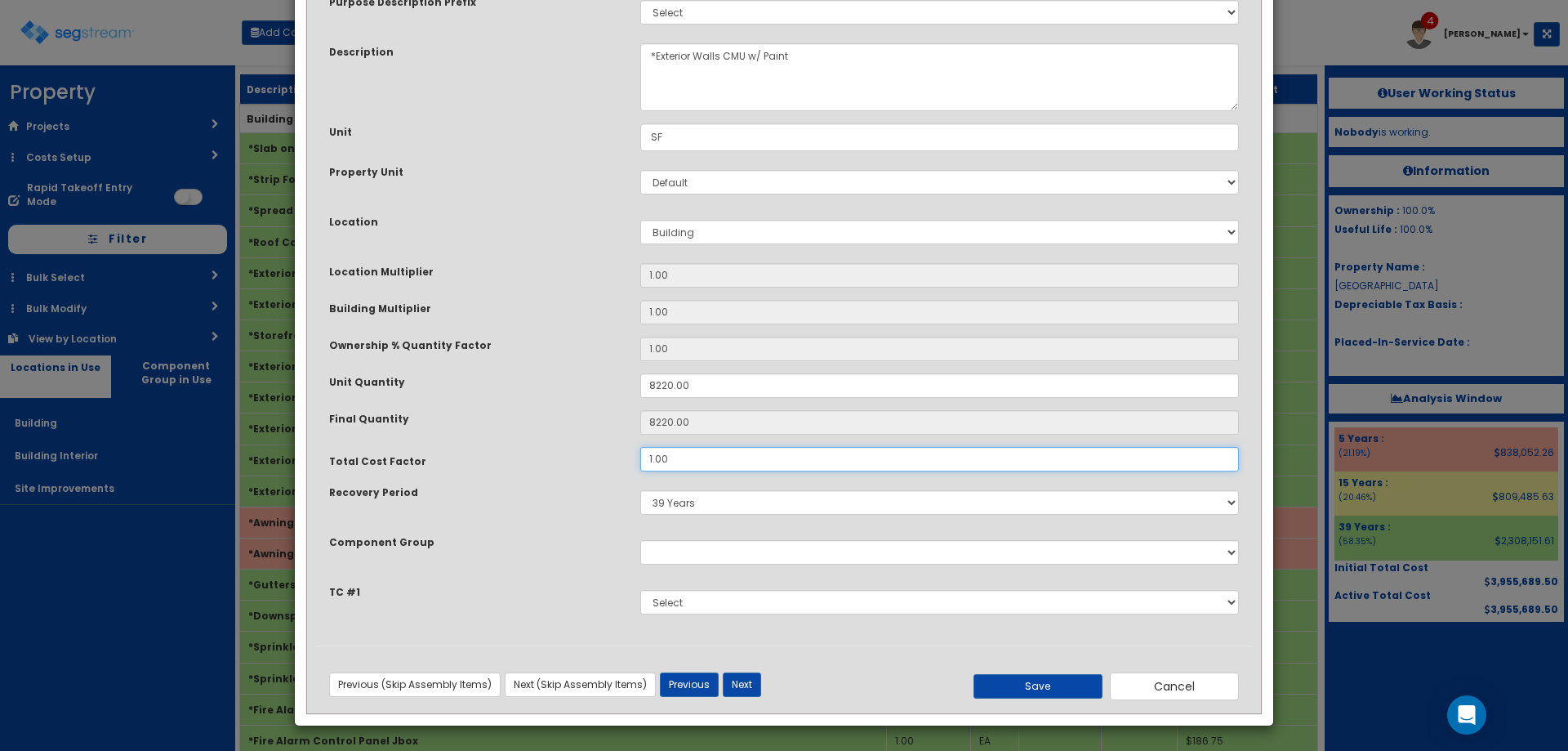
click at [691, 463] on input "1.00" at bounding box center [940, 459] width 599 height 25
type input "1.25"
click at [1036, 684] on button "Save" at bounding box center [1038, 686] width 129 height 25
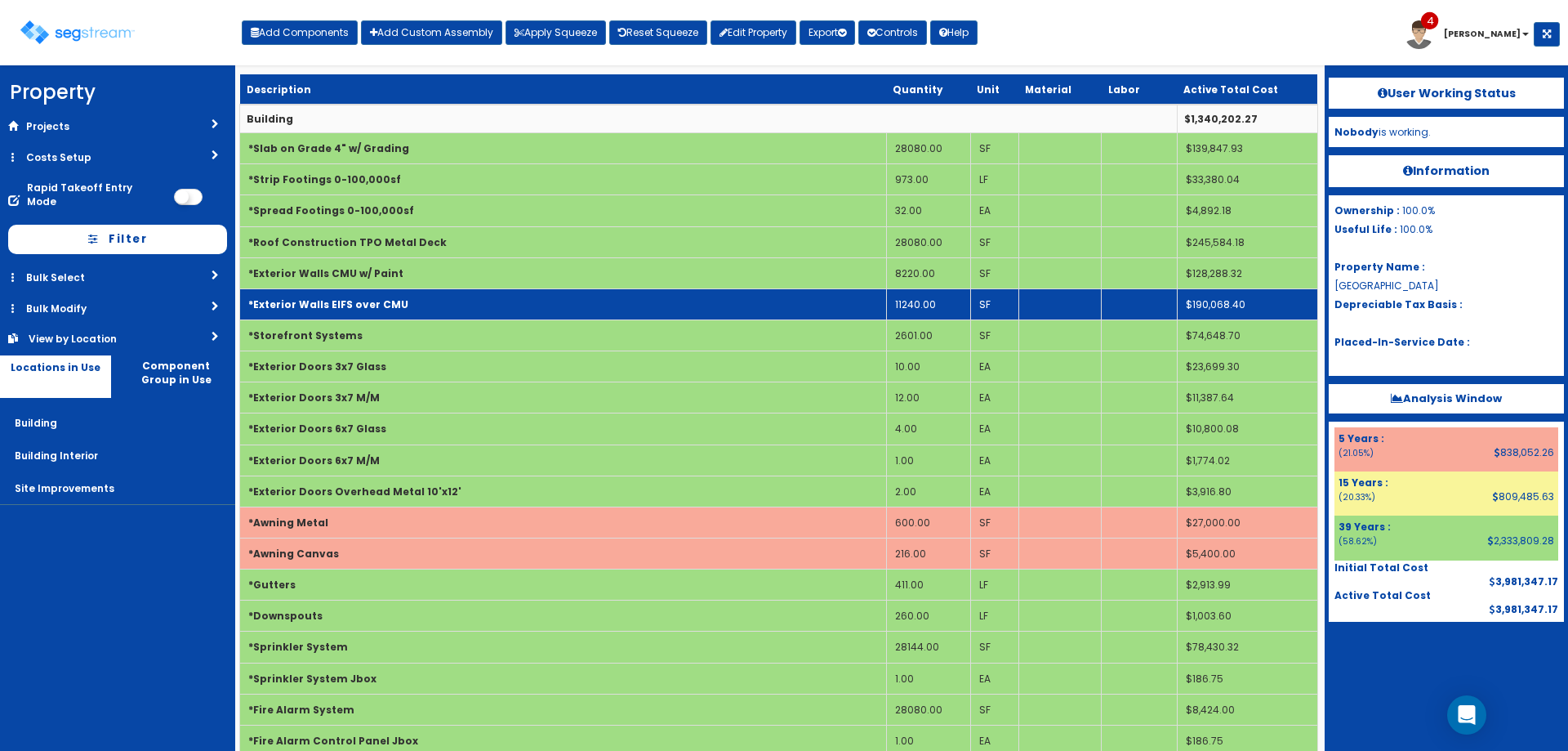
click at [408, 300] on td "*Exterior Walls EIFS over CMU" at bounding box center [563, 303] width 647 height 31
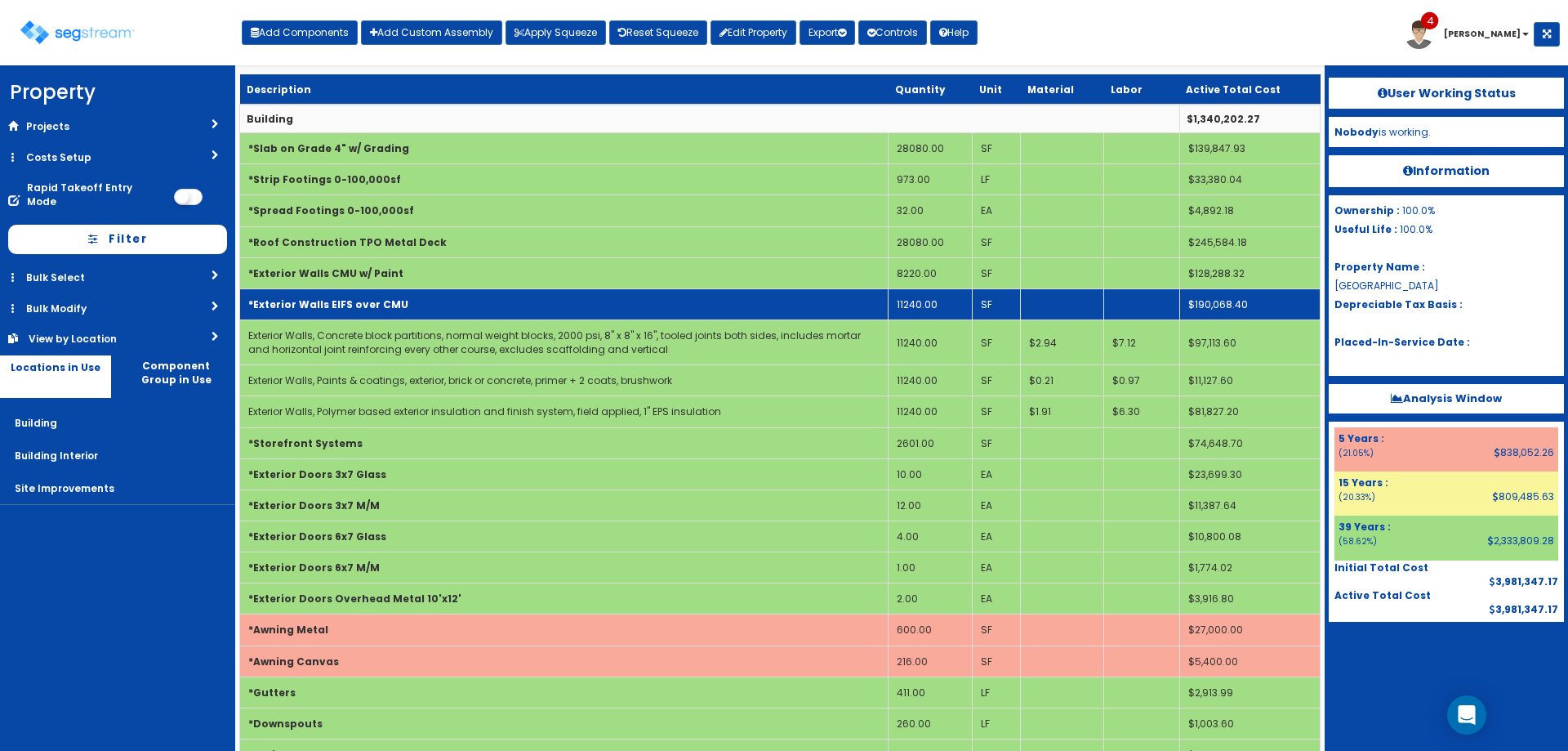
click at [408, 299] on td "*Exterior Walls EIFS over CMU" at bounding box center [564, 303] width 648 height 31
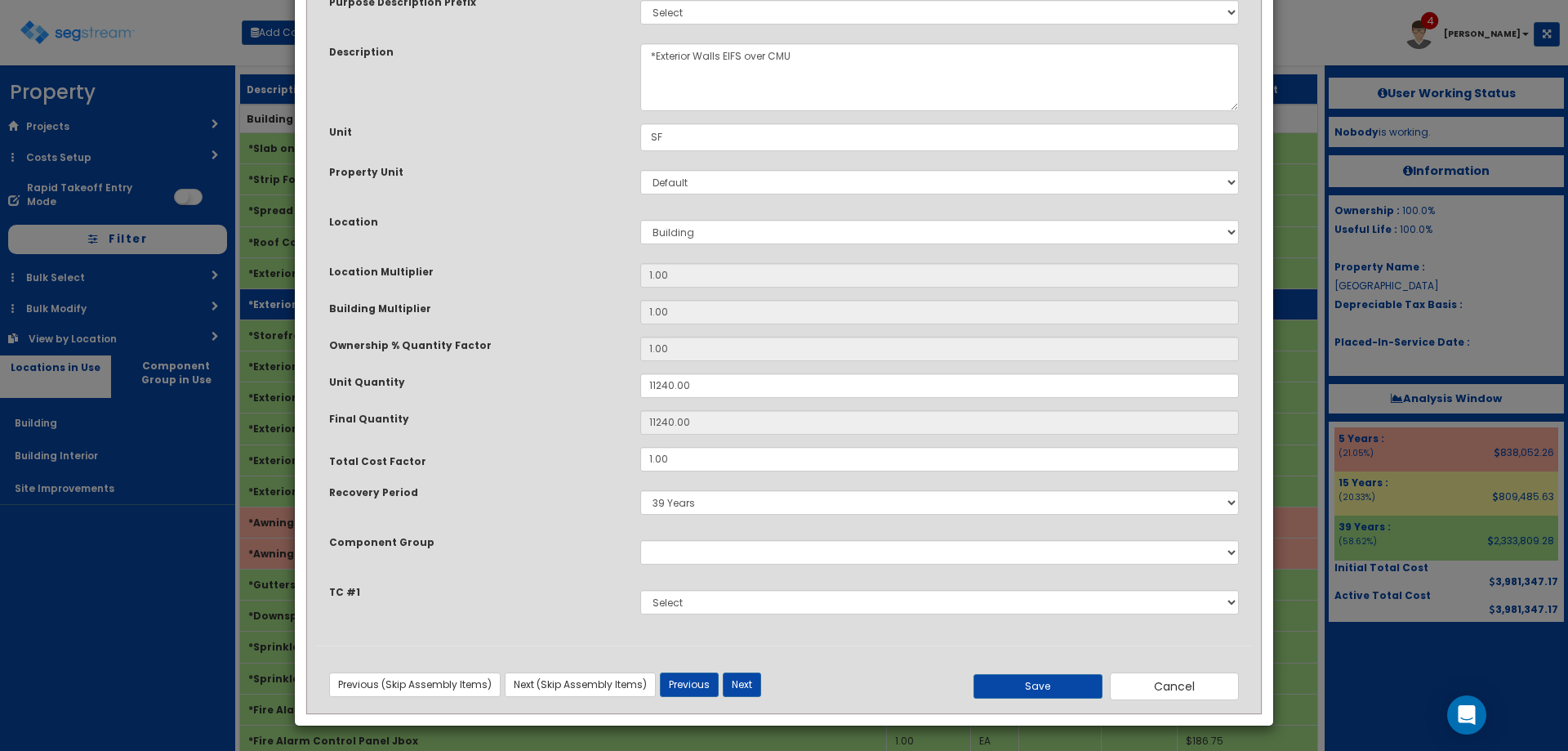
scroll to position [0, 0]
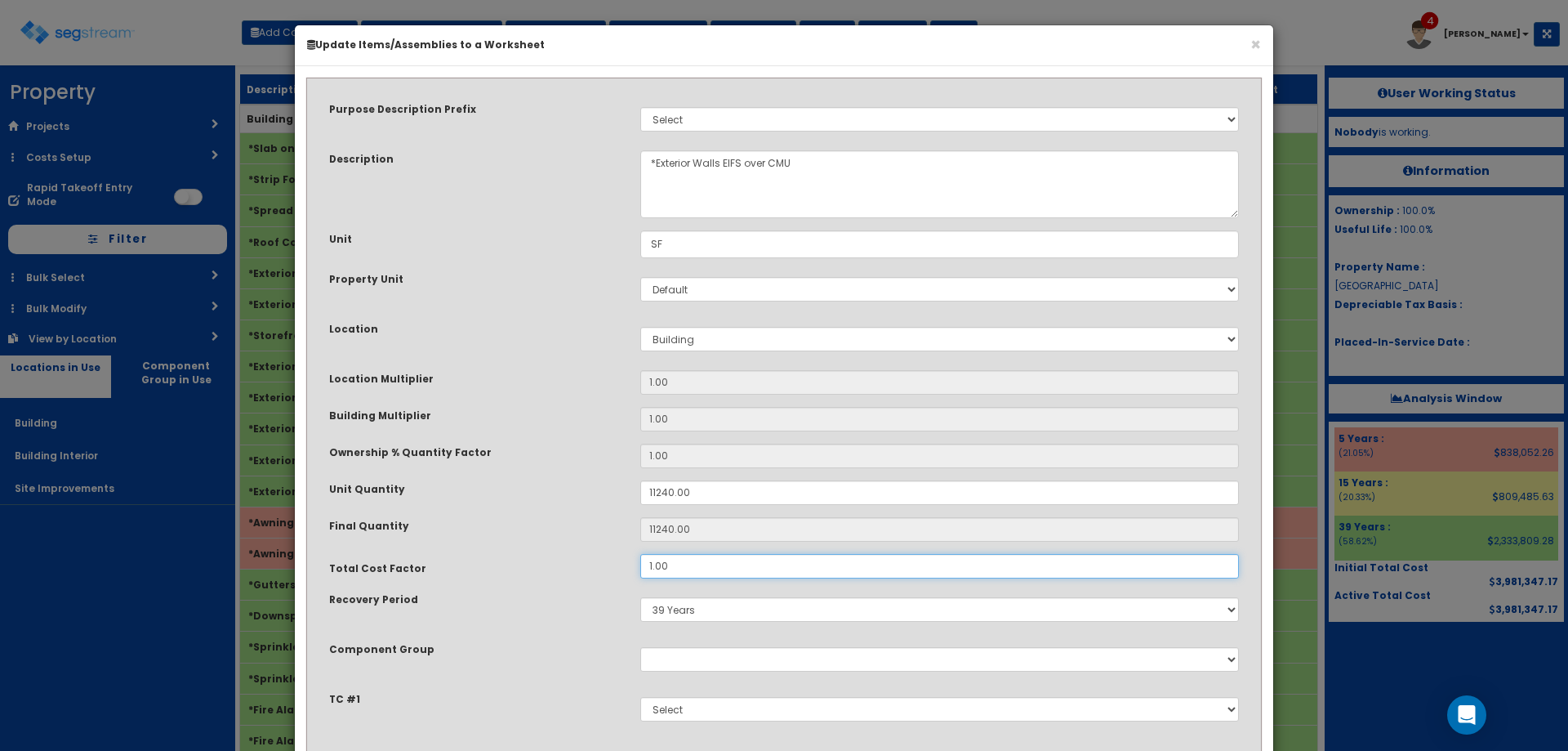
click at [701, 565] on input "1.00" at bounding box center [940, 566] width 599 height 25
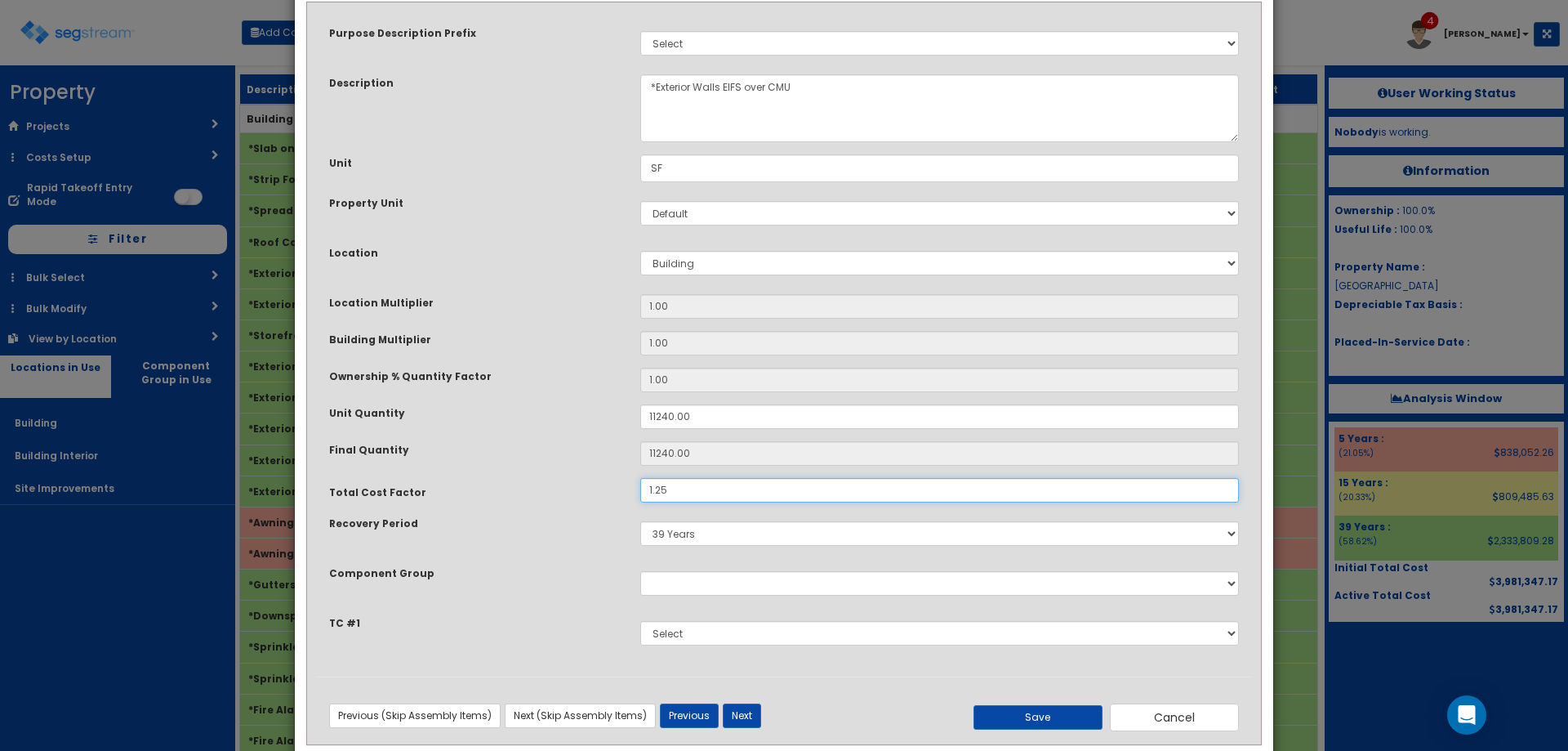
scroll to position [107, 0]
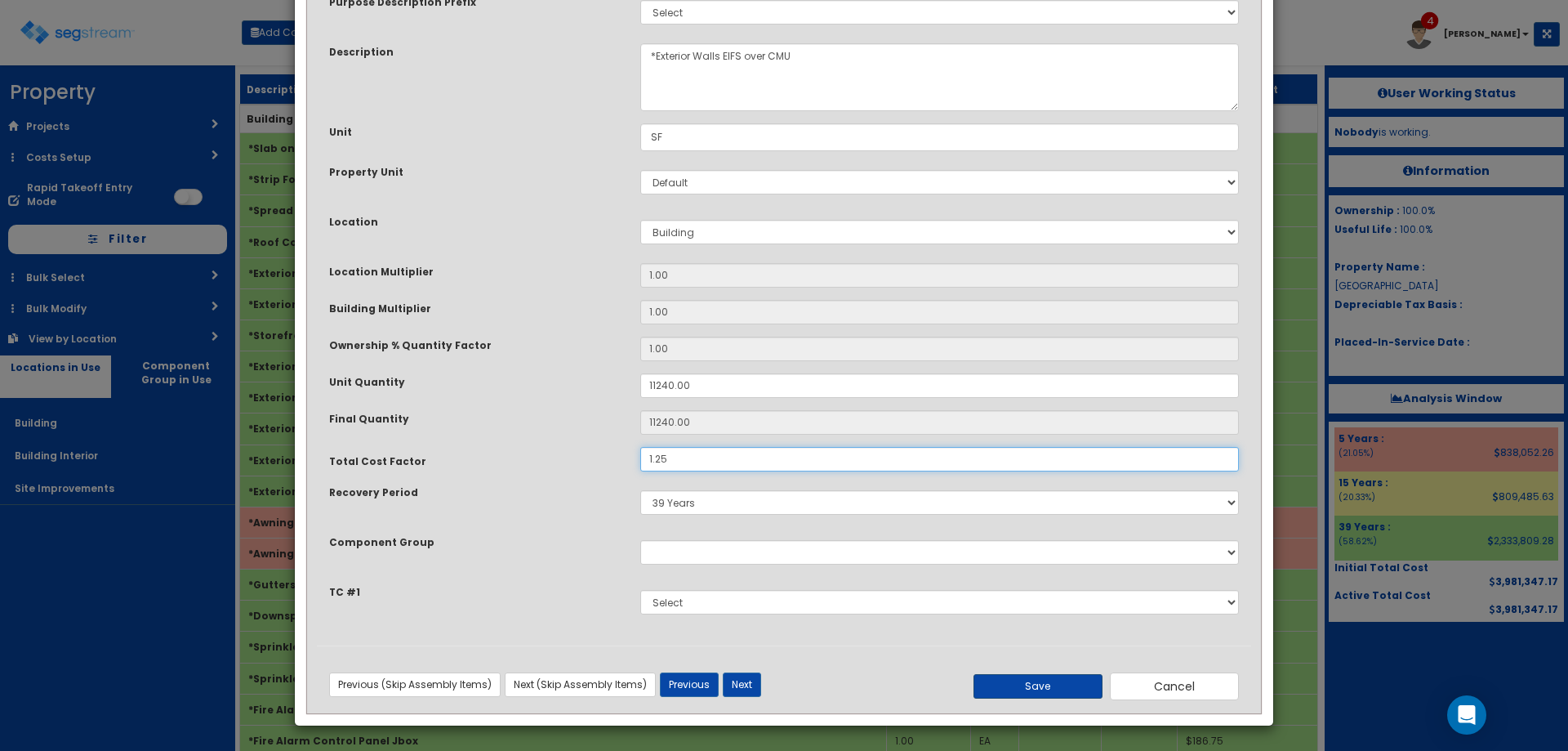
type input "1.25"
click at [1024, 680] on button "Save" at bounding box center [1038, 686] width 129 height 25
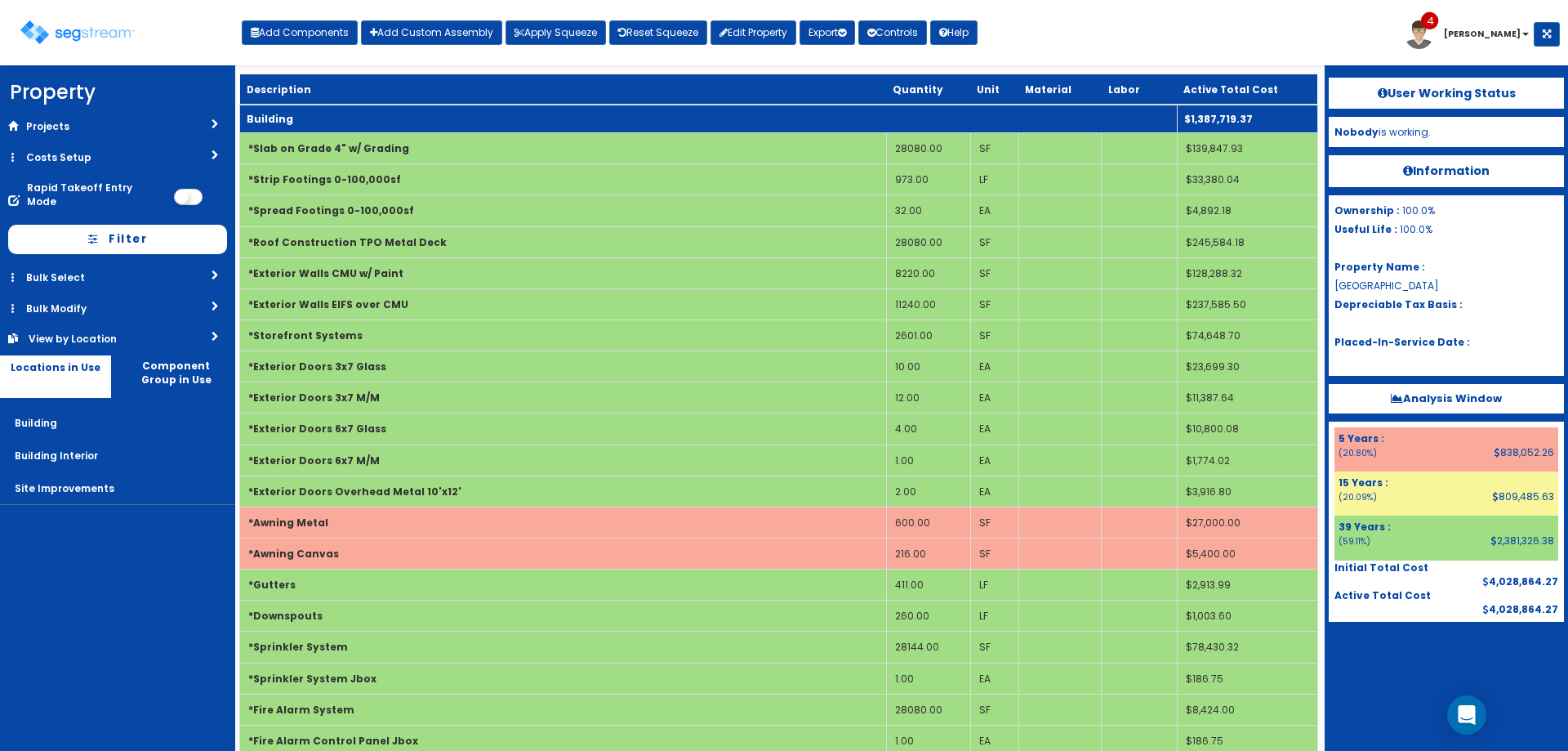
click at [372, 118] on td "Building" at bounding box center [708, 118] width 938 height 29
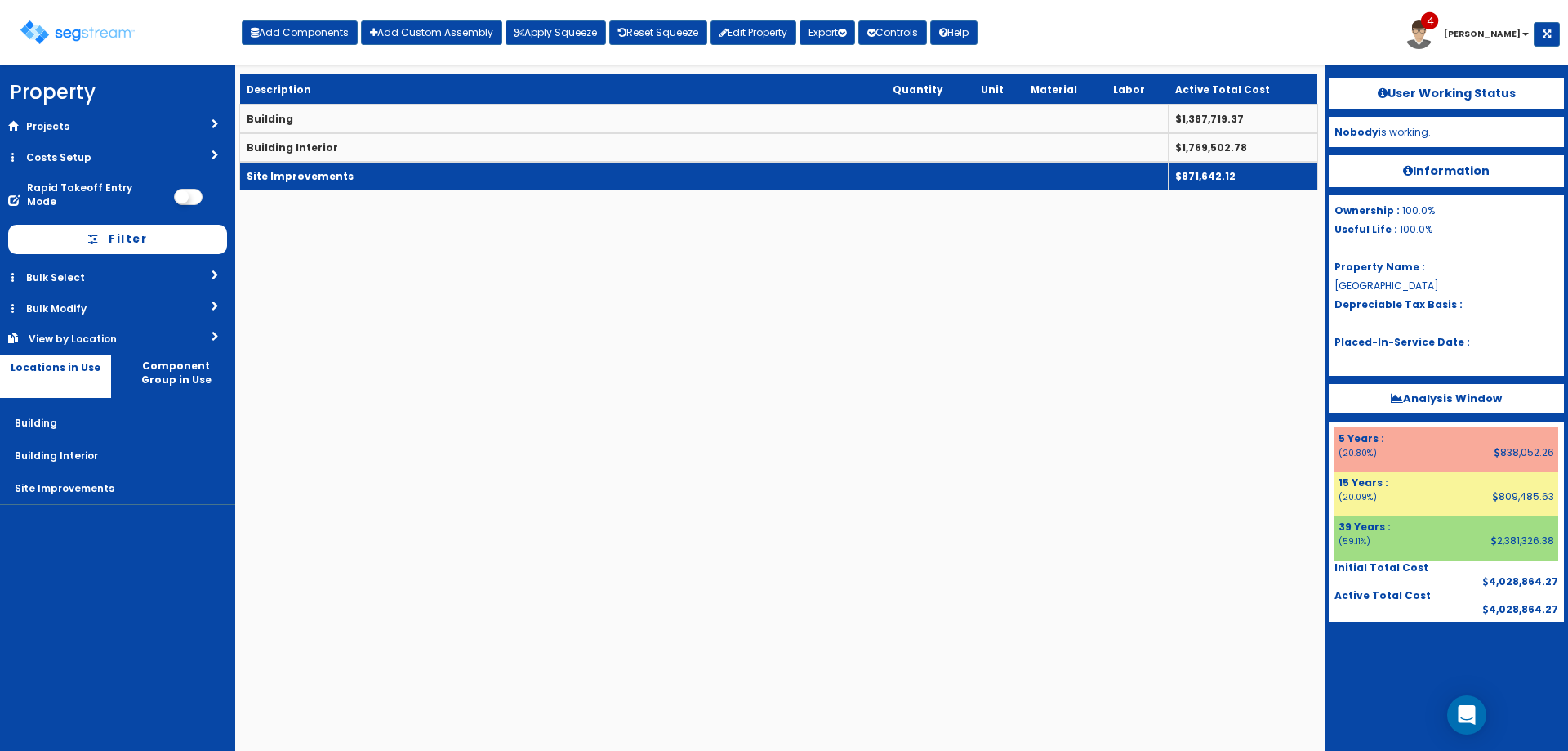
click at [392, 168] on td "Site Improvements" at bounding box center [704, 176] width 929 height 29
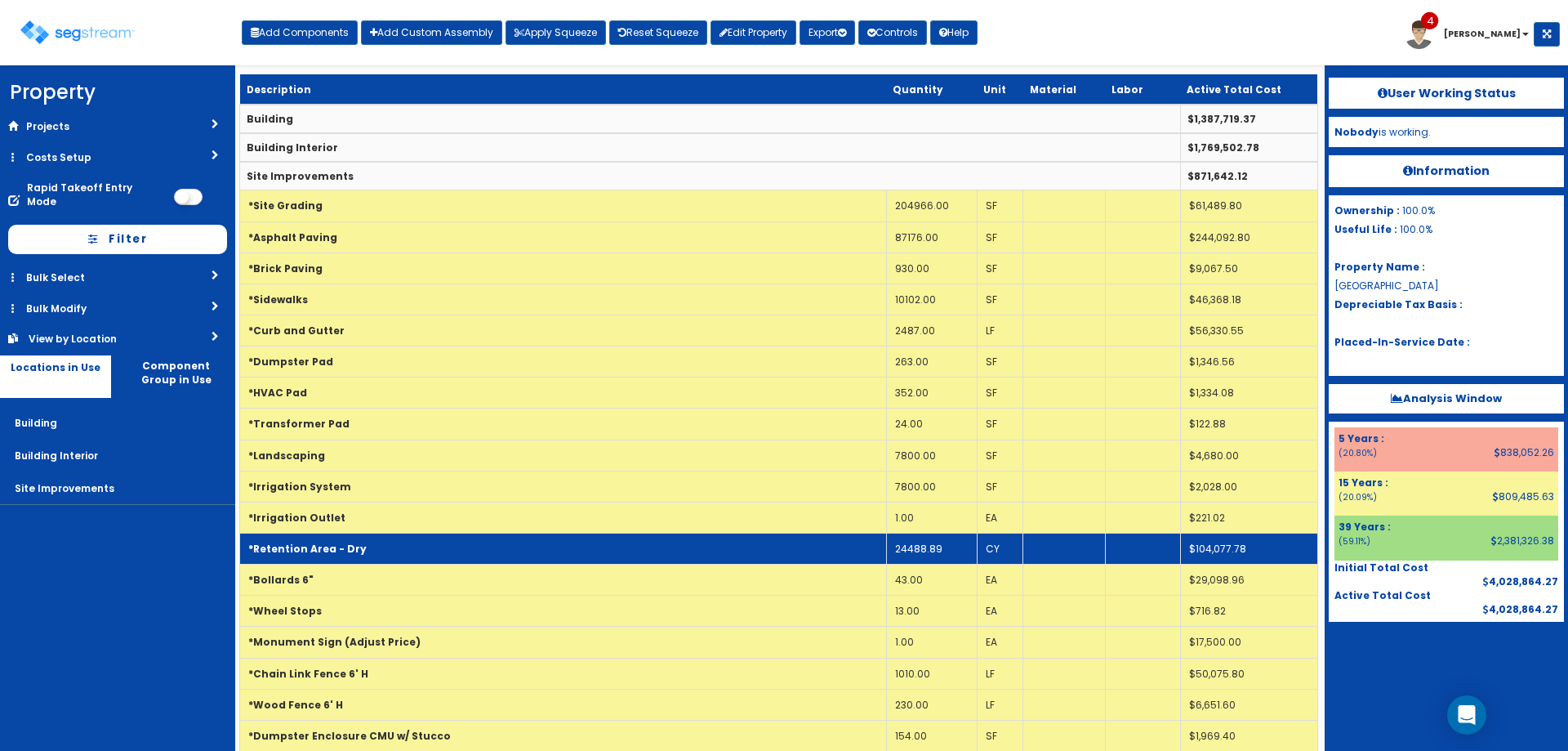
click at [388, 549] on td "*Retention Area - Dry" at bounding box center [563, 548] width 647 height 31
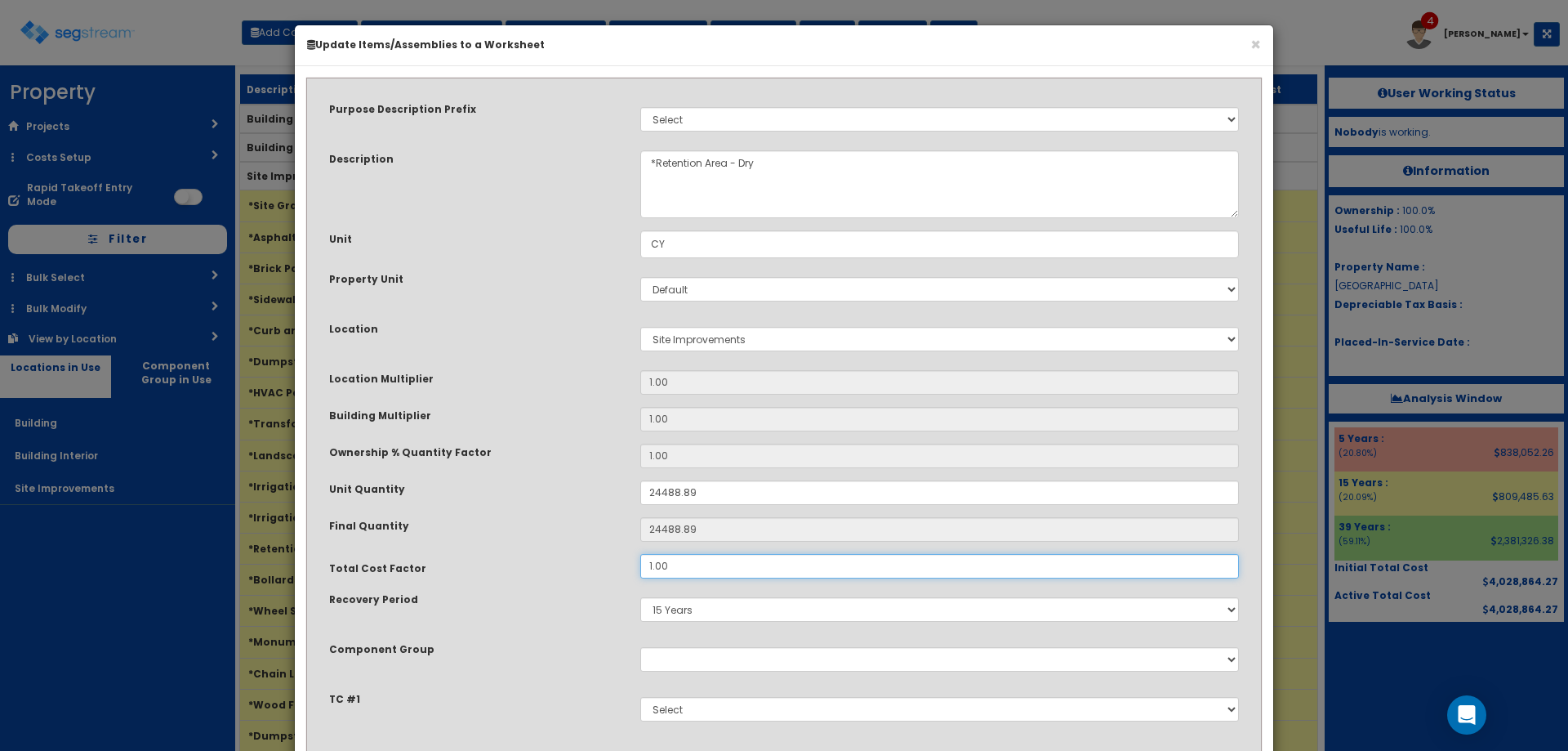
drag, startPoint x: 691, startPoint y: 566, endPoint x: 462, endPoint y: 576, distance: 229.2
click at [505, 573] on div "Total Cost Factor 1.00" at bounding box center [784, 566] width 935 height 25
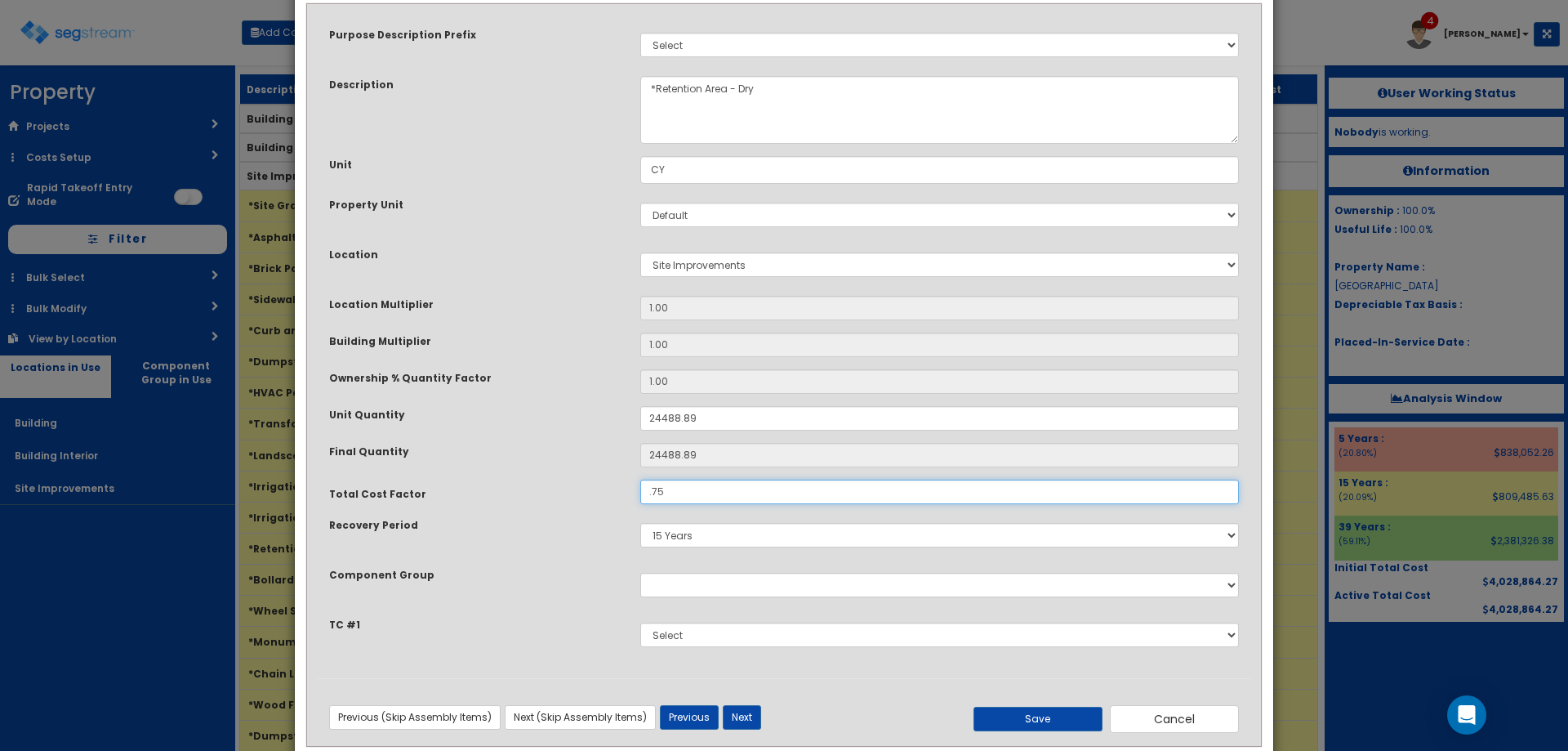
scroll to position [107, 0]
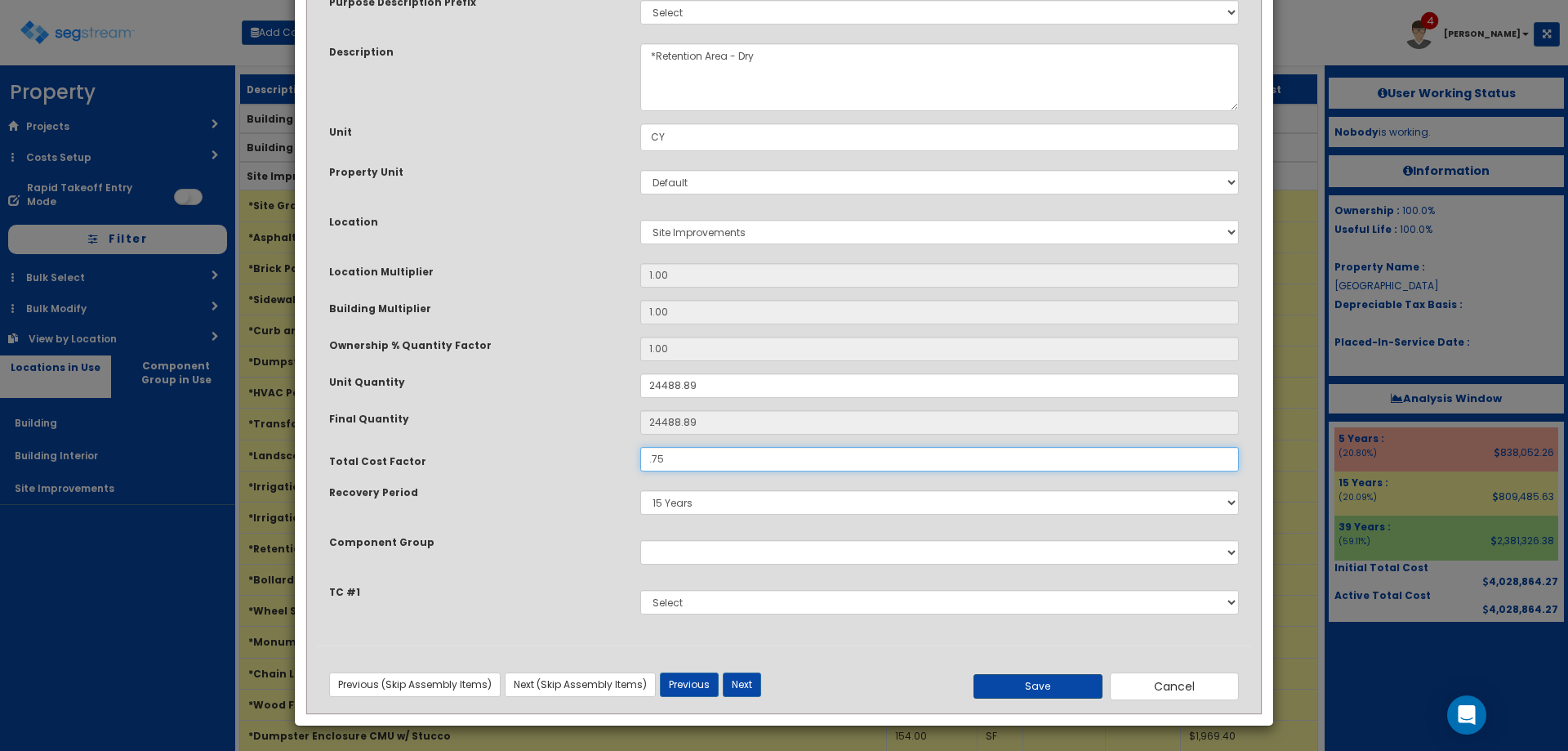
type input ".75"
click at [1035, 690] on button "Save" at bounding box center [1038, 686] width 129 height 25
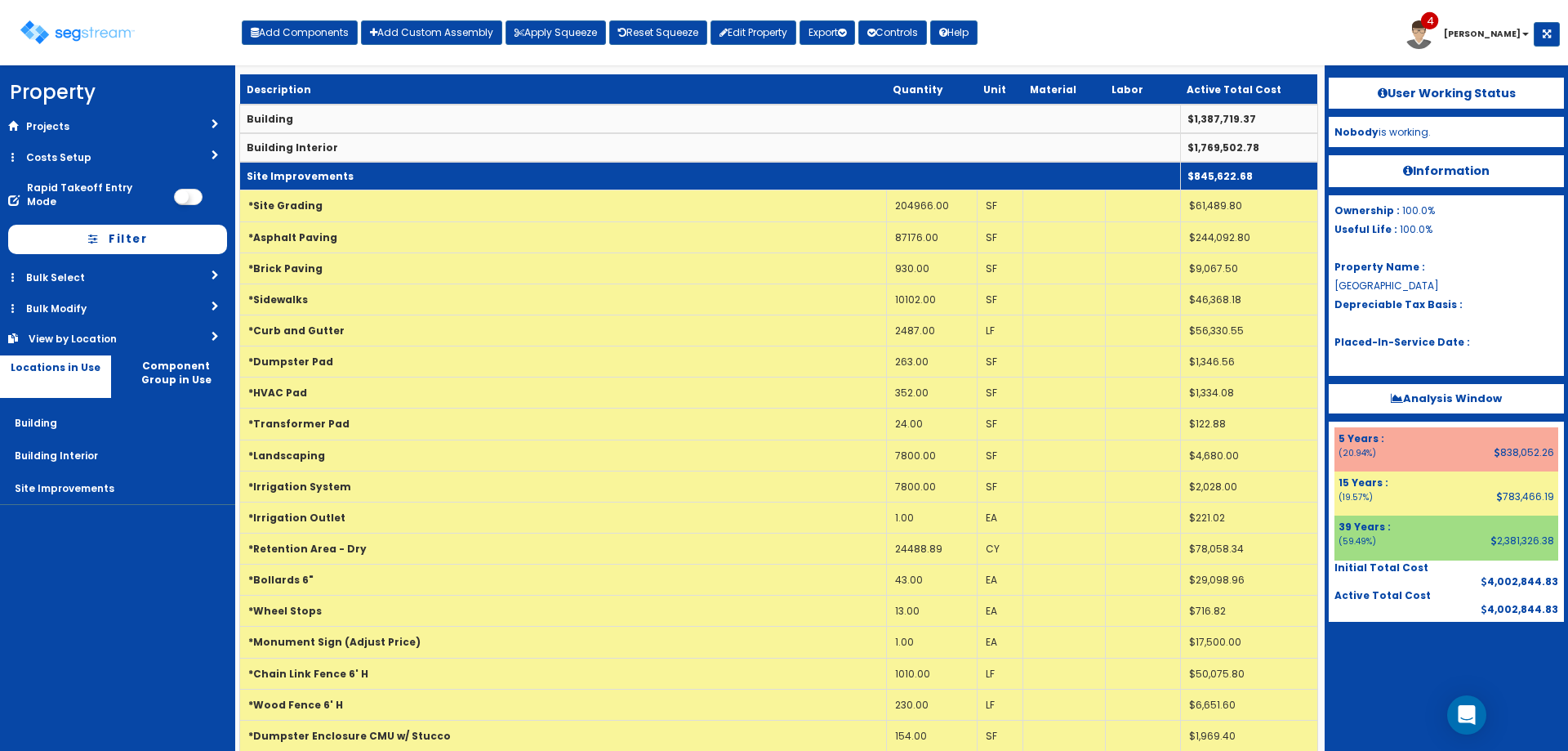
click at [423, 181] on td "Site Improvements" at bounding box center [710, 176] width 941 height 29
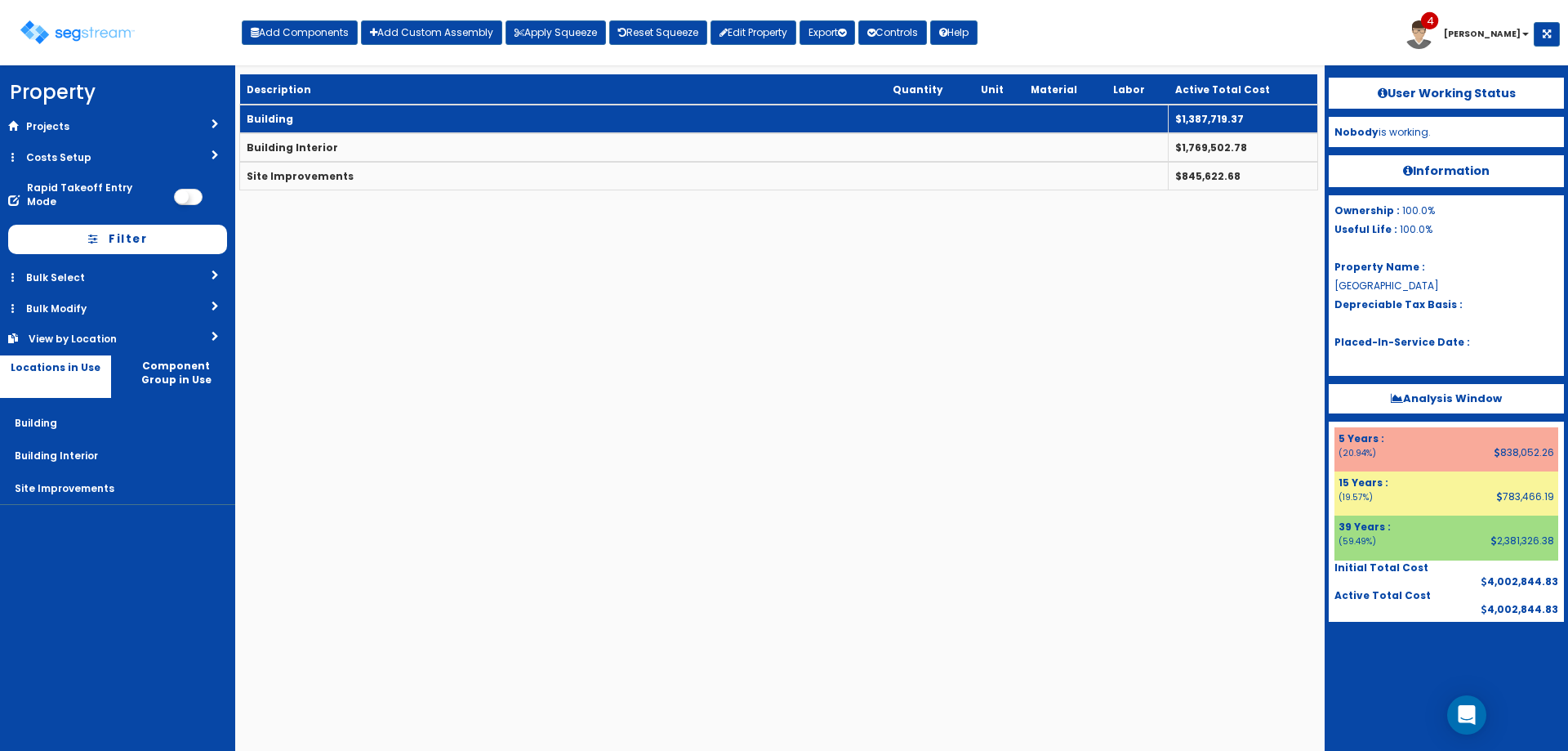
click at [434, 117] on td "Building" at bounding box center [704, 118] width 929 height 29
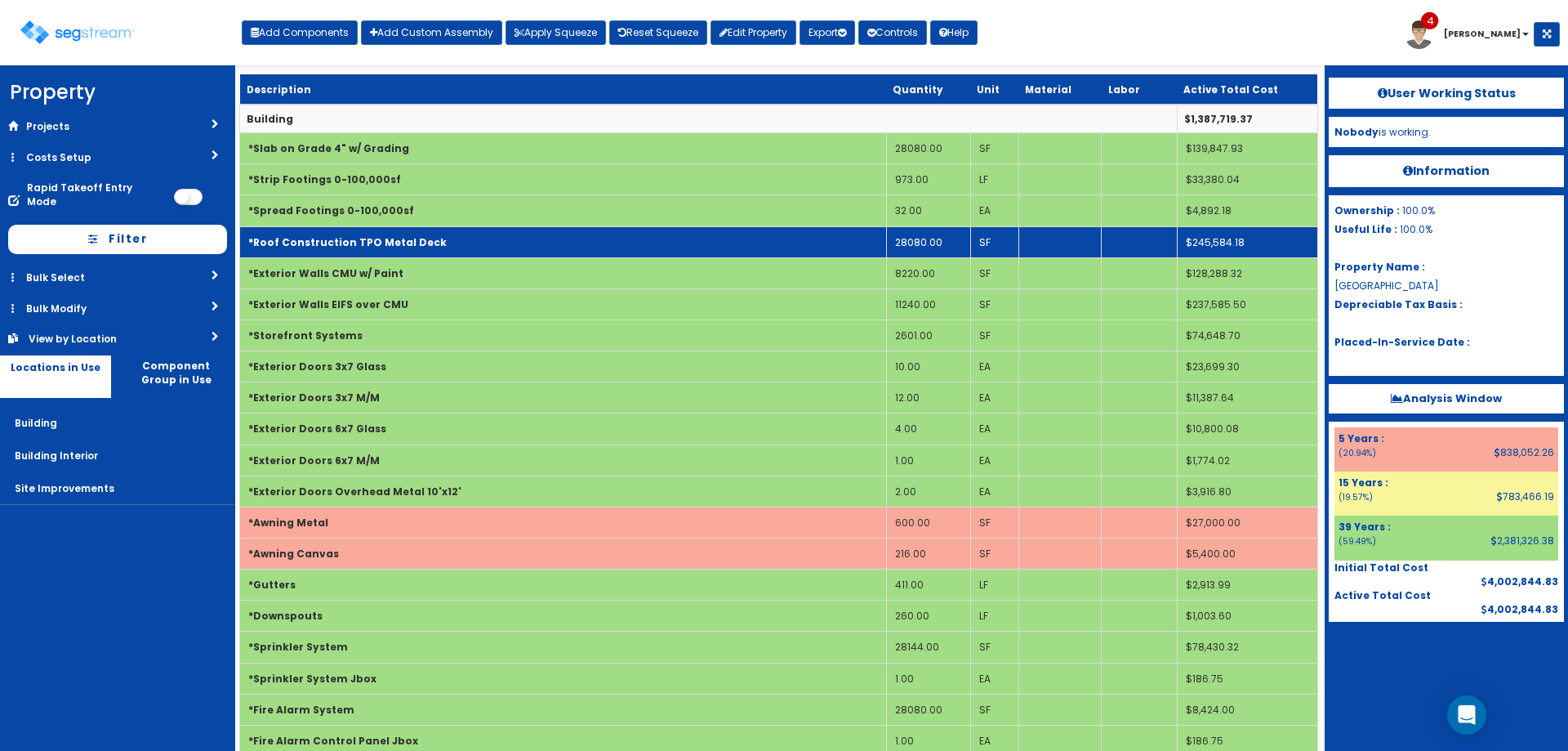
click at [415, 244] on b "*Roof Construction TPO Metal Deck" at bounding box center [348, 243] width 199 height 14
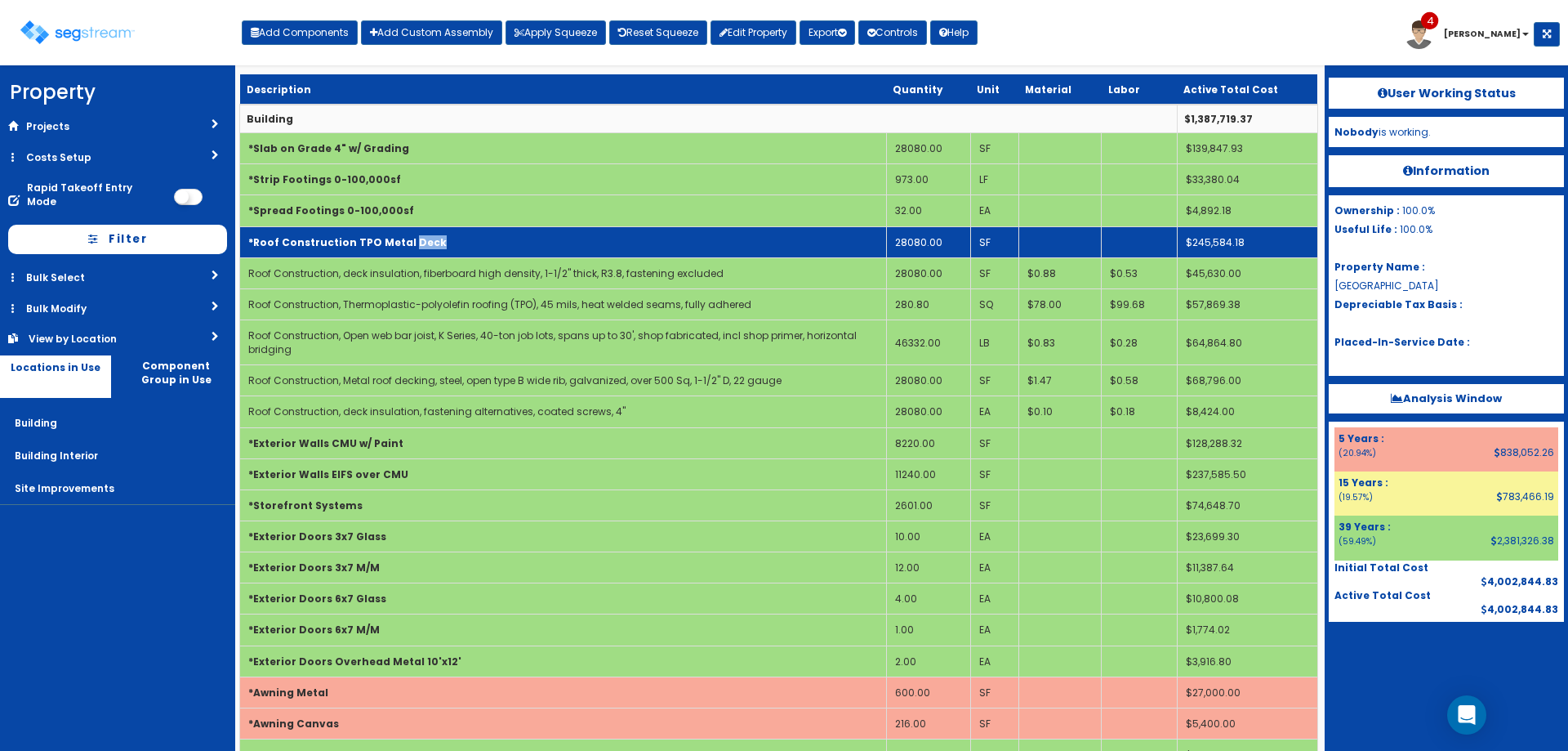
click at [415, 244] on b "*Roof Construction TPO Metal Deck" at bounding box center [348, 243] width 199 height 14
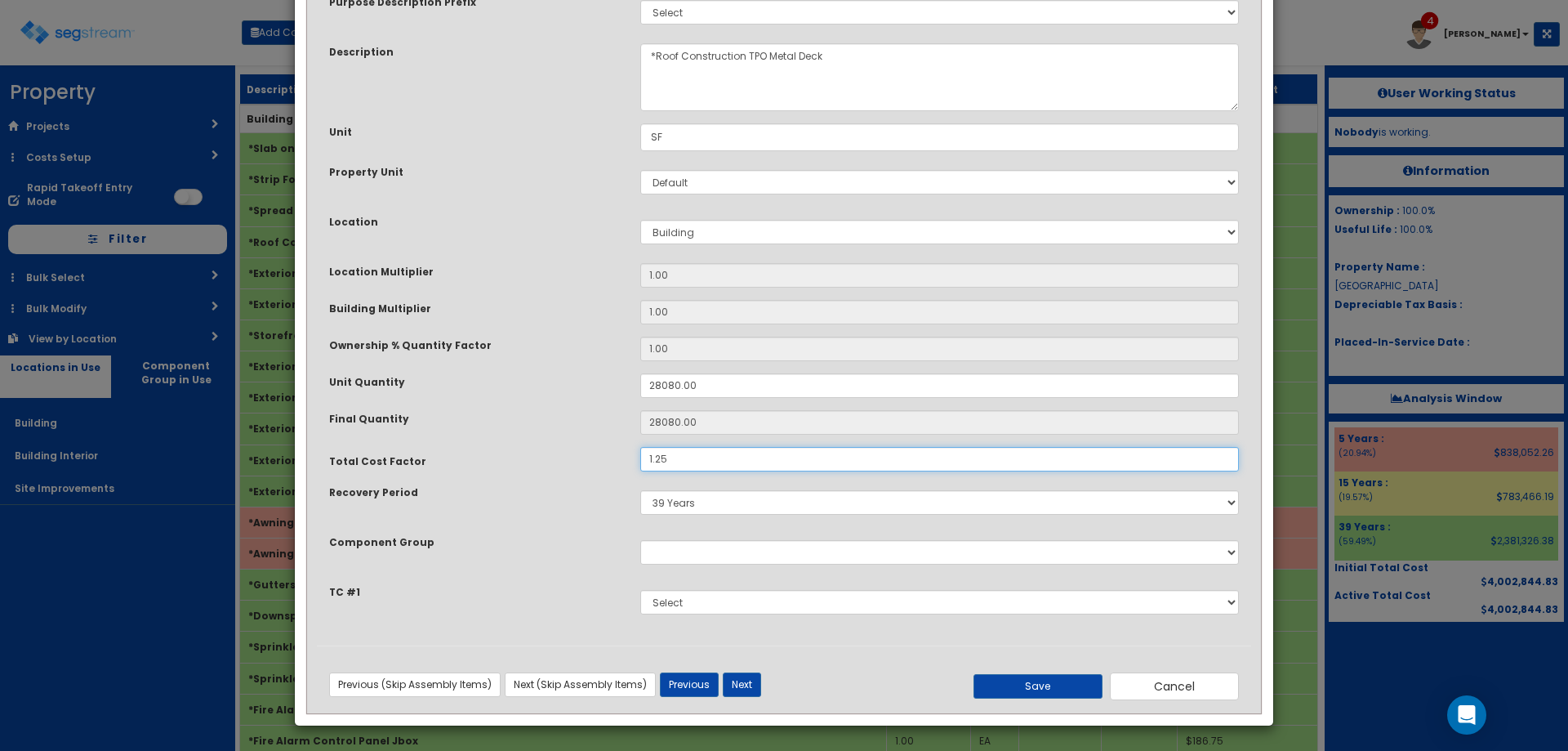
drag, startPoint x: 687, startPoint y: 465, endPoint x: 584, endPoint y: 457, distance: 103.3
click at [609, 458] on div "Total Cost Factor 1.25" at bounding box center [784, 459] width 935 height 25
type input "1.3"
click at [1036, 689] on button "Save" at bounding box center [1038, 686] width 129 height 25
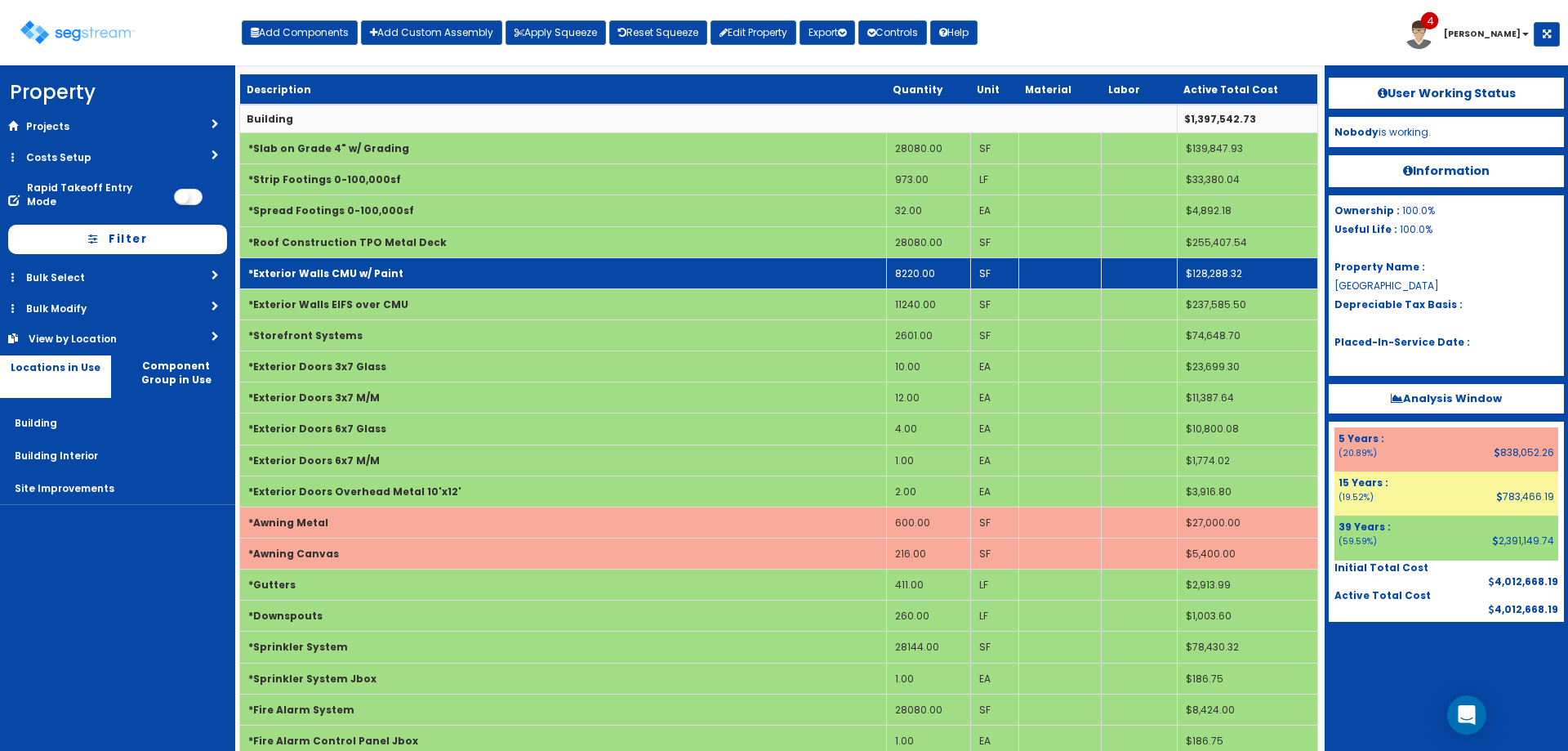
click at [379, 285] on td "*Exterior Walls CMU w/ Paint" at bounding box center [563, 273] width 647 height 31
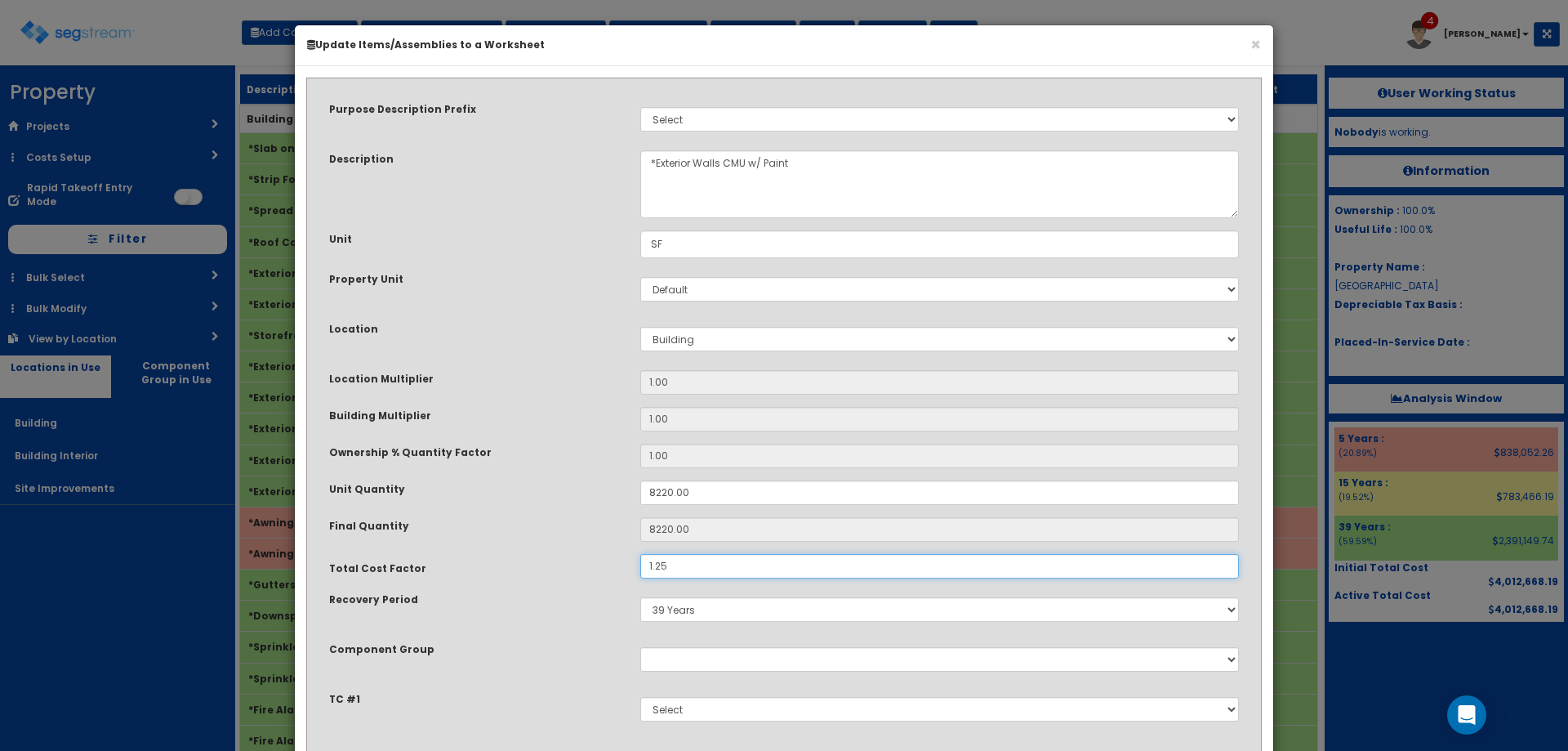
drag, startPoint x: 528, startPoint y: 553, endPoint x: 431, endPoint y: 540, distance: 97.9
click at [492, 552] on div "Purpose Description Prefix Select Stair Construction, A/V System A/V System Equ…" at bounding box center [784, 421] width 935 height 664
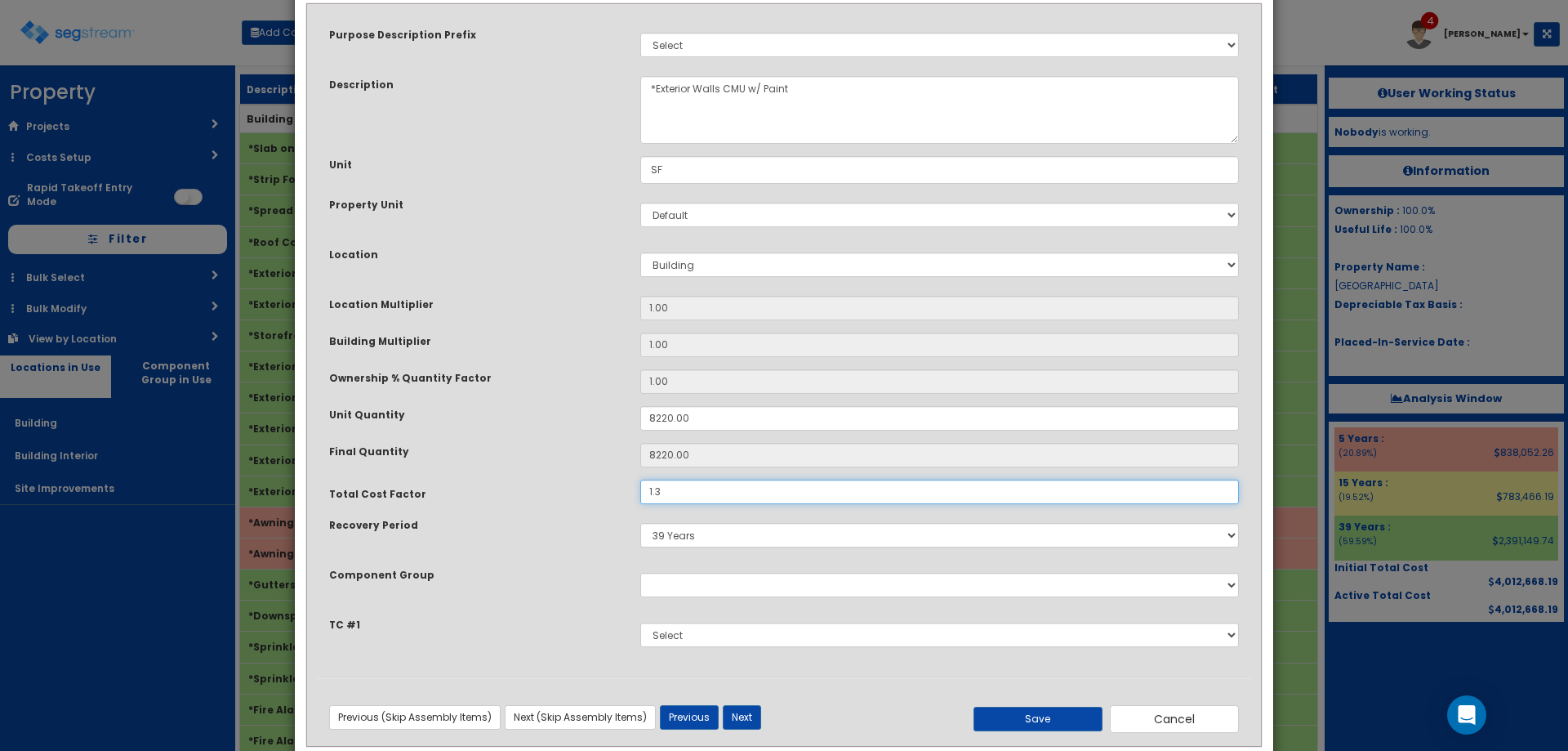
scroll to position [107, 0]
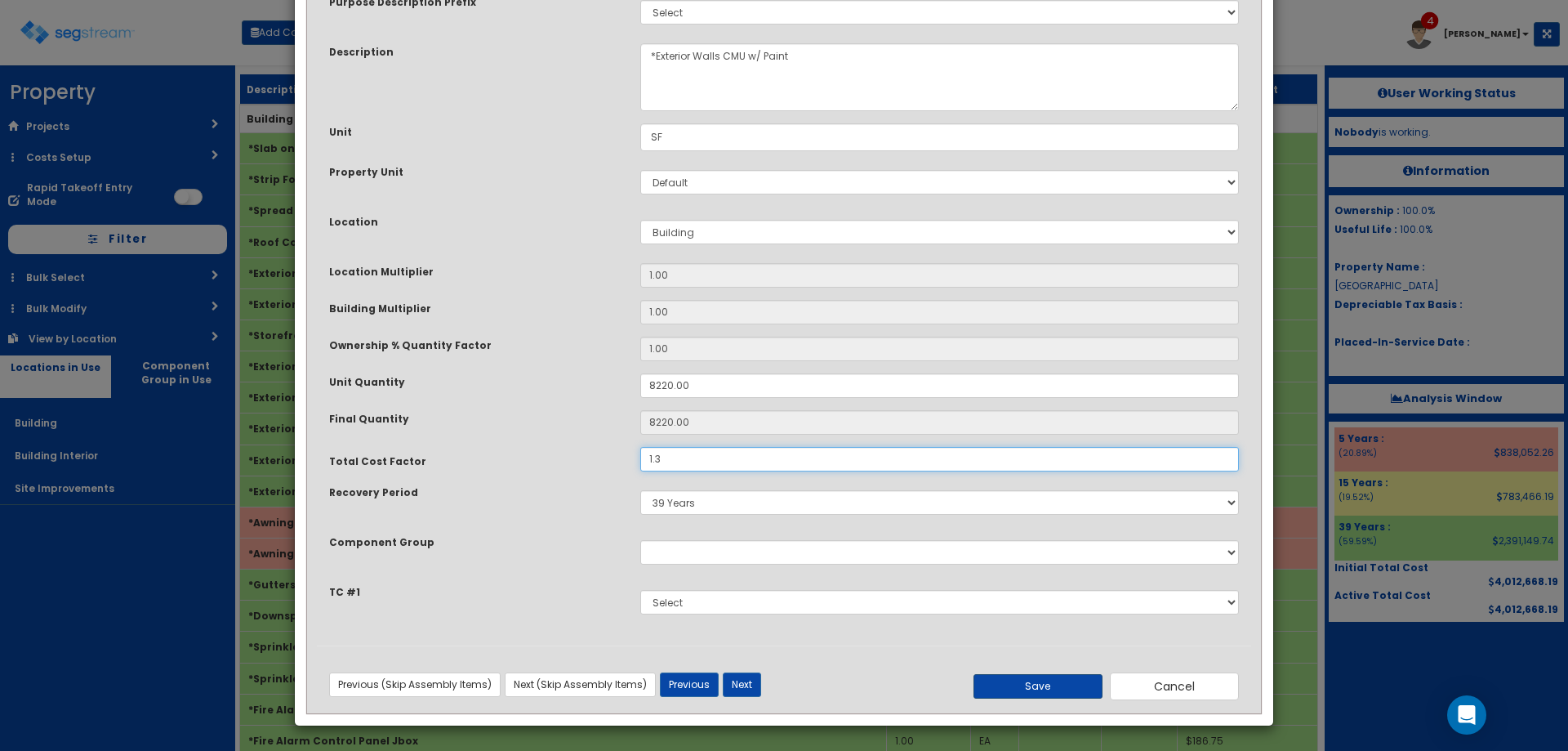
type input "1.3"
click at [1035, 688] on button "Save" at bounding box center [1038, 686] width 129 height 25
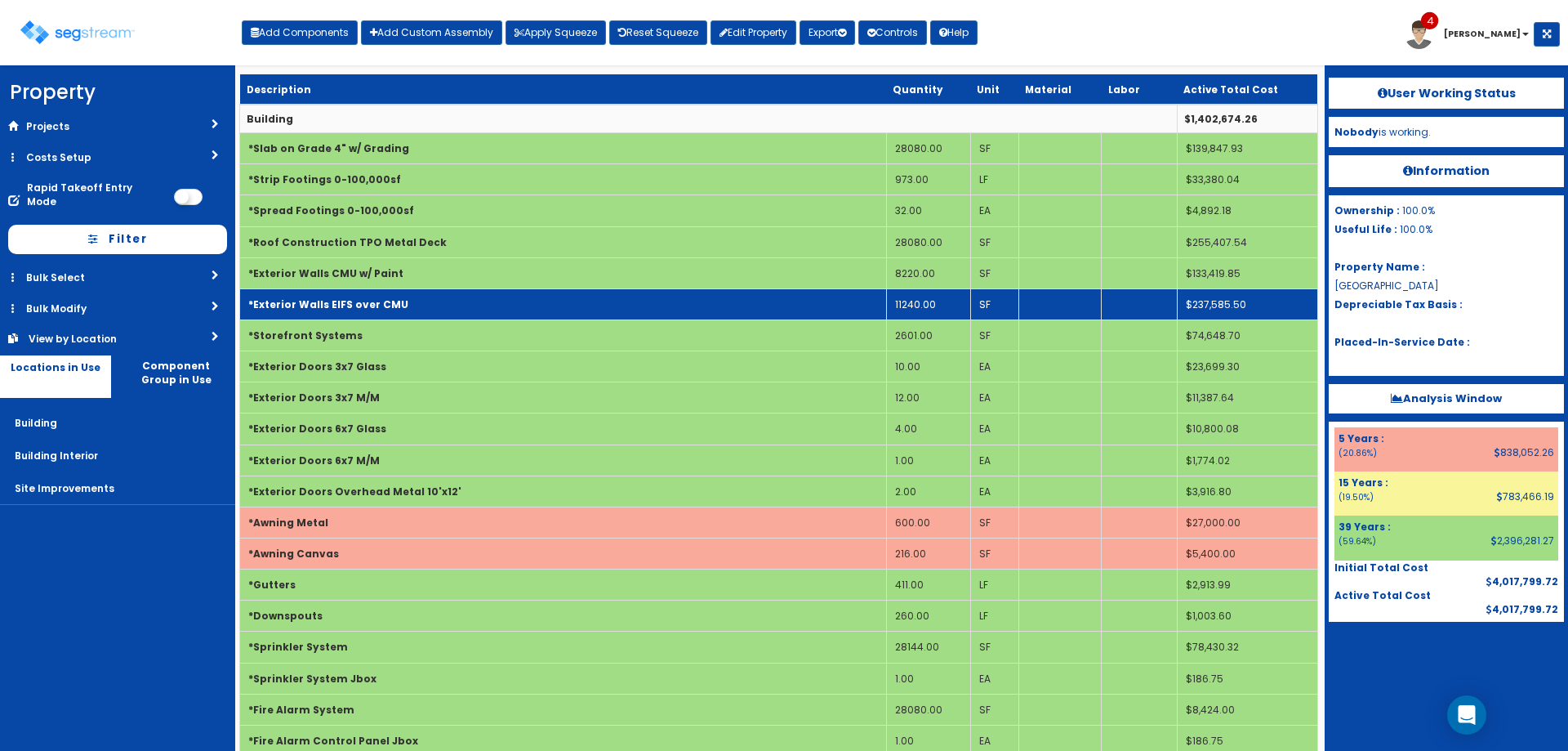
click at [427, 314] on td "*Exterior Walls EIFS over CMU" at bounding box center [563, 303] width 647 height 31
click at [427, 313] on td "*Exterior Walls EIFS over CMU" at bounding box center [563, 303] width 647 height 31
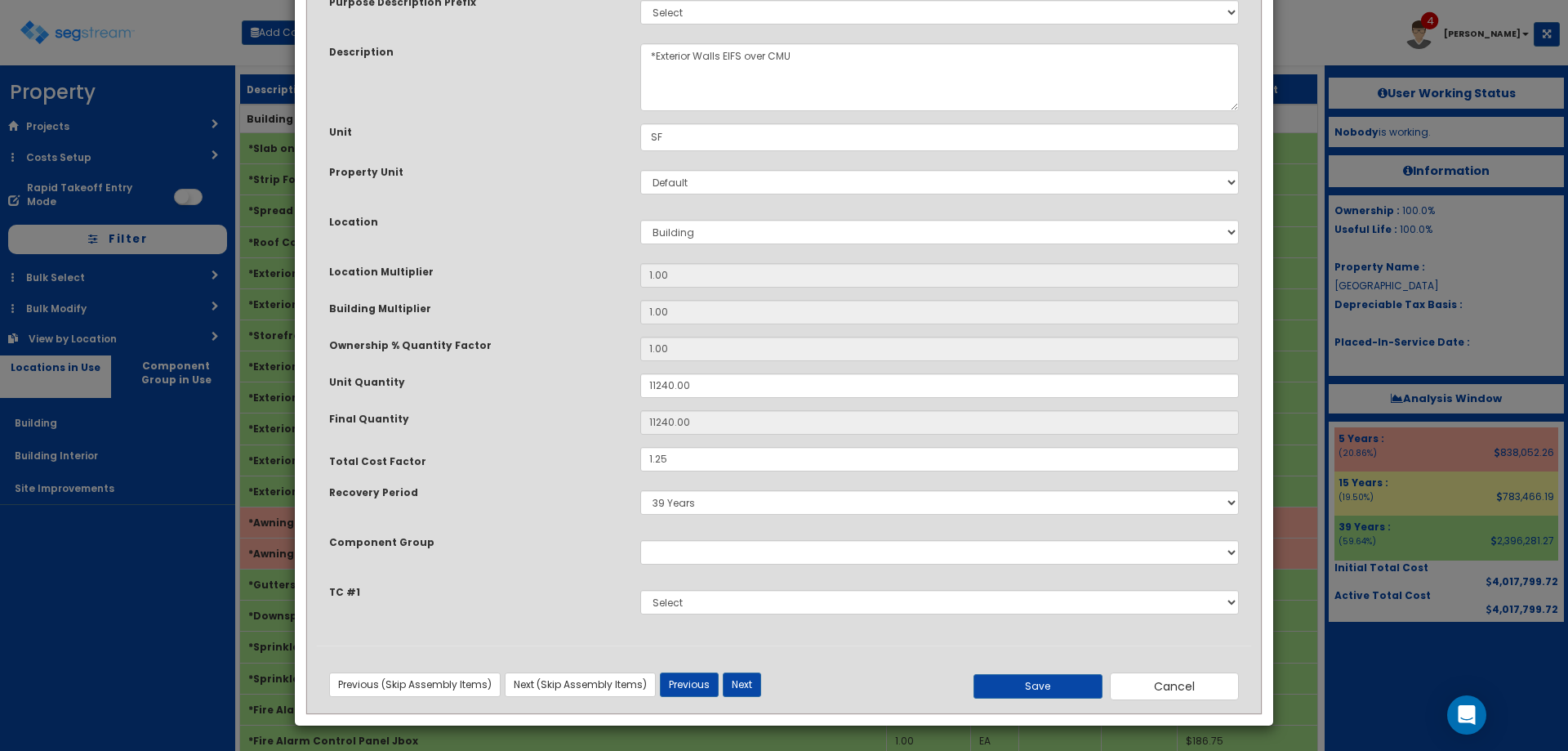
scroll to position [0, 0]
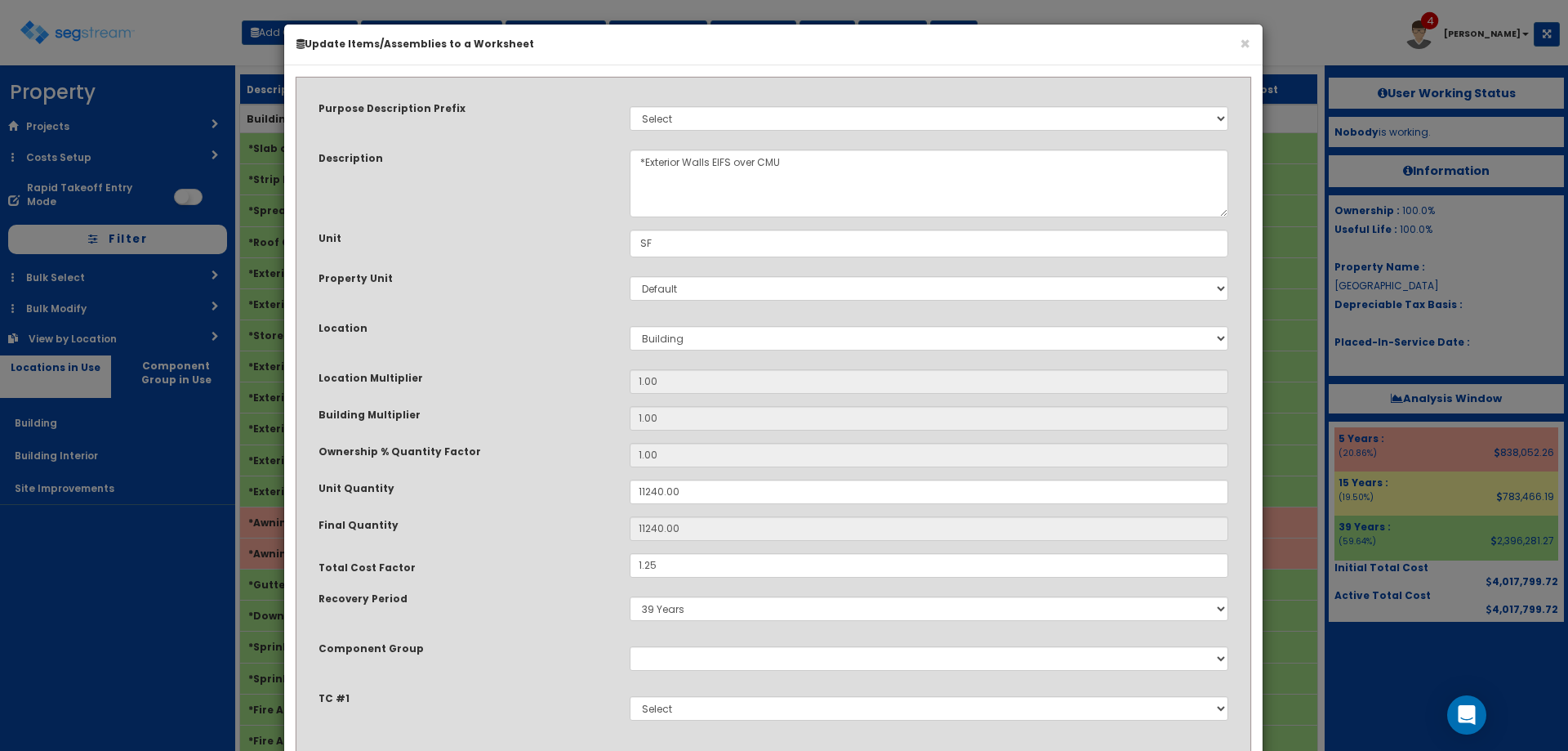
drag, startPoint x: 685, startPoint y: 580, endPoint x: 493, endPoint y: 571, distance: 192.2
click at [517, 571] on div "Purpose Description Prefix Select Stair Construction, A/V System A/V System Equ…" at bounding box center [774, 420] width 935 height 664
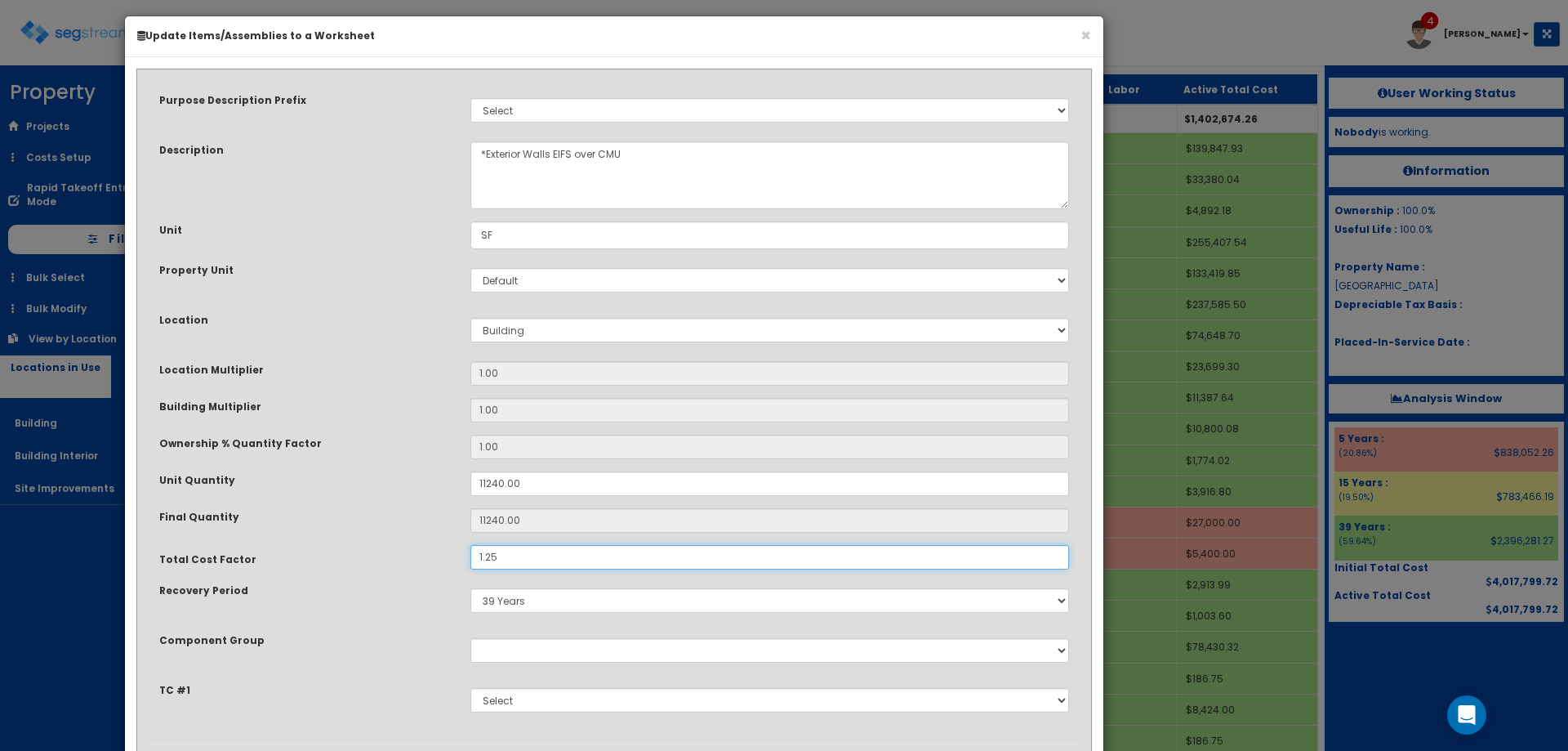
click at [538, 556] on input "1.25" at bounding box center [770, 557] width 599 height 25
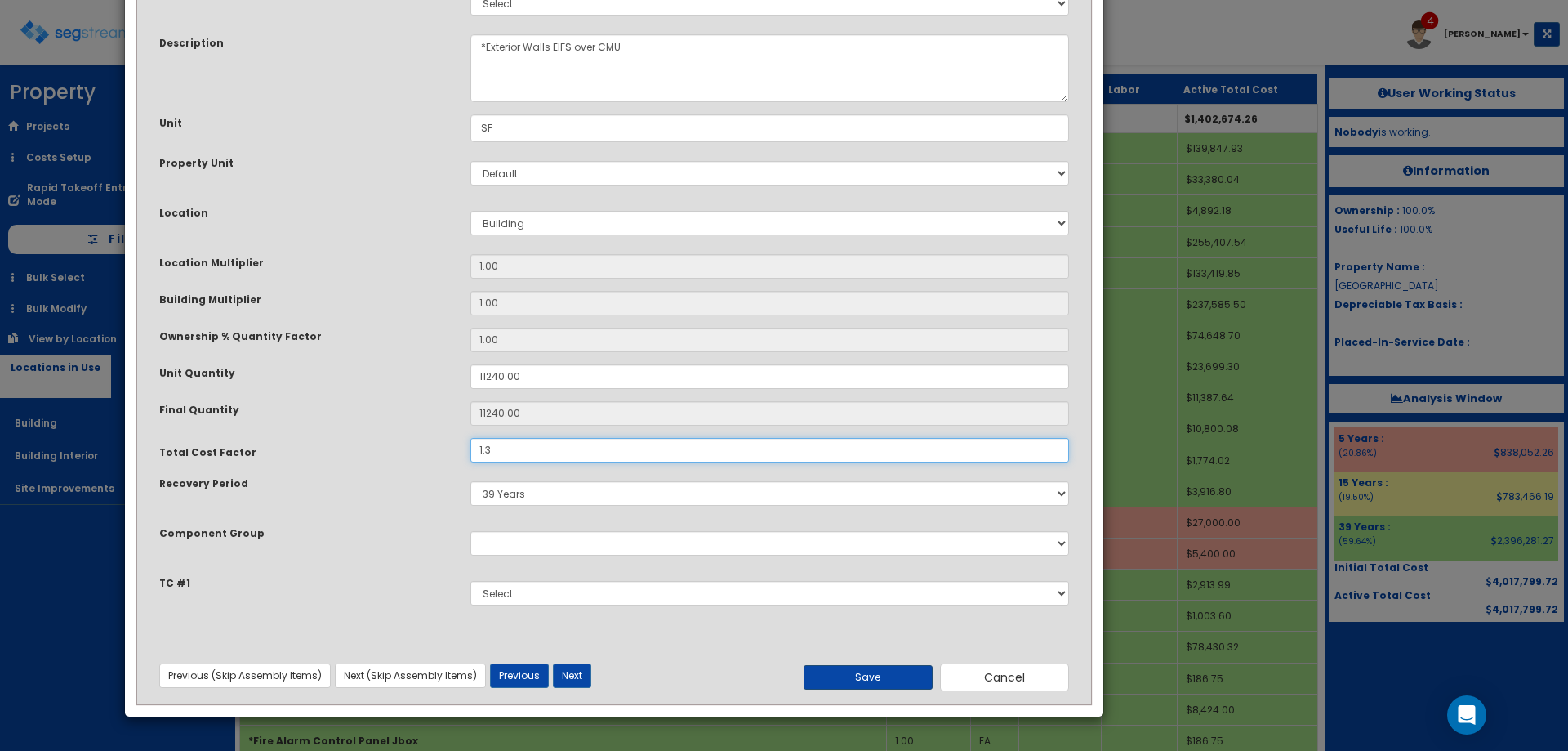
type input "1.3"
click at [889, 676] on button "Save" at bounding box center [868, 677] width 129 height 25
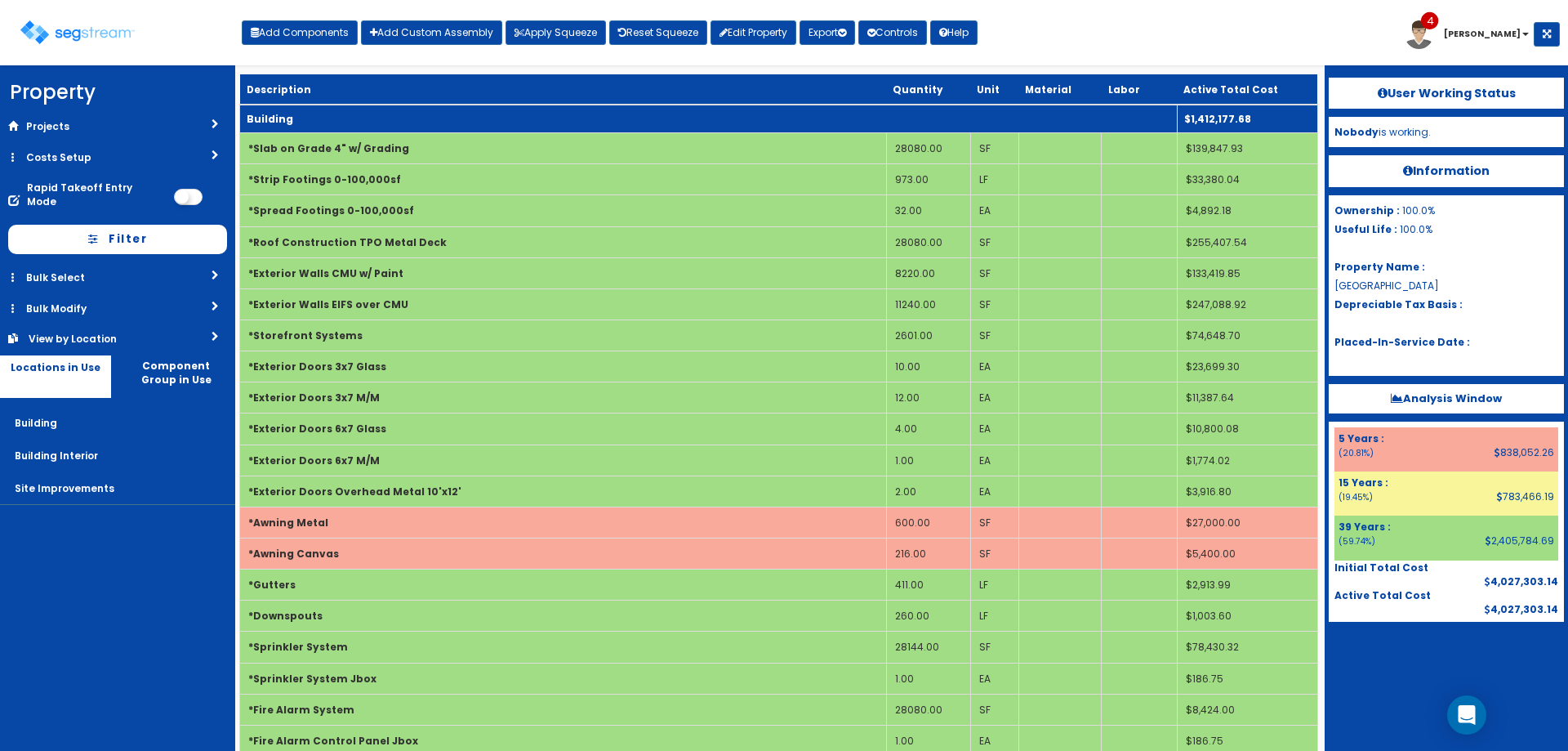
click at [370, 116] on td "Building" at bounding box center [708, 118] width 938 height 29
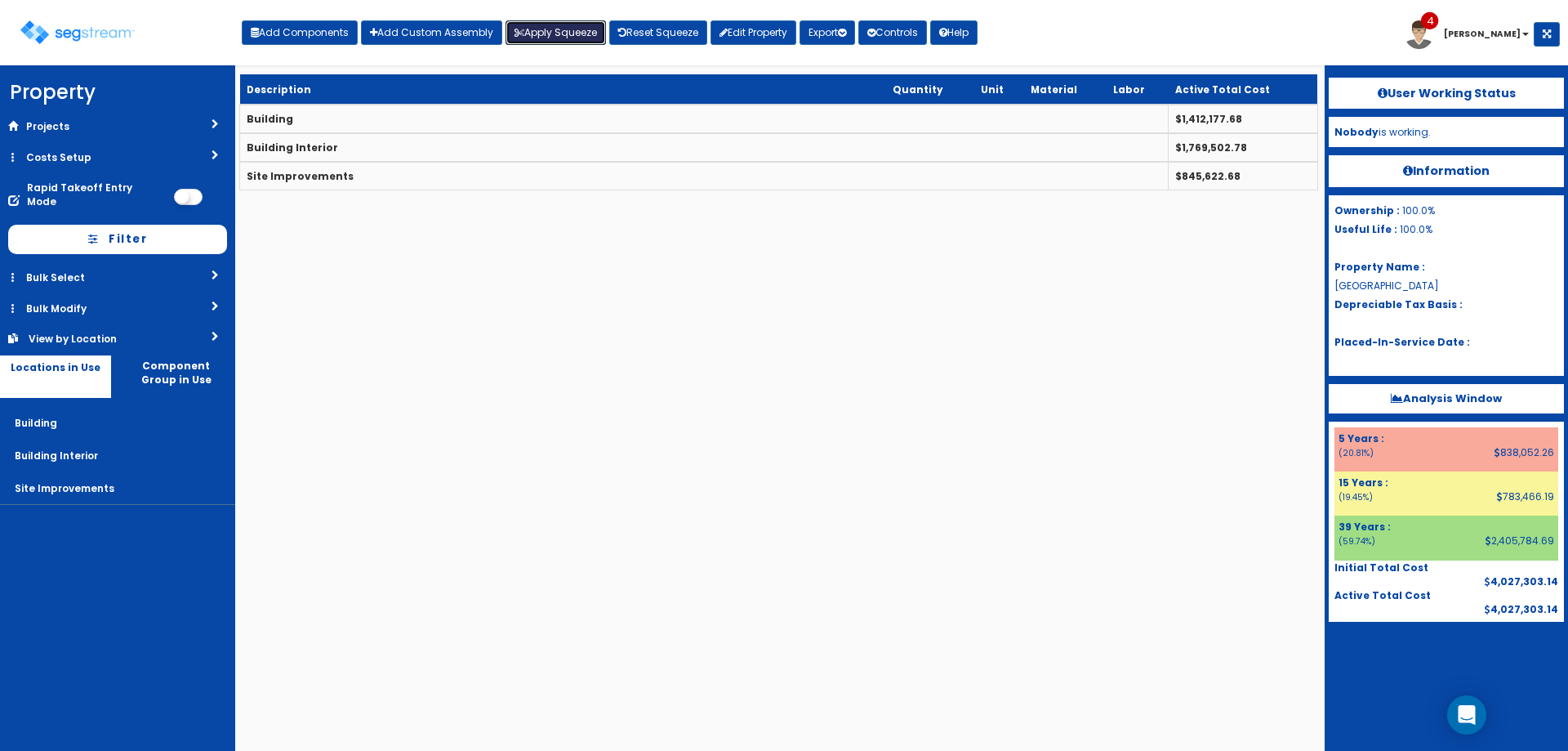
click at [592, 37] on button "Apply Squeeze" at bounding box center [555, 33] width 100 height 25
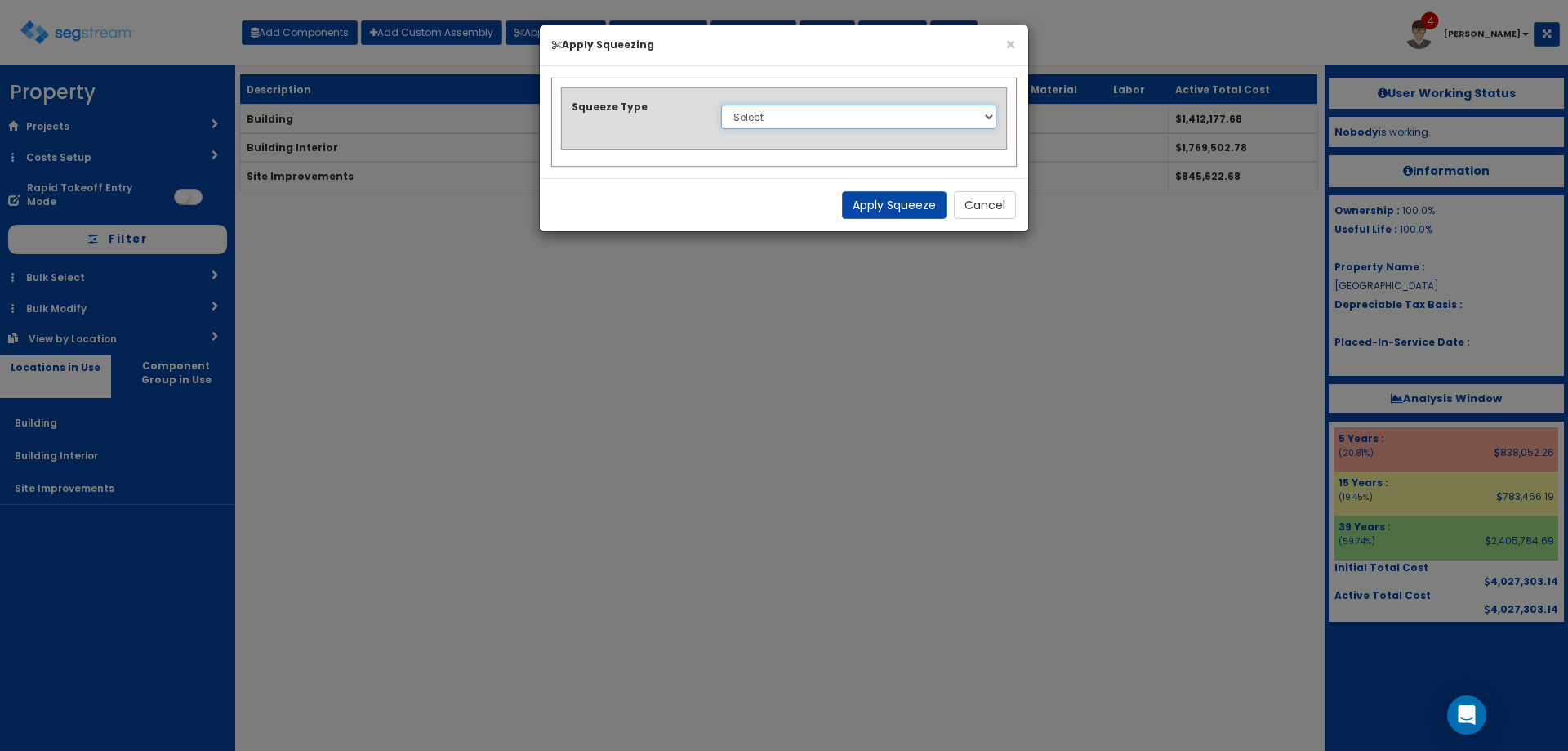
click at [779, 119] on select "Select 1. Squeeze Entire Worksheet 2. Squeeze by Takeoff Cost 3. Squeeze by Uni…" at bounding box center [858, 116] width 275 height 25
select select "squeeze_entire_takeoffsheet"
click at [721, 104] on select "Select 1. Squeeze Entire Worksheet 2. Squeeze by Takeoff Cost 3. Squeeze by Uni…" at bounding box center [858, 116] width 275 height 25
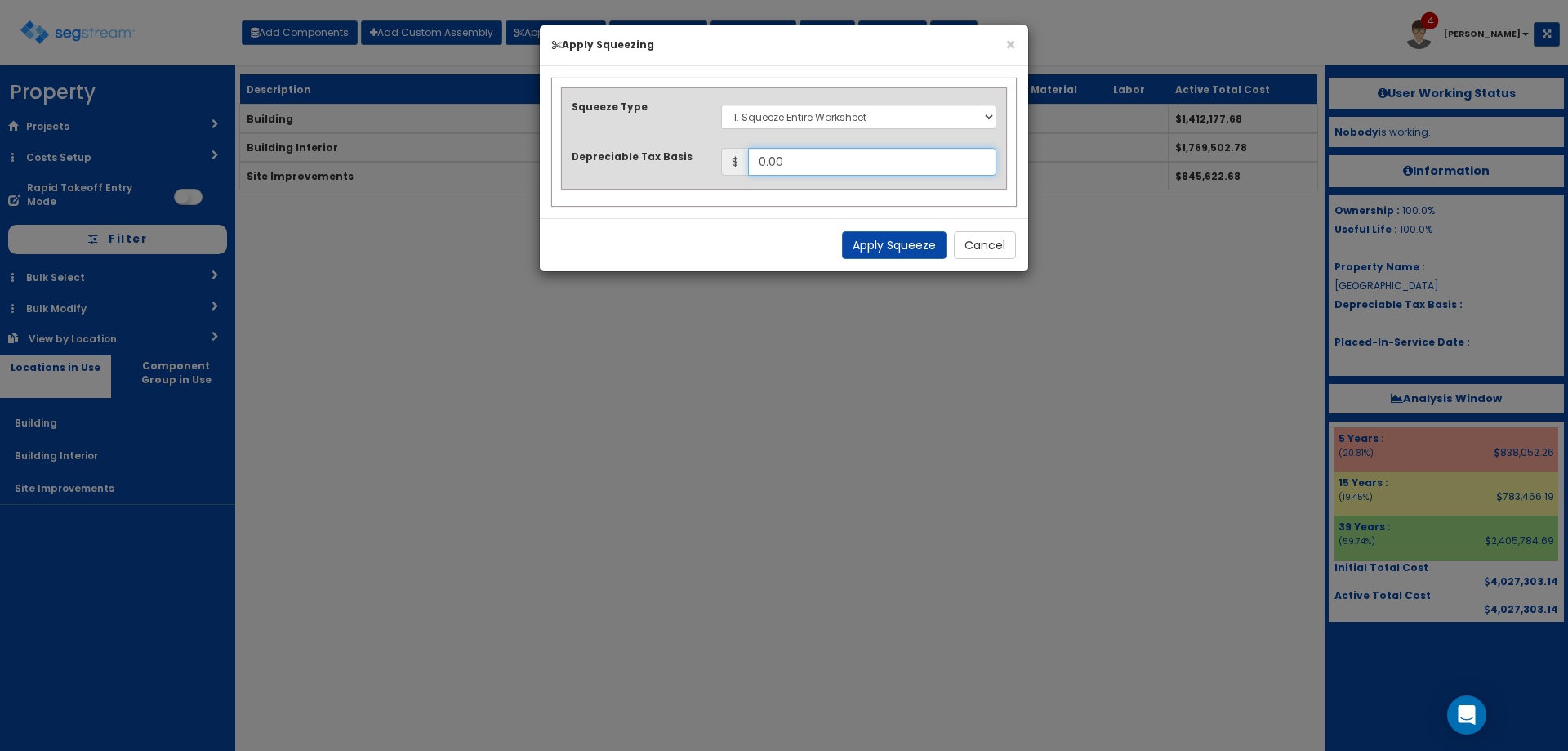
drag, startPoint x: 789, startPoint y: 157, endPoint x: 870, endPoint y: 159, distance: 81.0
click at [790, 158] on input "0.00" at bounding box center [872, 162] width 249 height 28
type input "0"
type input "5,316,040.14"
click at [872, 245] on button "Apply Squeeze" at bounding box center [894, 245] width 104 height 28
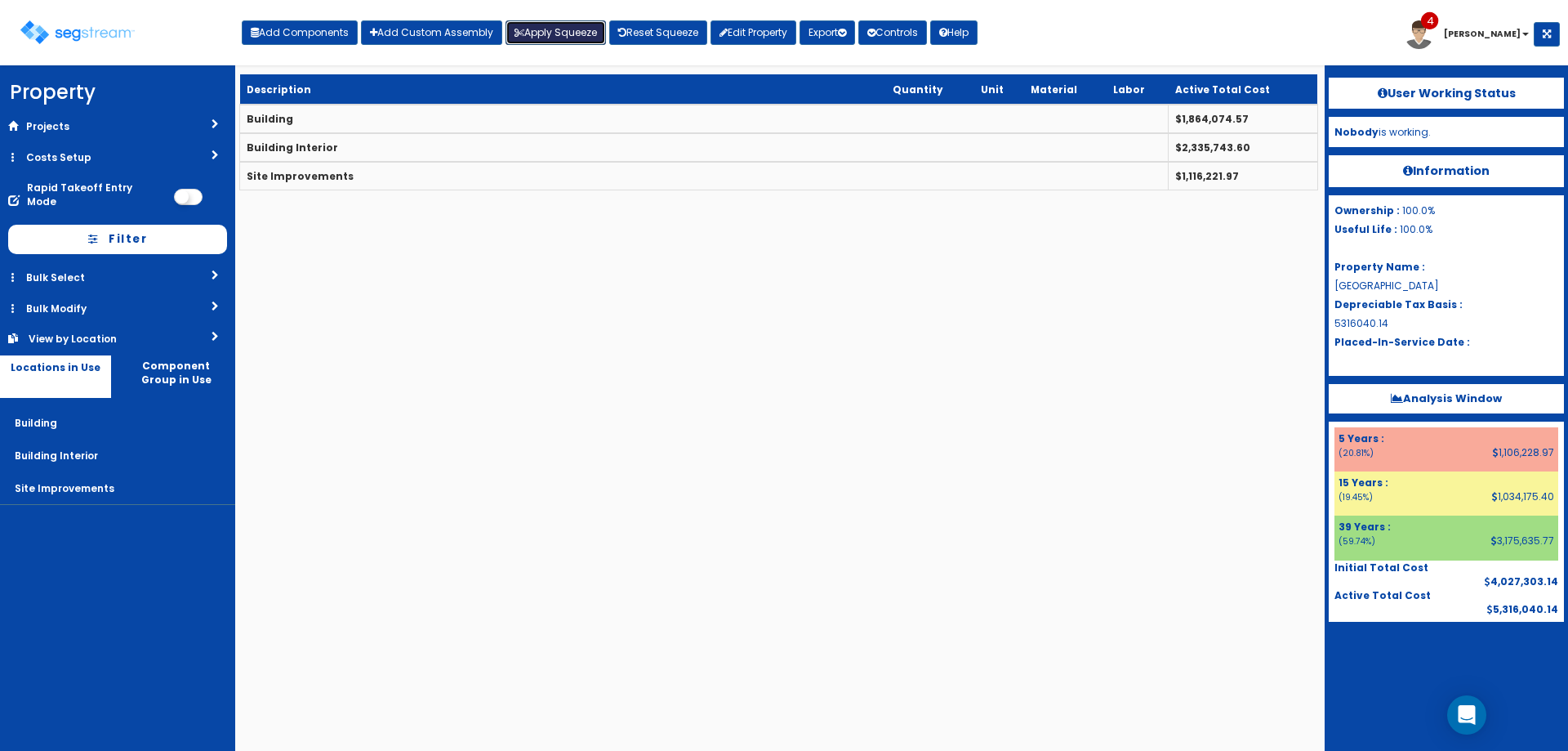
click at [560, 28] on button "Apply Squeeze" at bounding box center [555, 33] width 100 height 25
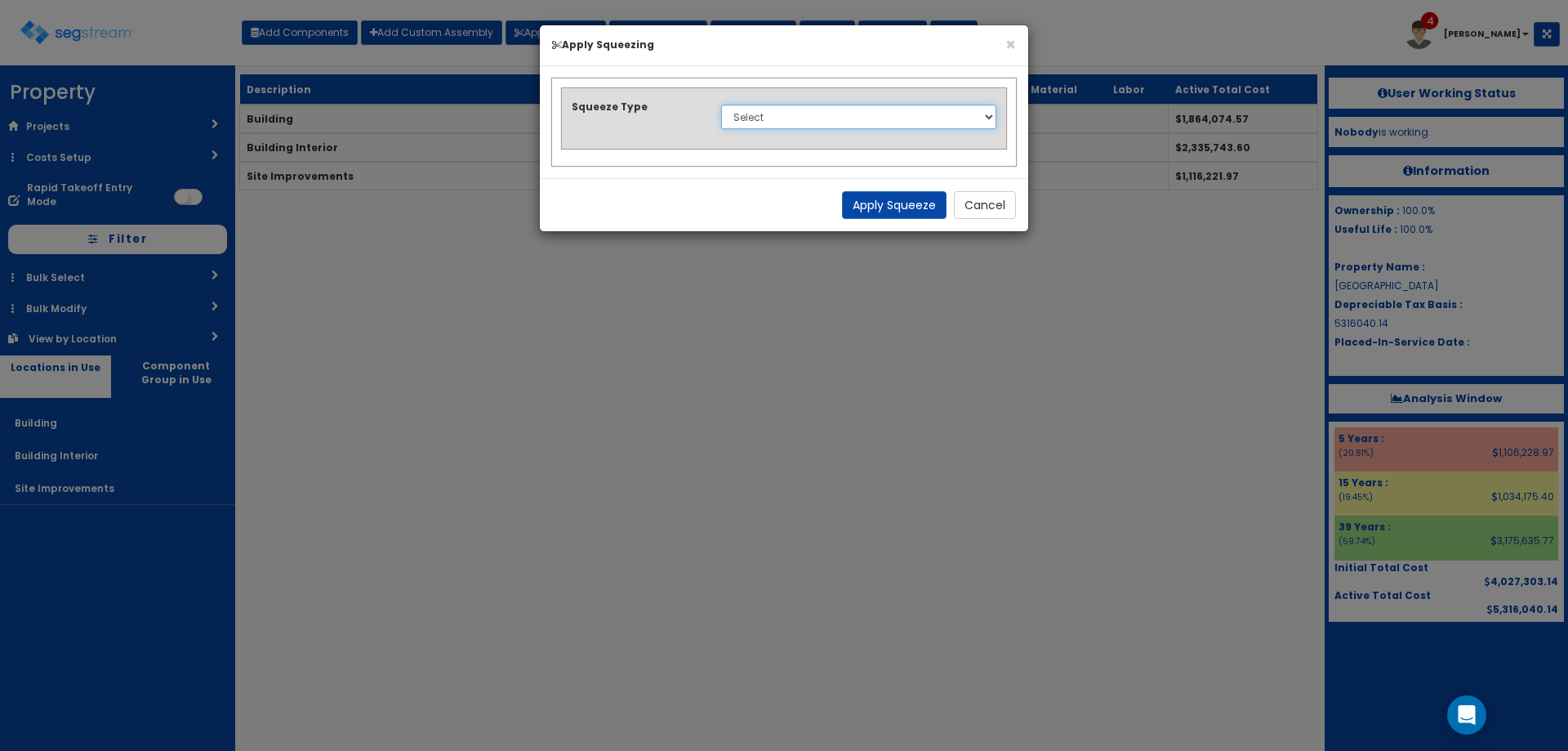
click at [780, 122] on select "Select 1. Squeeze Entire Worksheet 2. Squeeze by Takeoff Cost 3. Squeeze by Uni…" at bounding box center [858, 116] width 275 height 25
click at [590, 132] on div "Squeeze Type Select 1. Squeeze Entire Worksheet 2. Squeeze by Takeoff Cost 3. S…" at bounding box center [784, 117] width 449 height 38
click at [975, 203] on button "Cancel" at bounding box center [984, 205] width 62 height 28
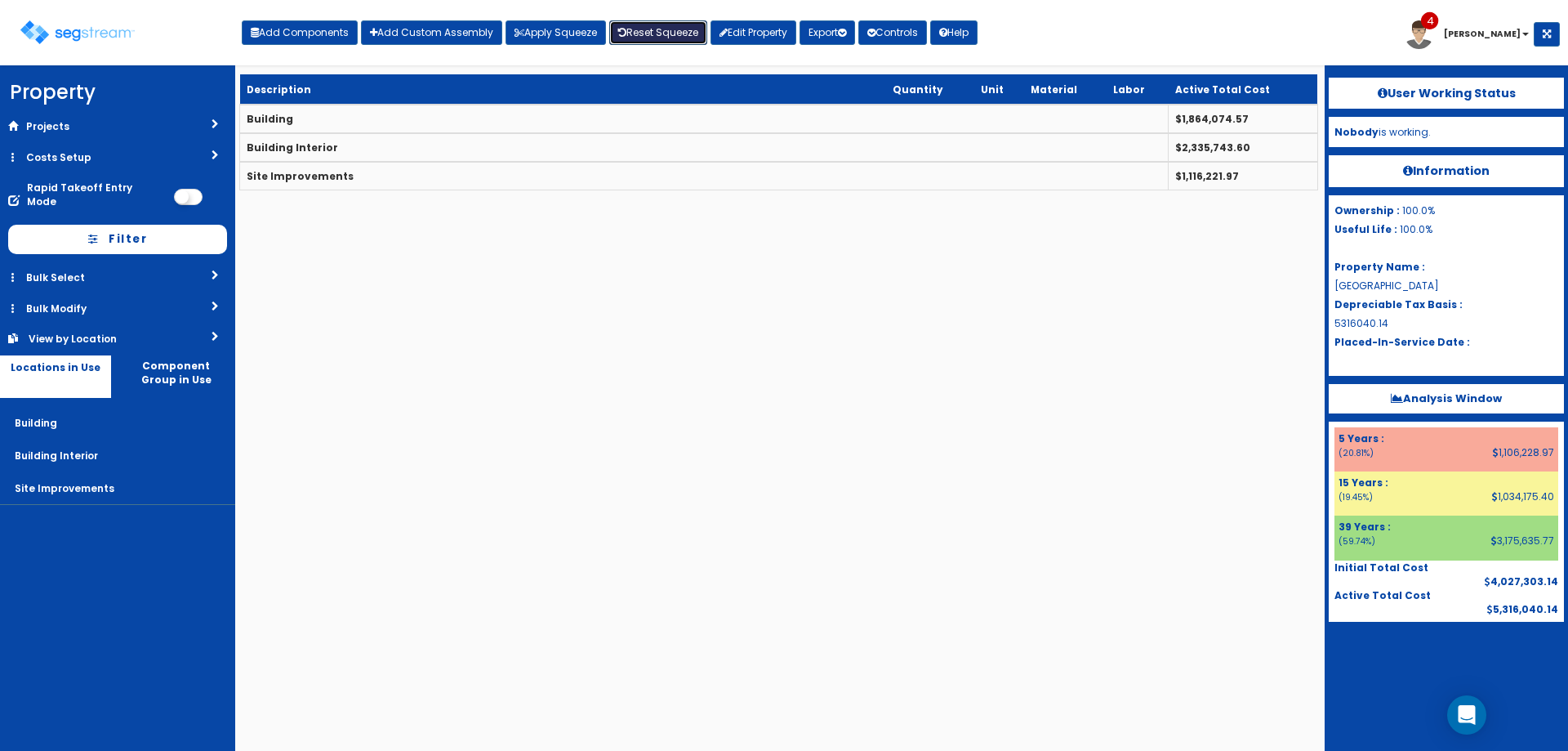
click at [642, 37] on link "Reset Squeeze" at bounding box center [658, 33] width 98 height 25
click at [736, 48] on div "Toggle navigation Add Components Add Custom Assembly Apply Squeeze Reset Squeez…" at bounding box center [784, 38] width 1552 height 53
click at [740, 39] on link "Edit Property" at bounding box center [754, 33] width 86 height 25
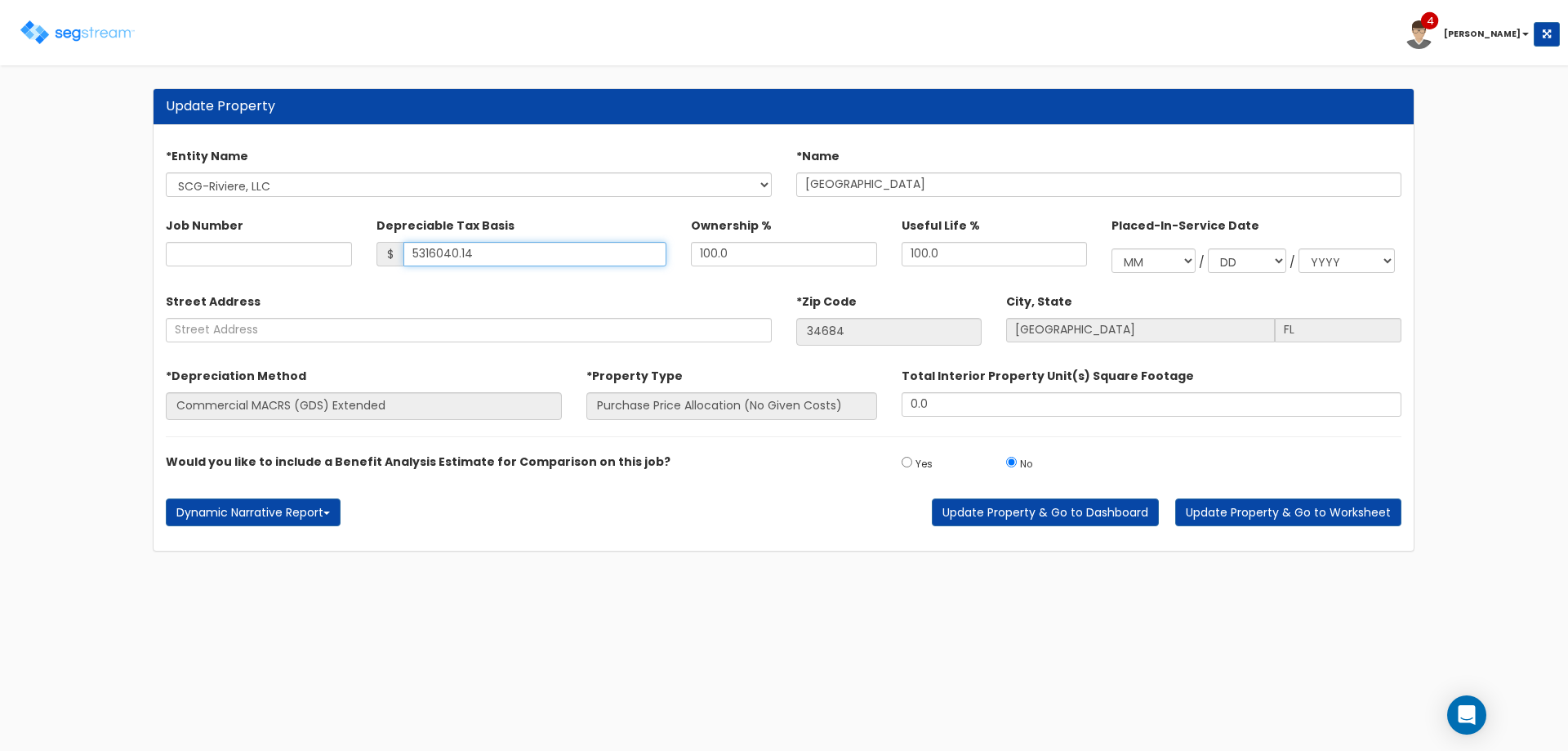
drag, startPoint x: 491, startPoint y: 251, endPoint x: 262, endPoint y: 234, distance: 229.6
click at [301, 254] on div "Job Number Depreciable Tax Basis $ 5316040.14 Ownership % 100.0" at bounding box center [783, 242] width 1260 height 76
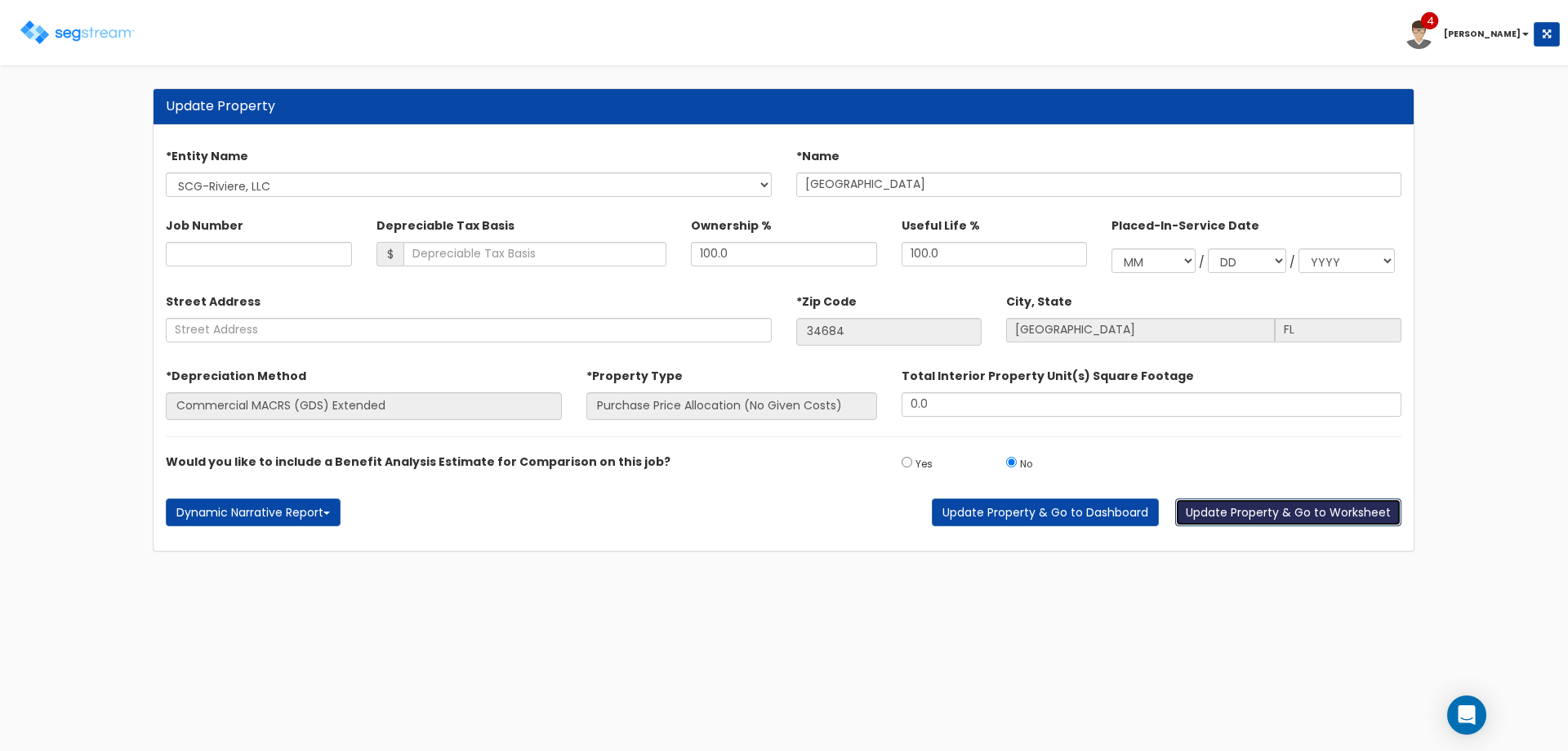
click at [1246, 519] on button "Update Property & Go to Worksheet" at bounding box center [1289, 512] width 227 height 28
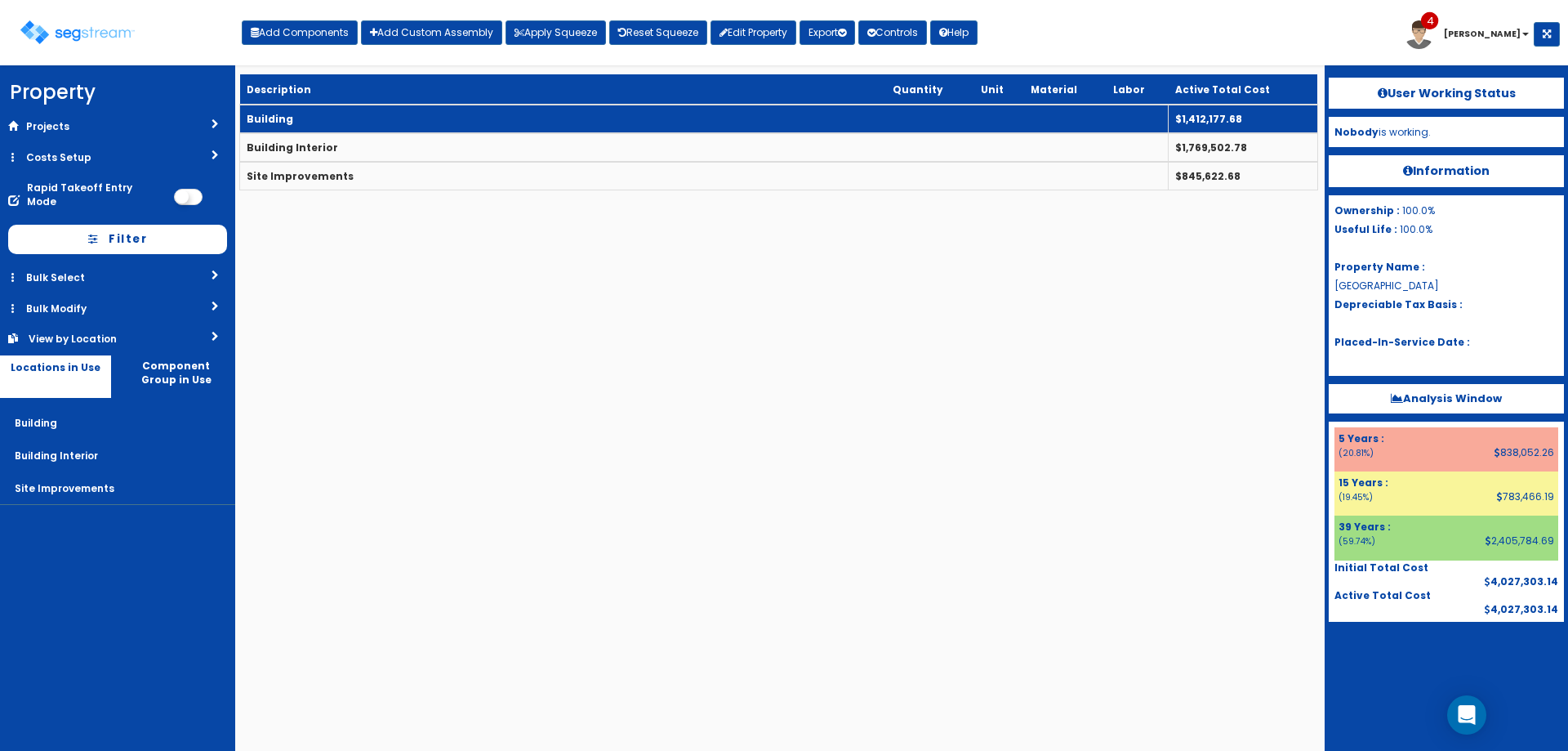
click at [382, 124] on td "Building" at bounding box center [704, 118] width 929 height 29
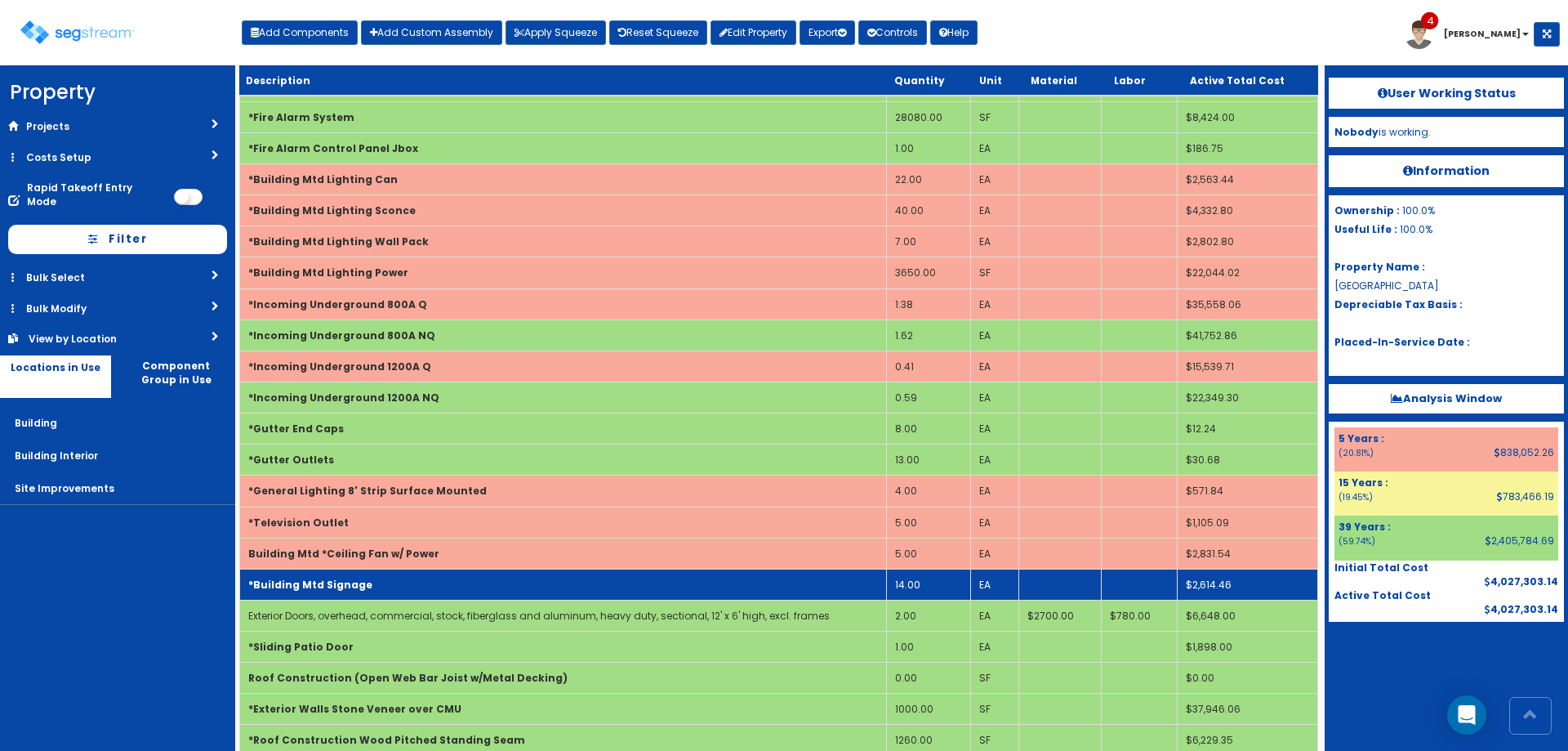
scroll to position [827, 0]
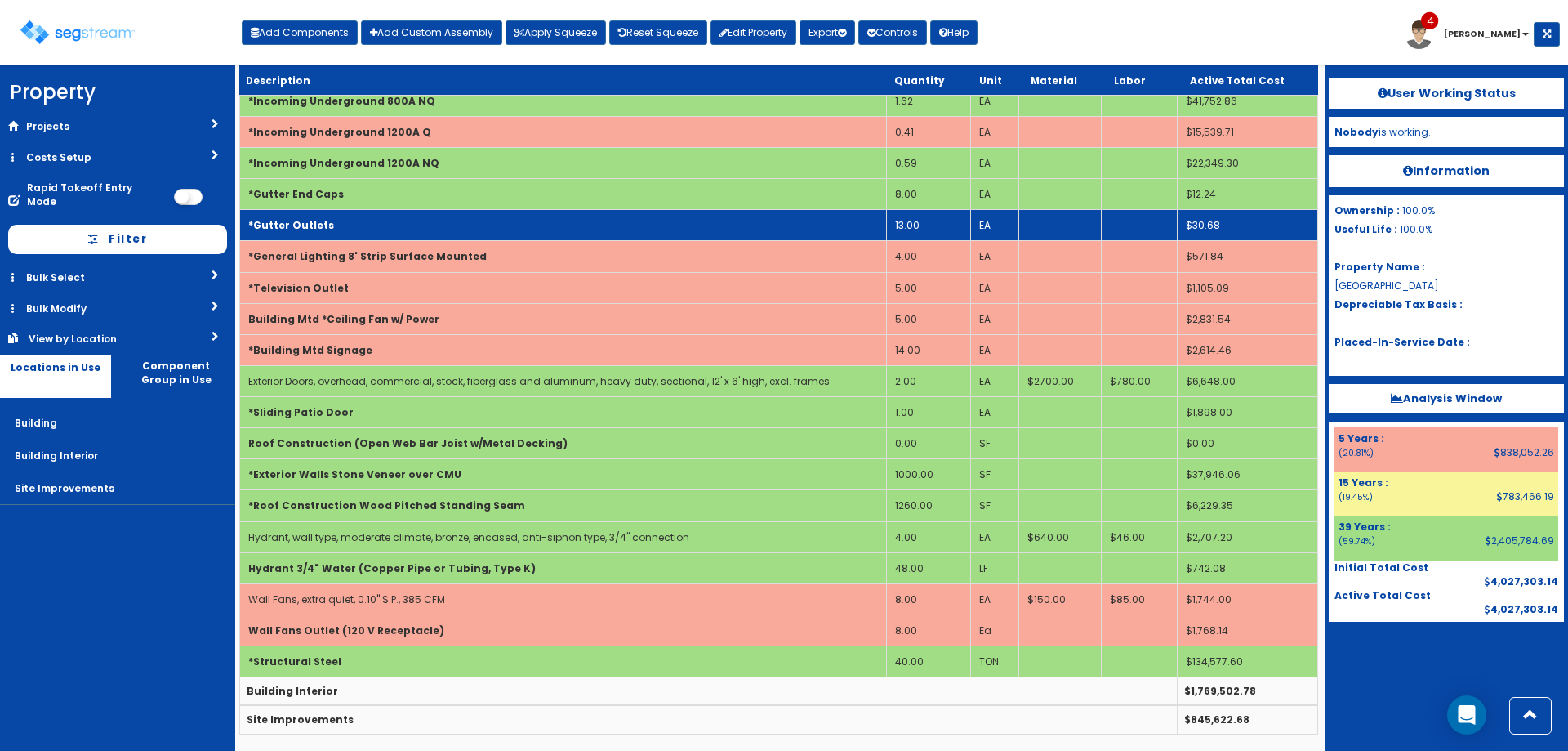
click at [943, 653] on td "40.00" at bounding box center [928, 661] width 85 height 31
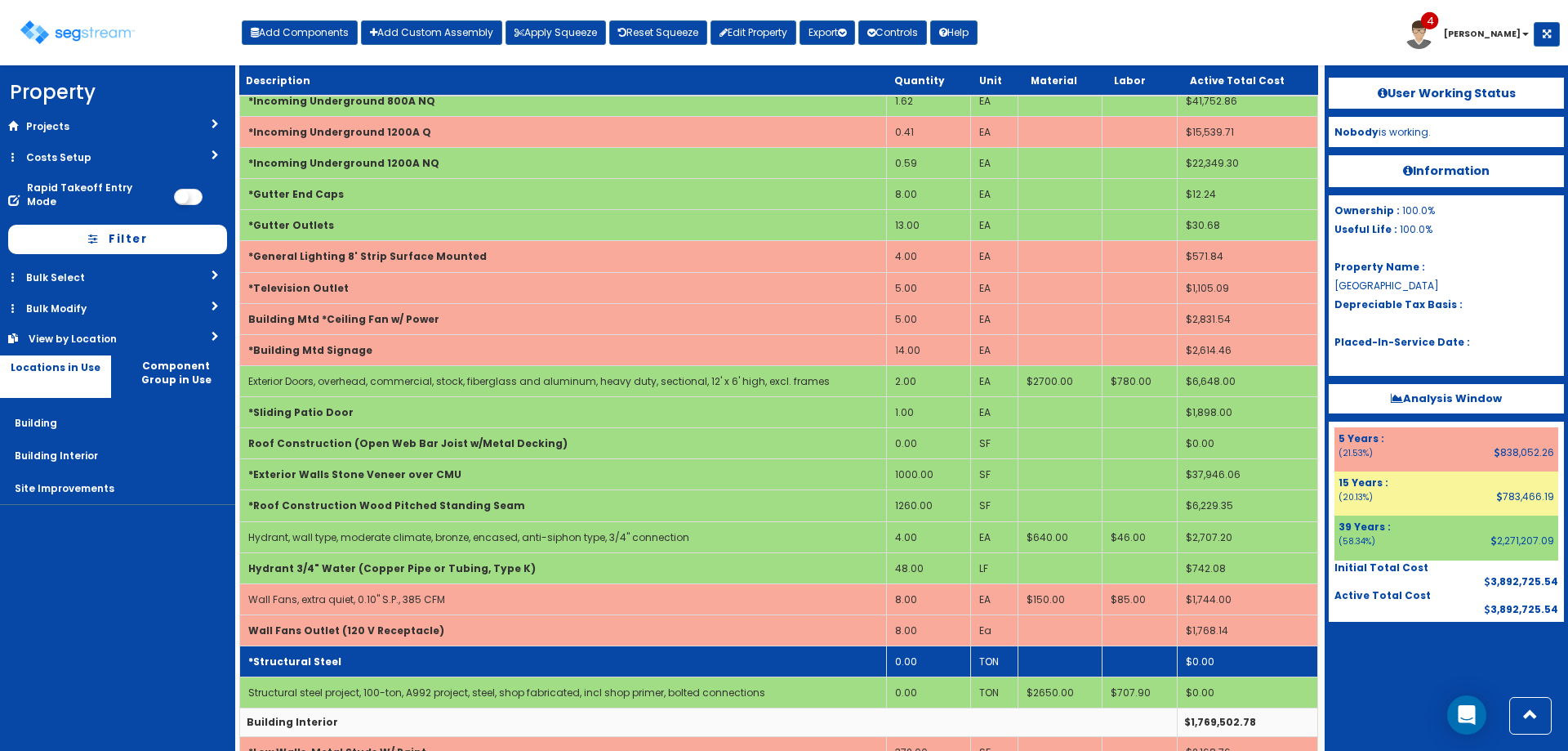
click at [922, 655] on td "0.00" at bounding box center [928, 661] width 85 height 31
click at [942, 652] on td "45.00" at bounding box center [928, 661] width 85 height 31
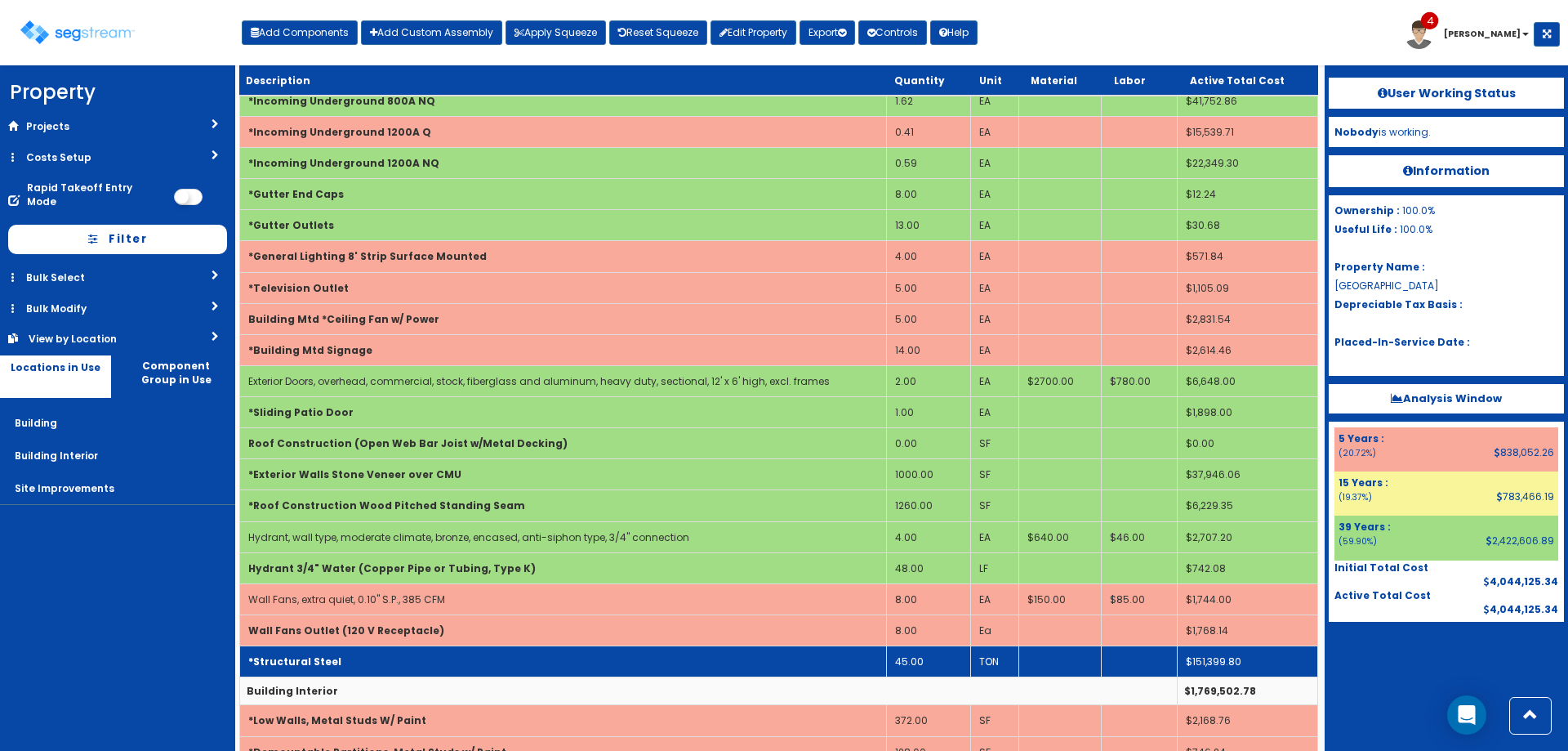
click at [935, 656] on td "45.00" at bounding box center [928, 661] width 85 height 31
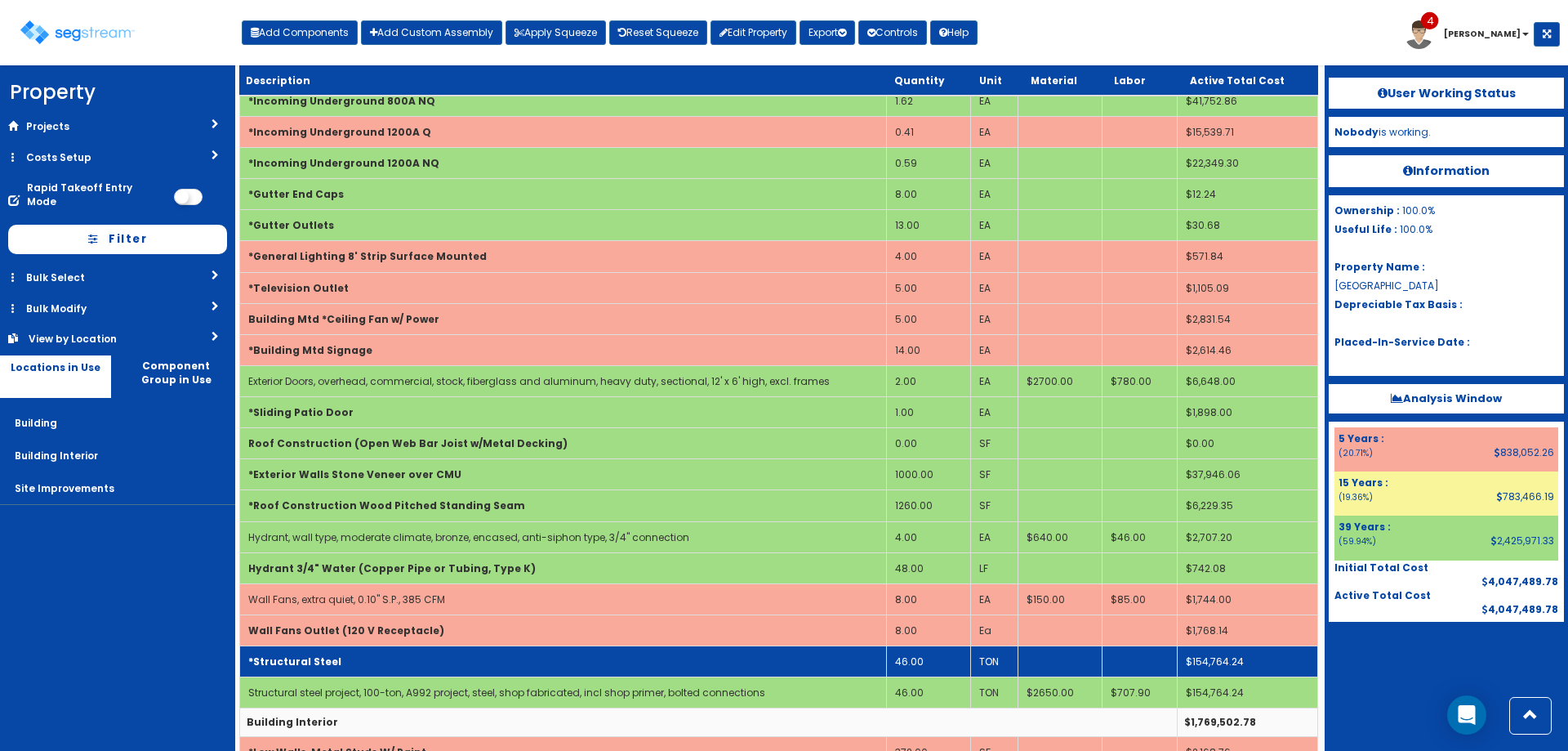
click at [918, 664] on td "46.00" at bounding box center [928, 661] width 85 height 31
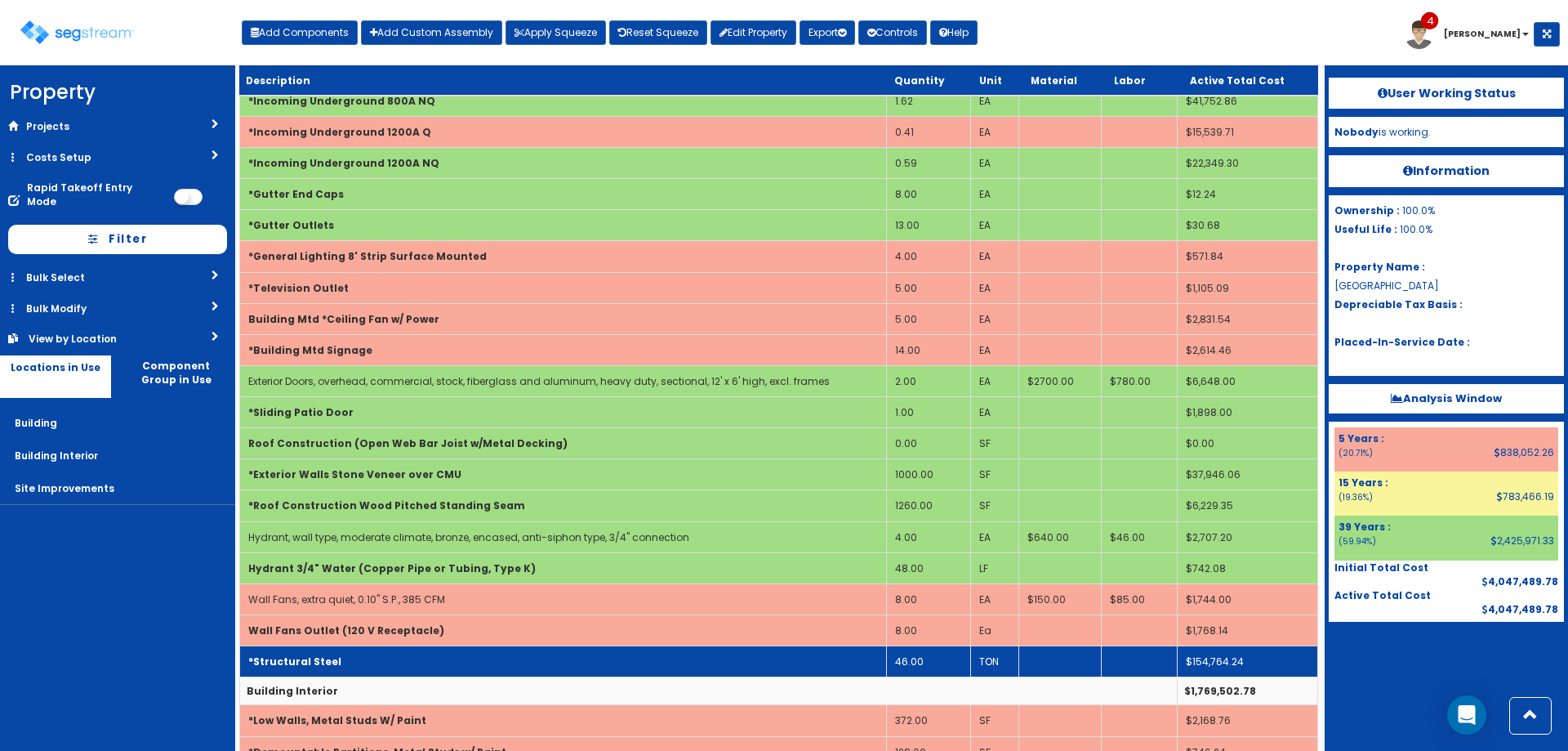
click at [918, 663] on td "46.00" at bounding box center [928, 661] width 85 height 31
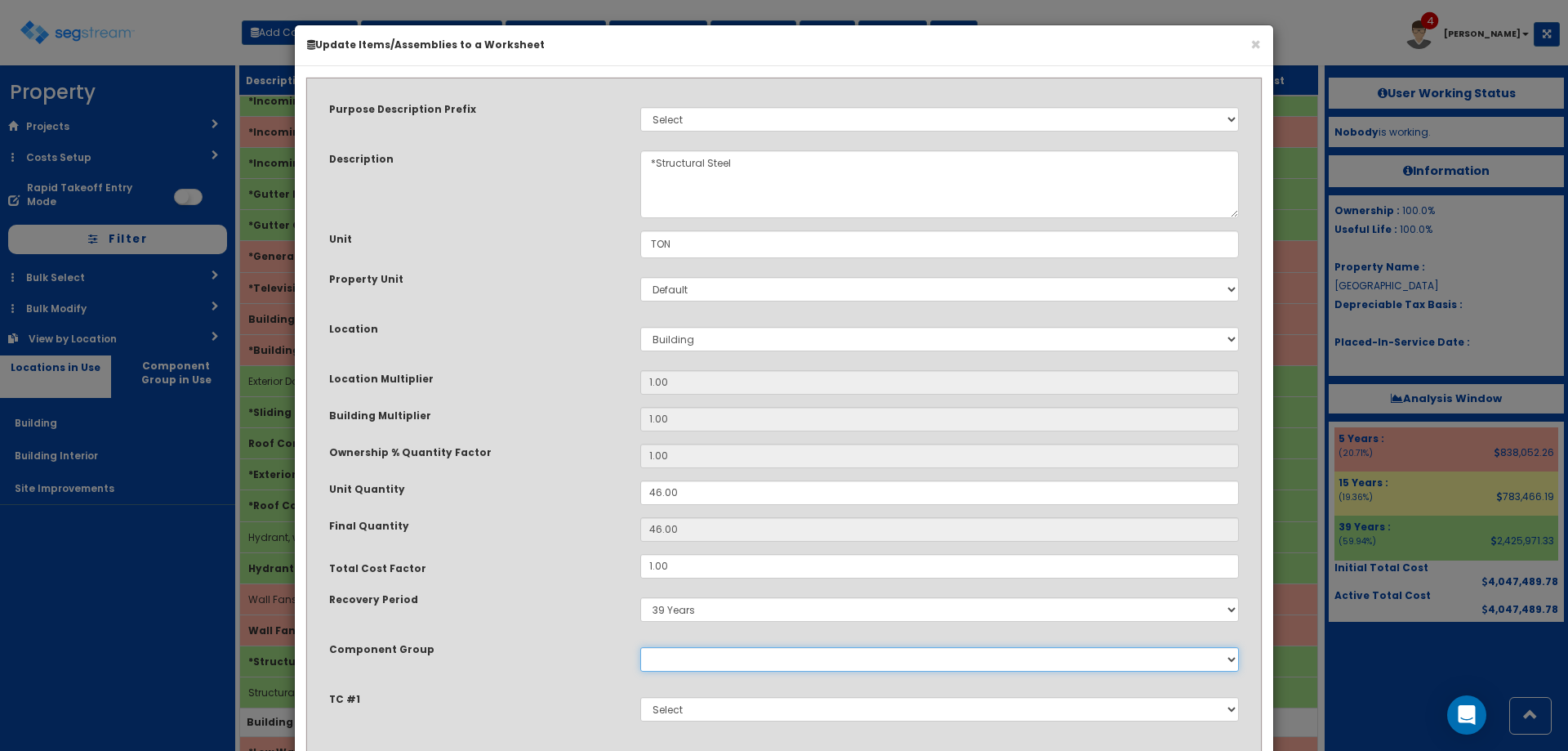
click at [929, 663] on select "0.00 - 1250 Property - SERVER ROOM HVAC - LIGHTING, DECORATIVE INTERIOR - BEVER…" at bounding box center [940, 659] width 599 height 25
click at [1251, 47] on button "×" at bounding box center [1256, 44] width 11 height 17
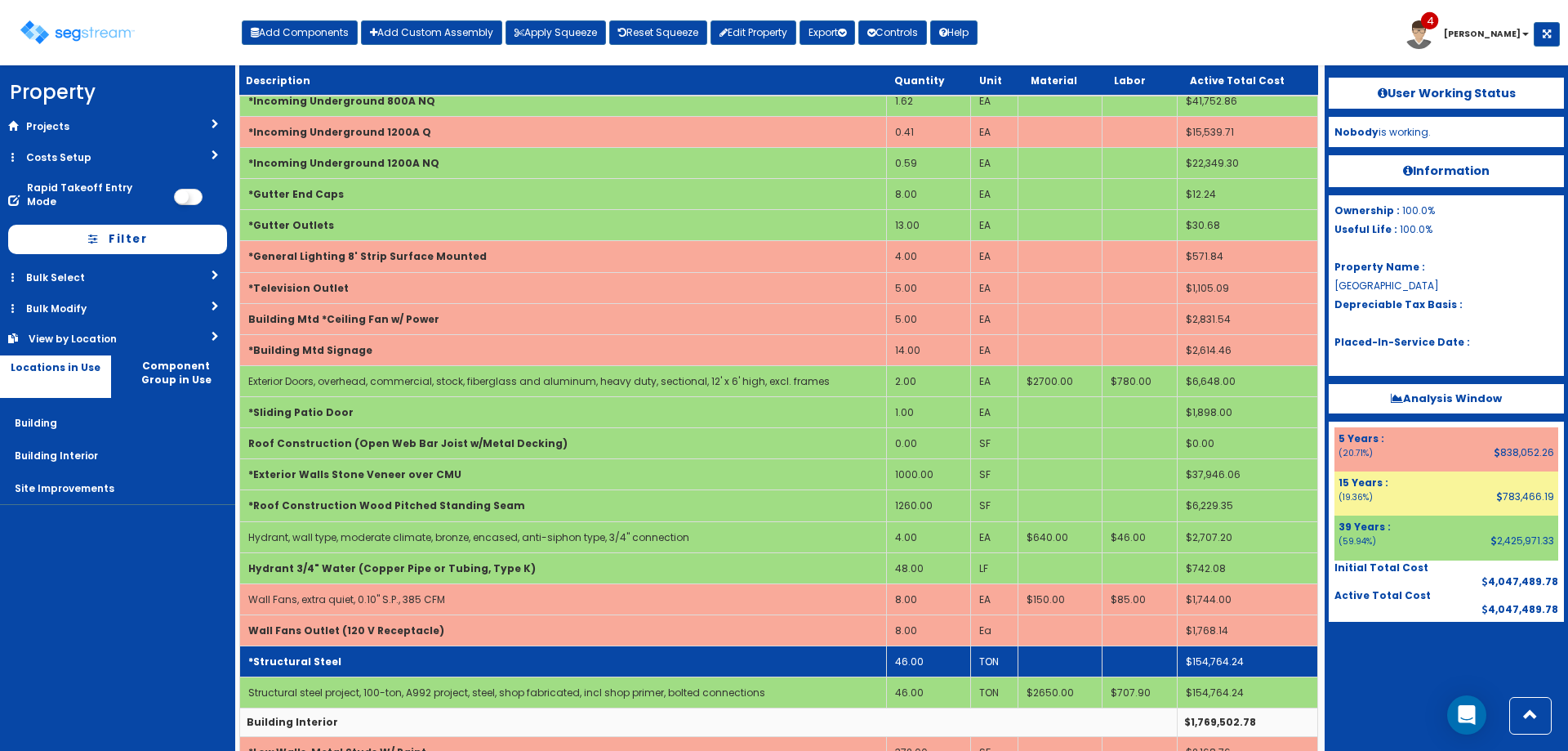
click at [936, 657] on td "46.00" at bounding box center [928, 661] width 85 height 31
click at [555, 669] on td "*Structural Steel" at bounding box center [563, 661] width 647 height 31
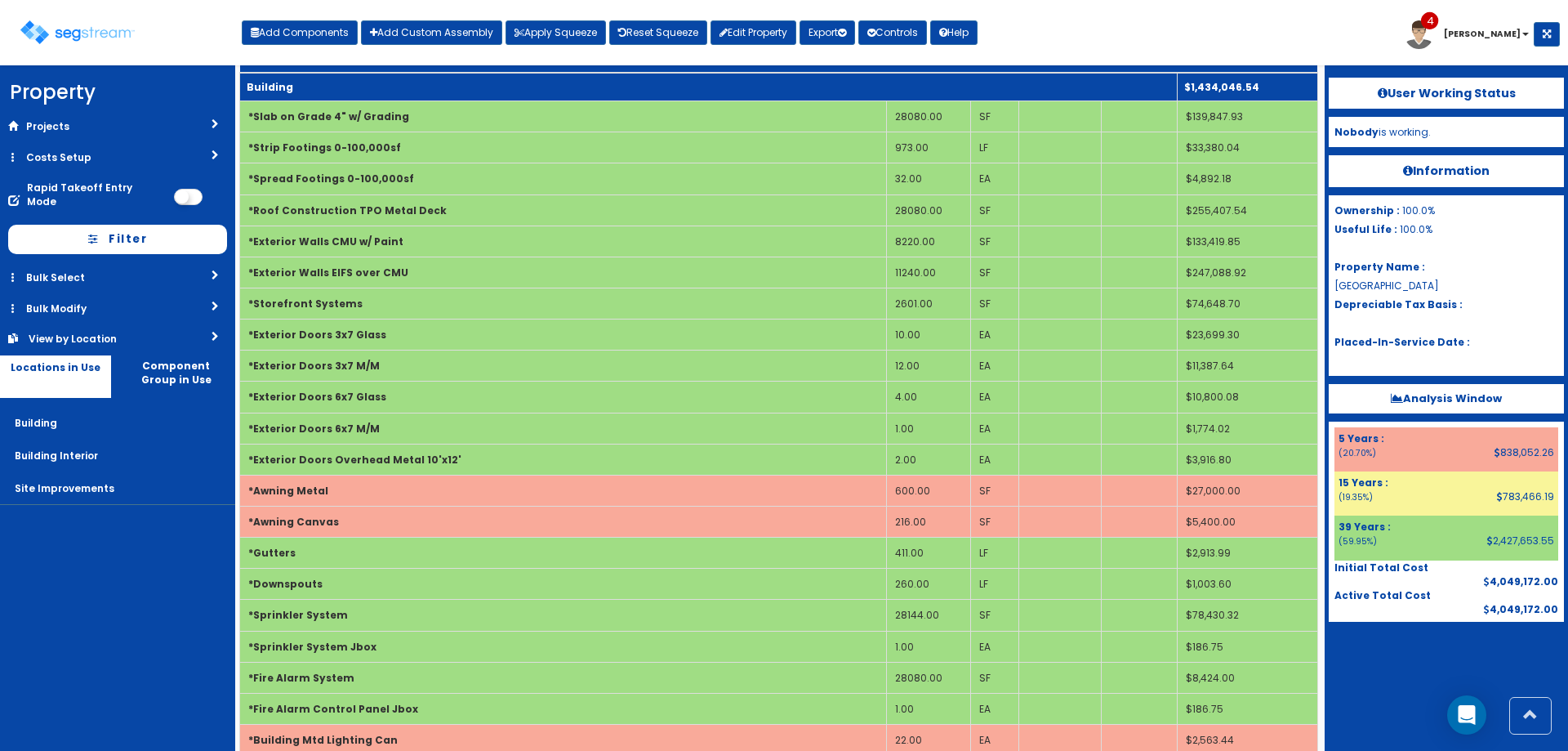
scroll to position [0, 0]
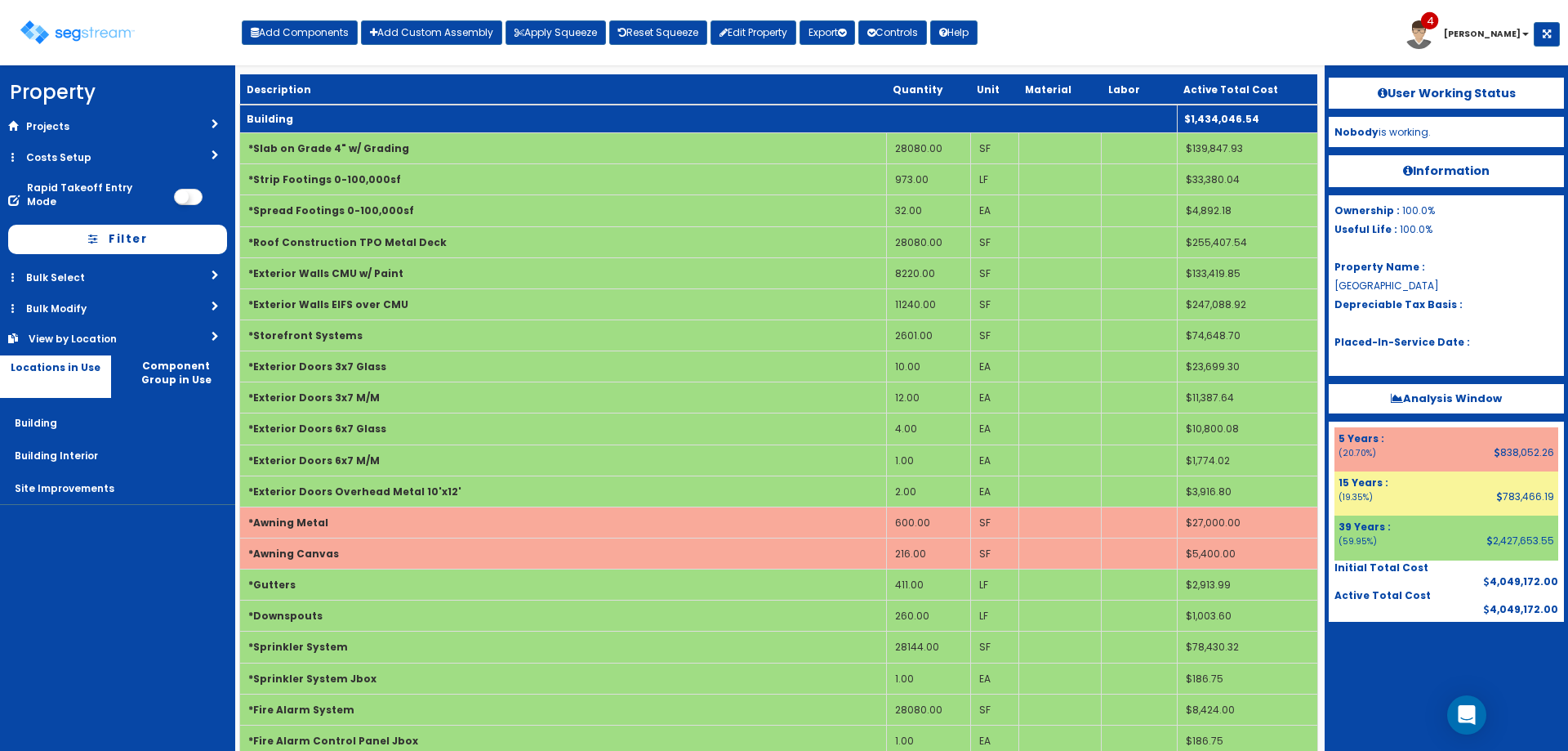
click at [400, 125] on td "Building" at bounding box center [708, 118] width 938 height 29
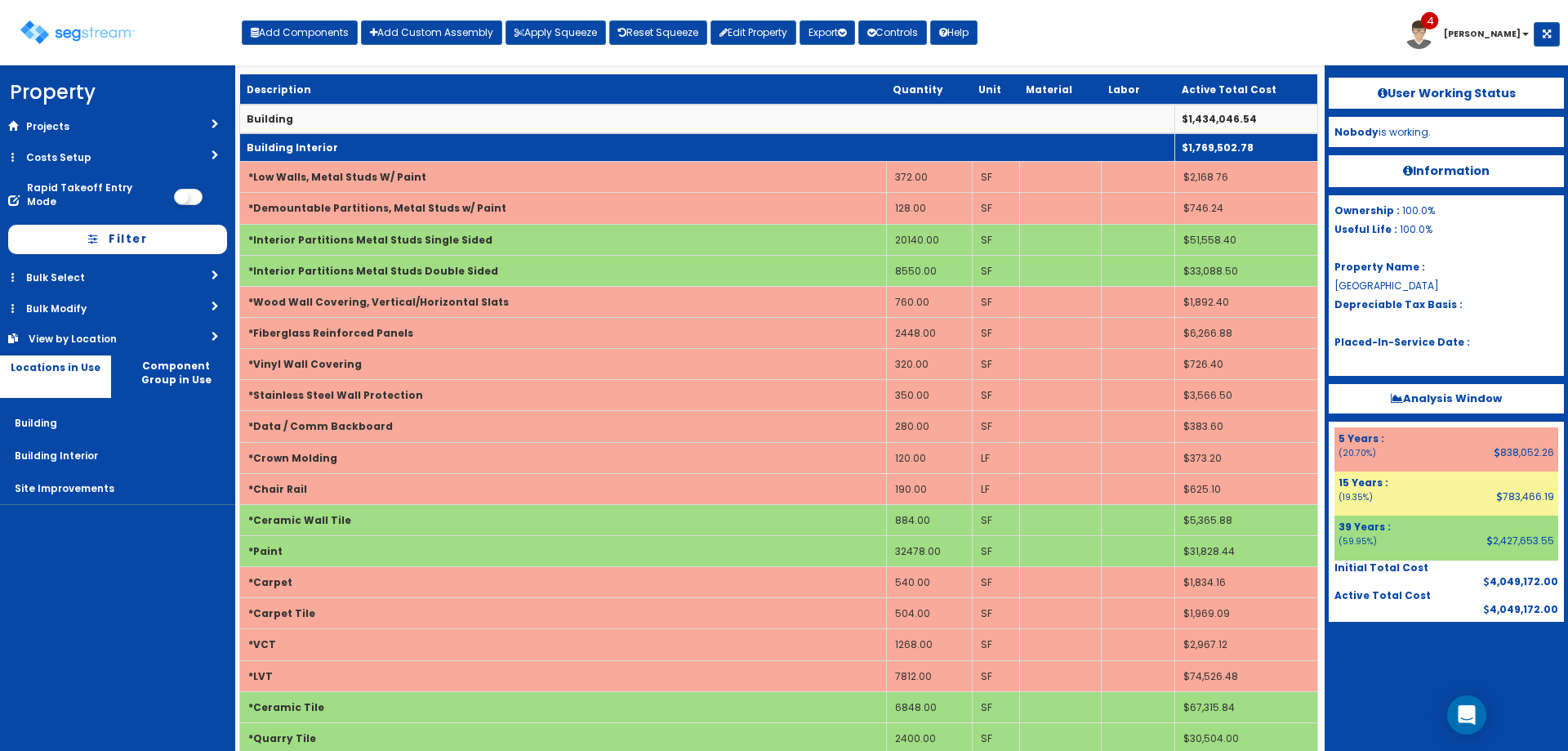
click at [491, 135] on td "Building Interior" at bounding box center [707, 147] width 935 height 29
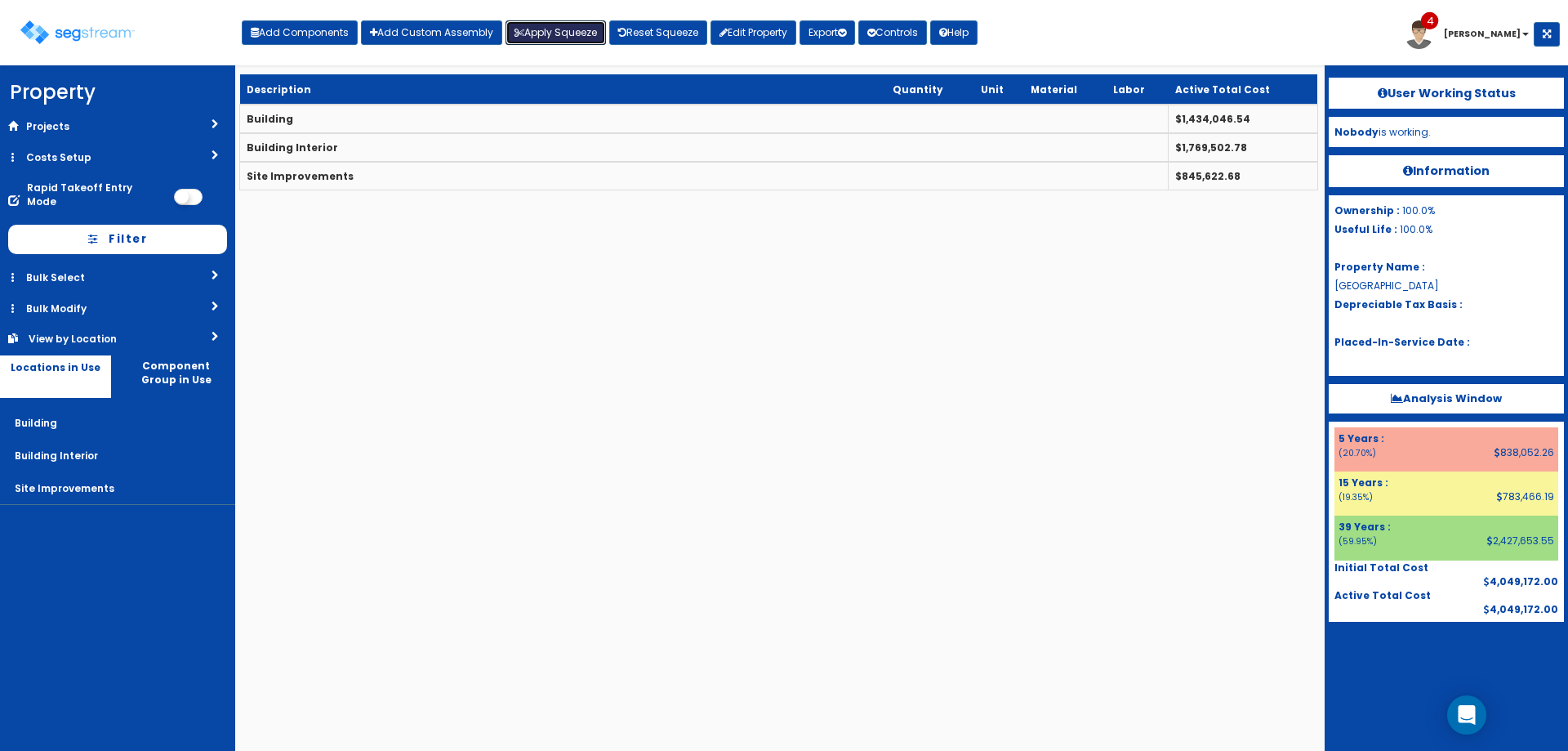
click at [574, 28] on button "Apply Squeeze" at bounding box center [555, 33] width 100 height 25
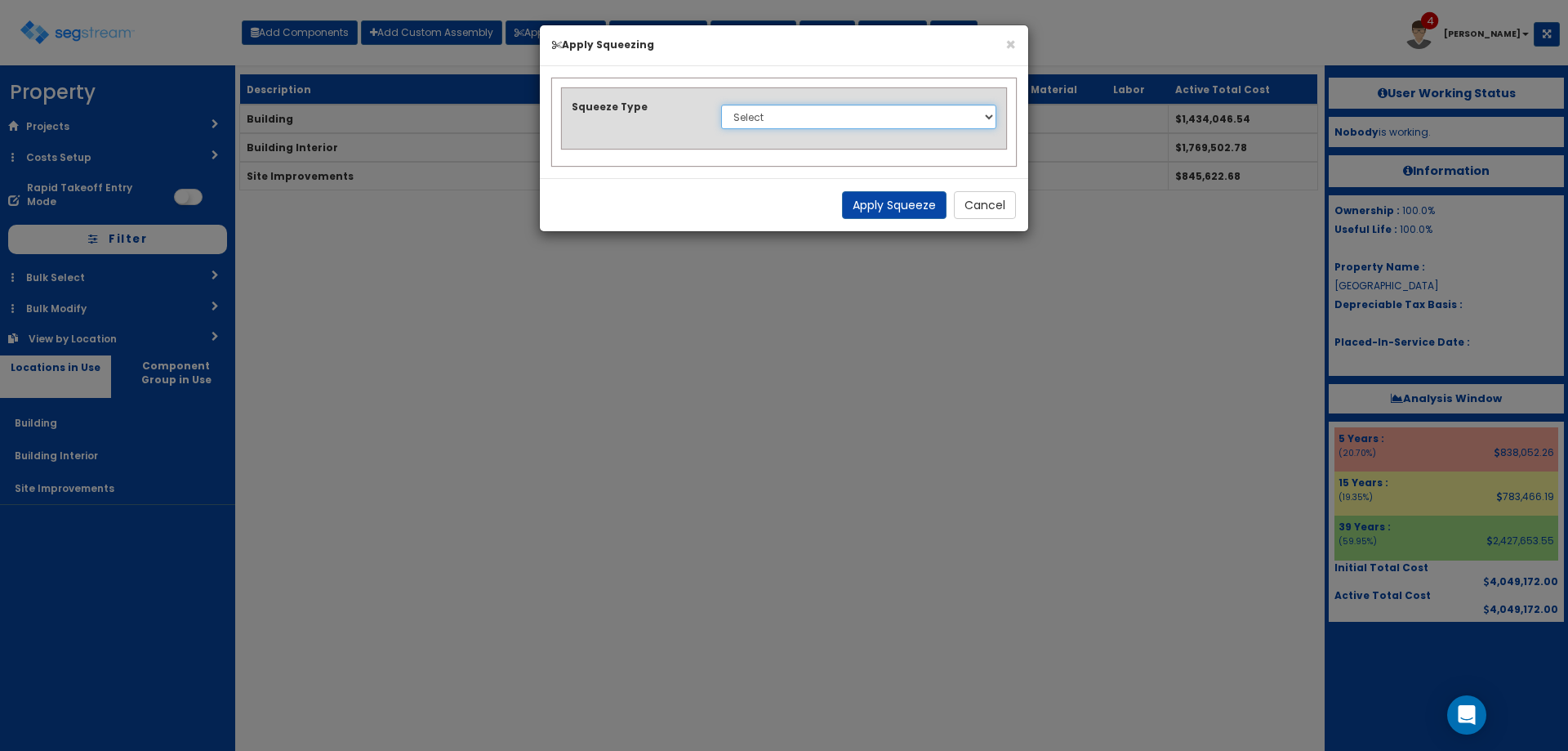
click at [832, 116] on select "Select 1. Squeeze Entire Worksheet 2. Squeeze by Takeoff Cost 3. Squeeze by Uni…" at bounding box center [858, 116] width 275 height 25
select select "squeeze_entire_takeoffsheet"
click at [721, 104] on select "Select 1. Squeeze Entire Worksheet 2. Squeeze by Takeoff Cost 3. Squeeze by Uni…" at bounding box center [858, 116] width 275 height 25
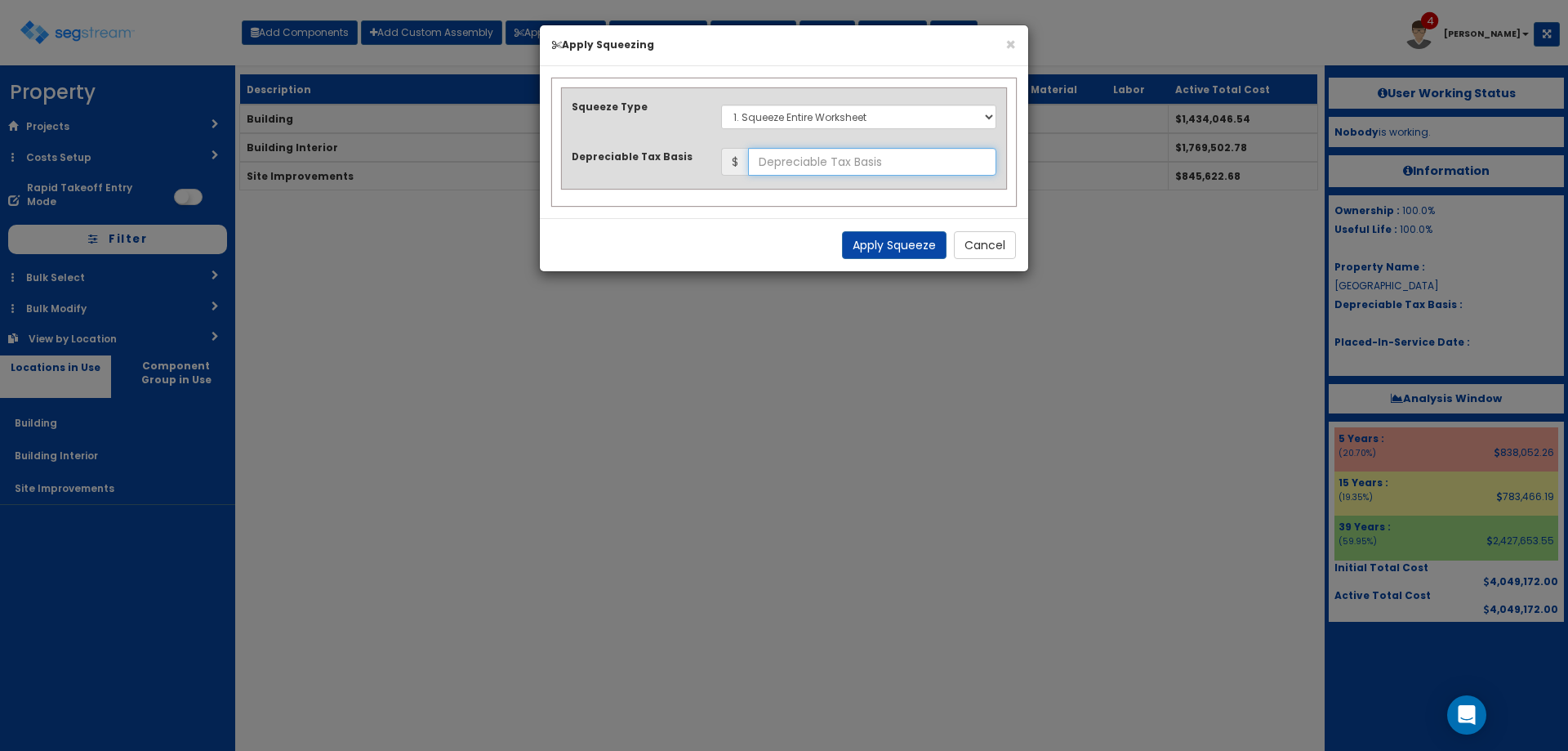
click at [808, 173] on input "text" at bounding box center [872, 162] width 249 height 28
type input "5,344,907.04"
click at [883, 244] on button "Apply Squeeze" at bounding box center [894, 245] width 104 height 28
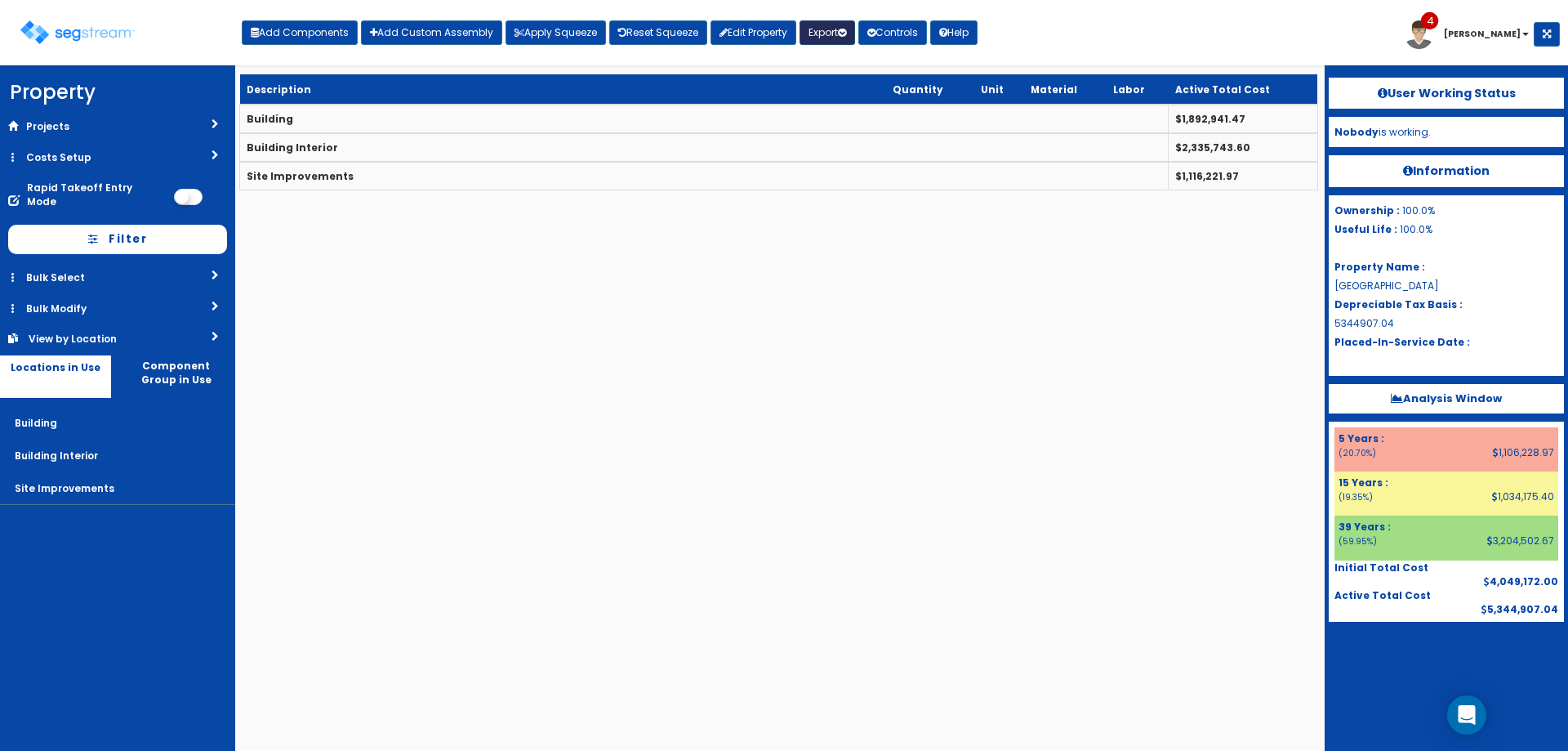
click at [827, 30] on button "Export" at bounding box center [827, 33] width 56 height 25
click at [830, 67] on link "Engineering Report(xlsx)" at bounding box center [881, 68] width 162 height 33
click at [788, 31] on link "Edit Property" at bounding box center [754, 33] width 86 height 25
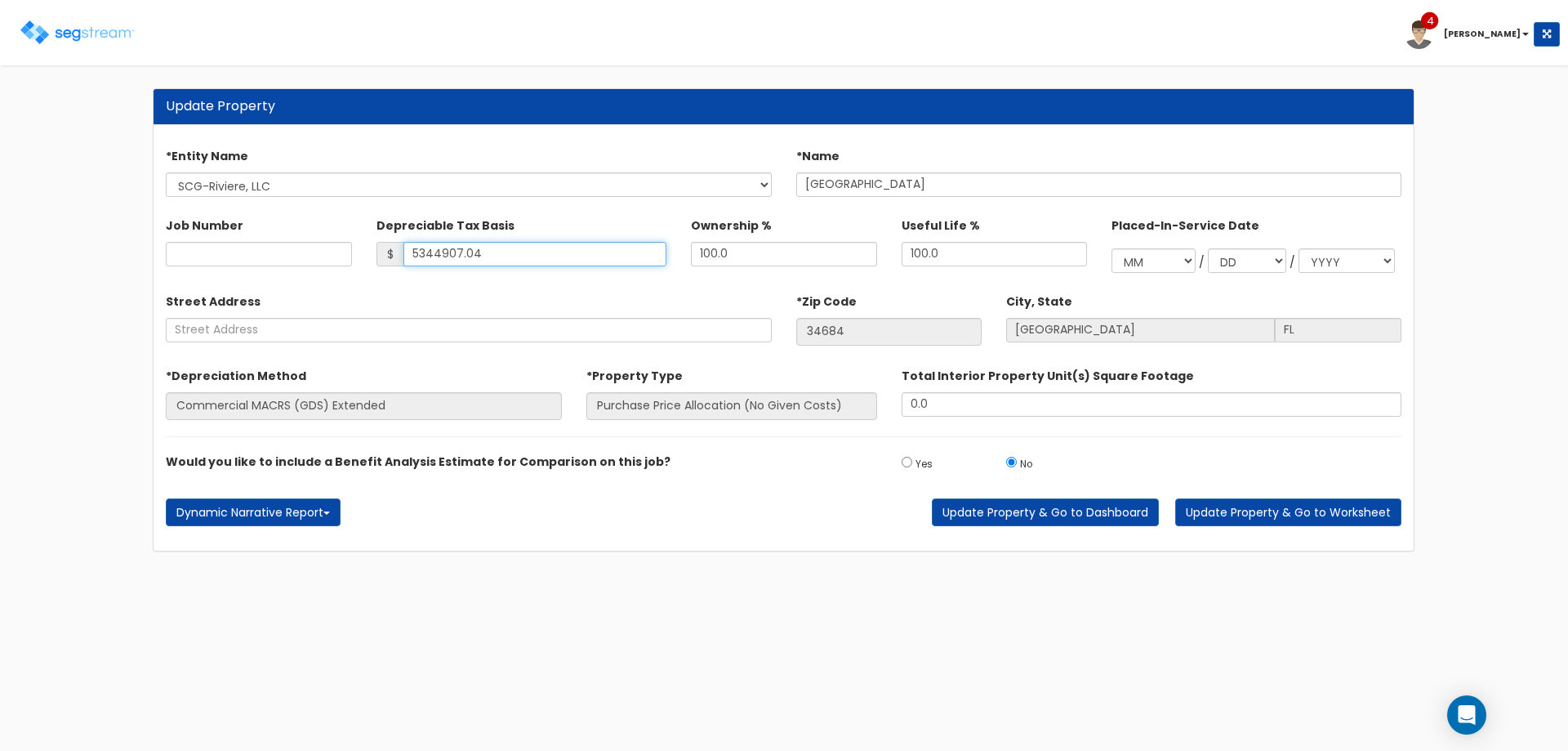
drag, startPoint x: 480, startPoint y: 250, endPoint x: 349, endPoint y: 244, distance: 131.1
click at [387, 256] on div "$ 5344907.04" at bounding box center [522, 254] width 290 height 25
type input "5,976,342.69"
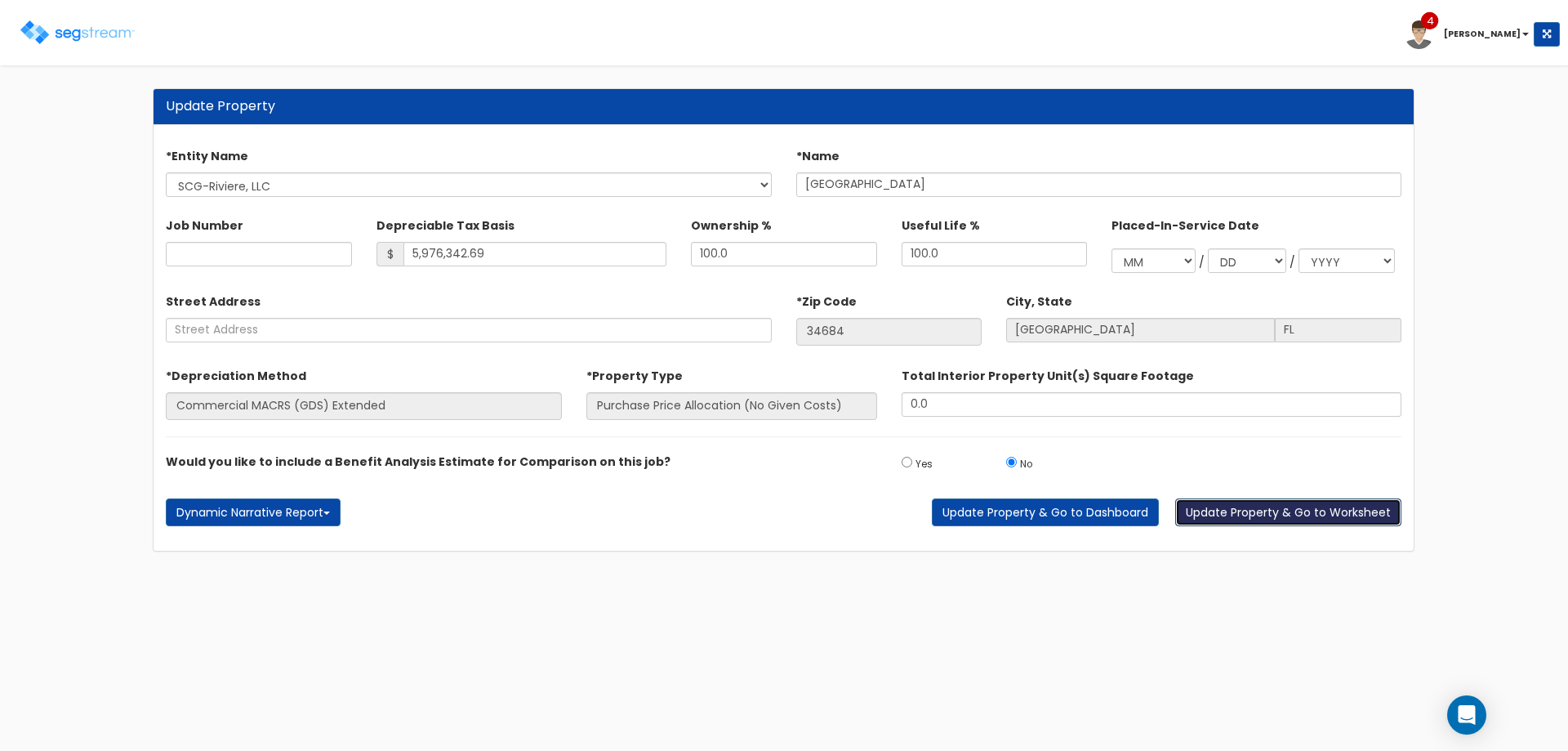
click at [1344, 508] on button "Update Property & Go to Worksheet" at bounding box center [1289, 512] width 227 height 28
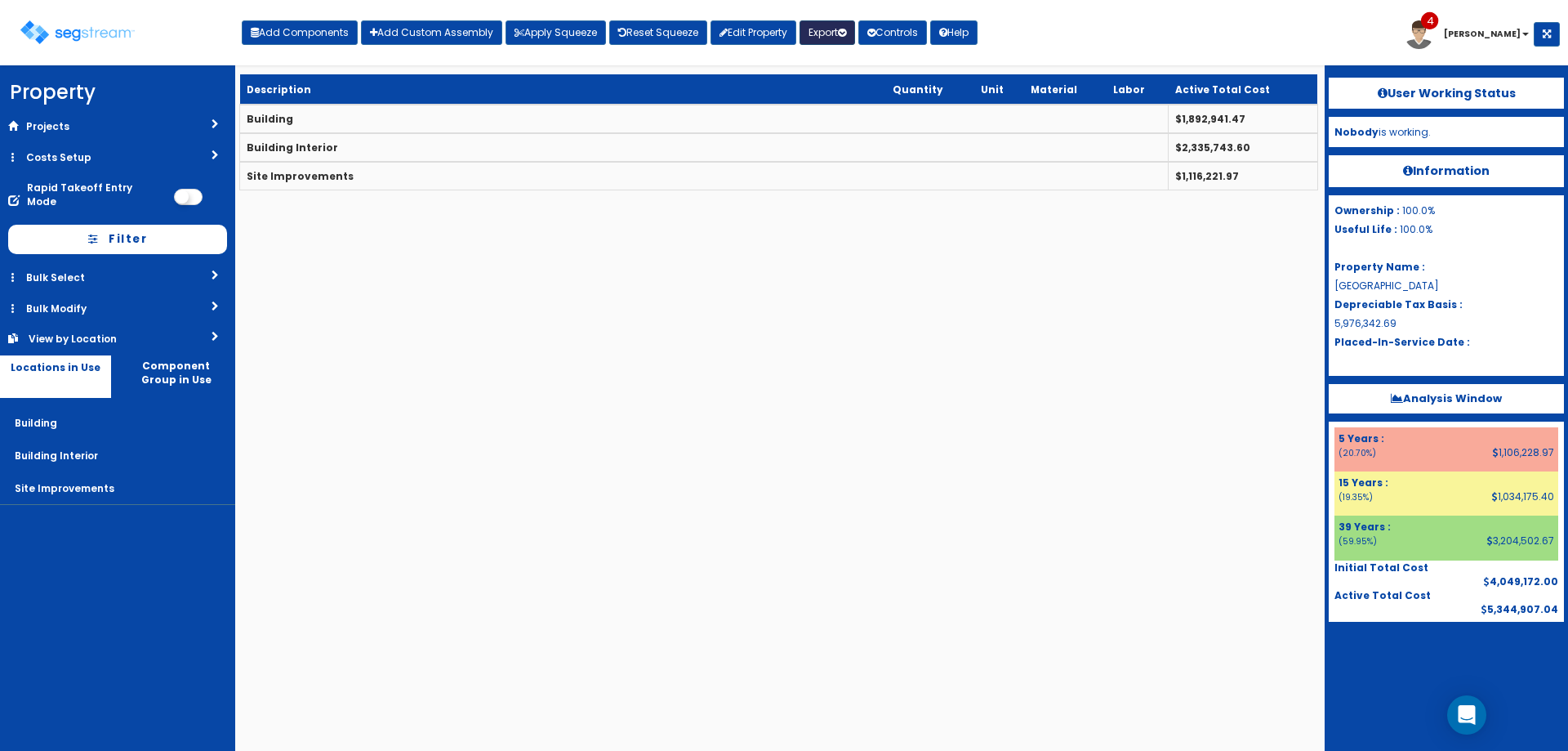
click at [826, 36] on button "Export" at bounding box center [827, 33] width 56 height 25
click at [853, 74] on link "Engineering Report(xlsx)" at bounding box center [881, 68] width 162 height 33
